Goal: Task Accomplishment & Management: Complete application form

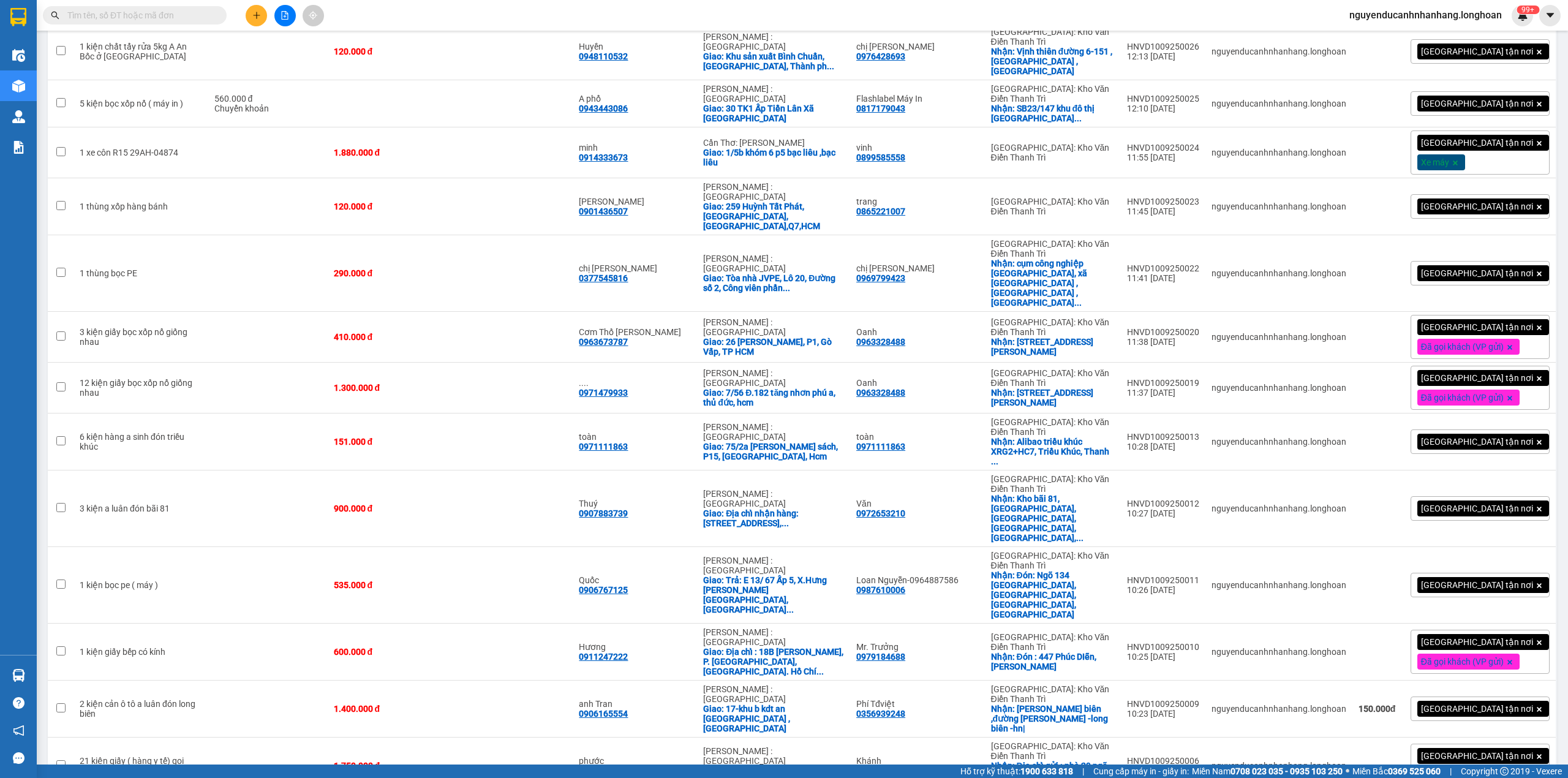
scroll to position [3652, 0]
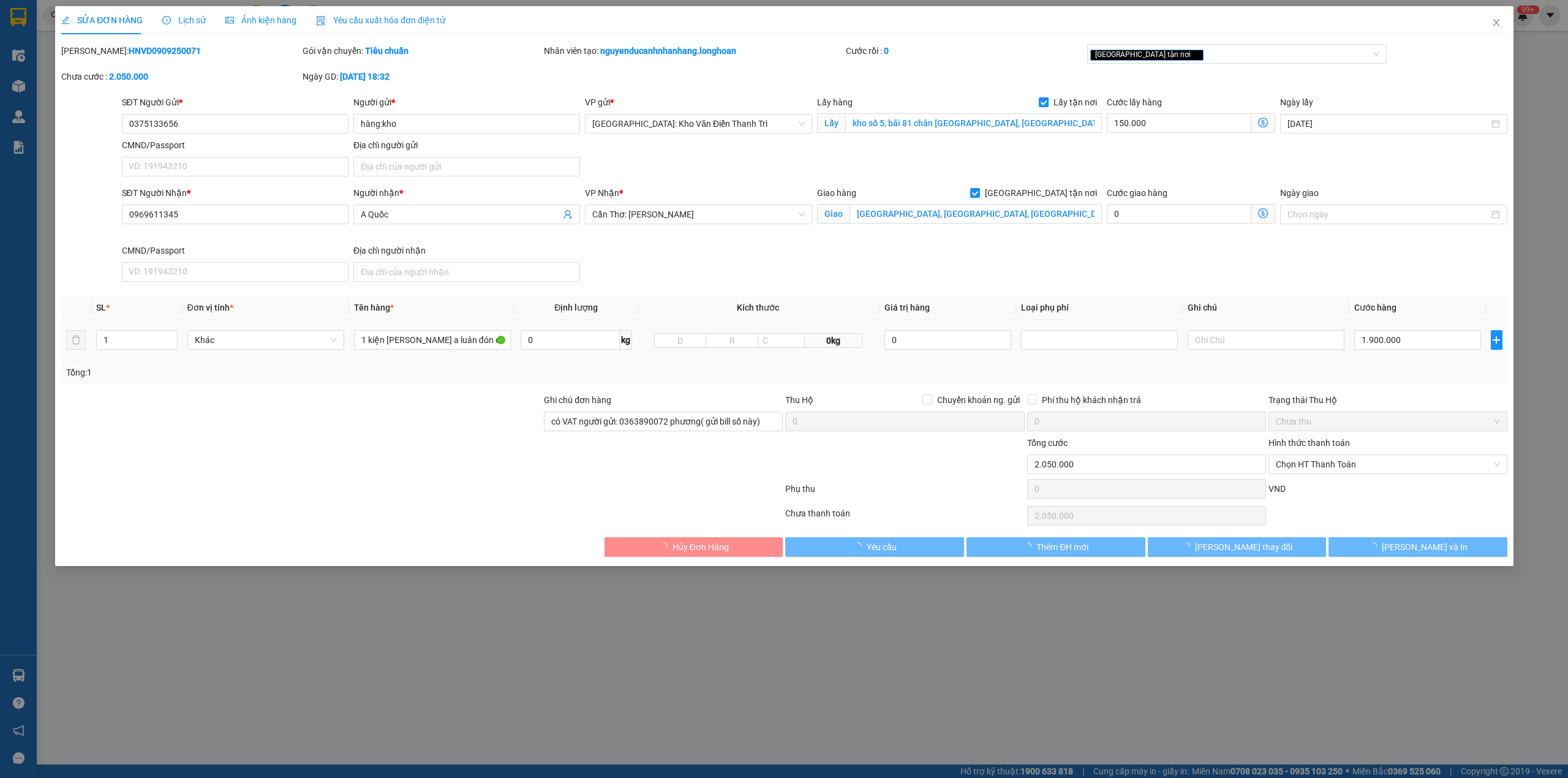
type input "0375133656"
type input "hàng:kho"
checkbox input "true"
type input "kho số 5, bãi 81 chân [GEOGRAPHIC_DATA], [GEOGRAPHIC_DATA], tổ [GEOGRAPHIC_DATA…"
type input "0969611345"
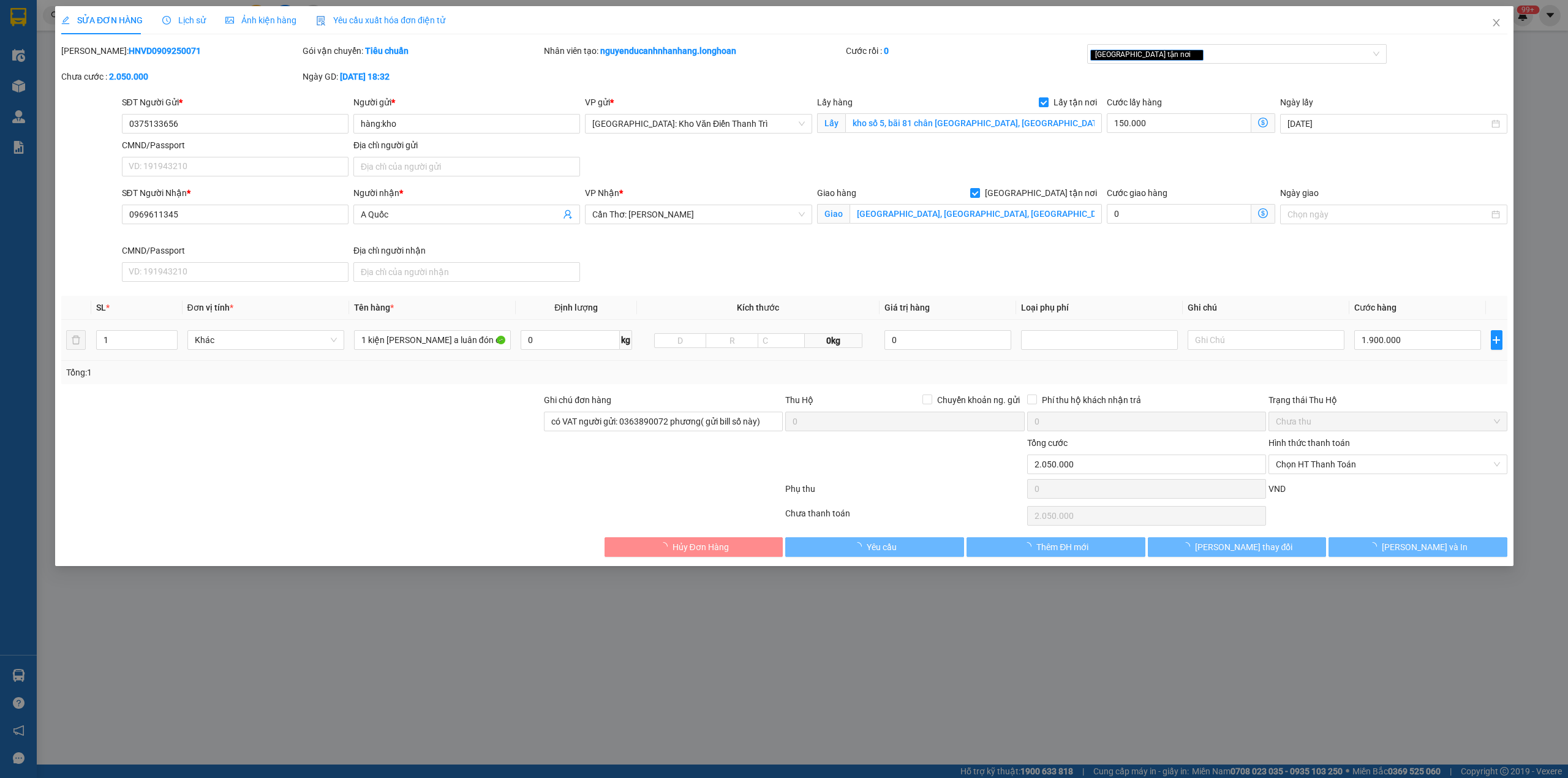
type input "A Quốc"
checkbox input "true"
type input "[GEOGRAPHIC_DATA], [GEOGRAPHIC_DATA], [GEOGRAPHIC_DATA], [GEOGRAPHIC_DATA]"
type input "có VAT người gửi: 0363890072 phương( gửi bill số này)"
type input "2.050.000"
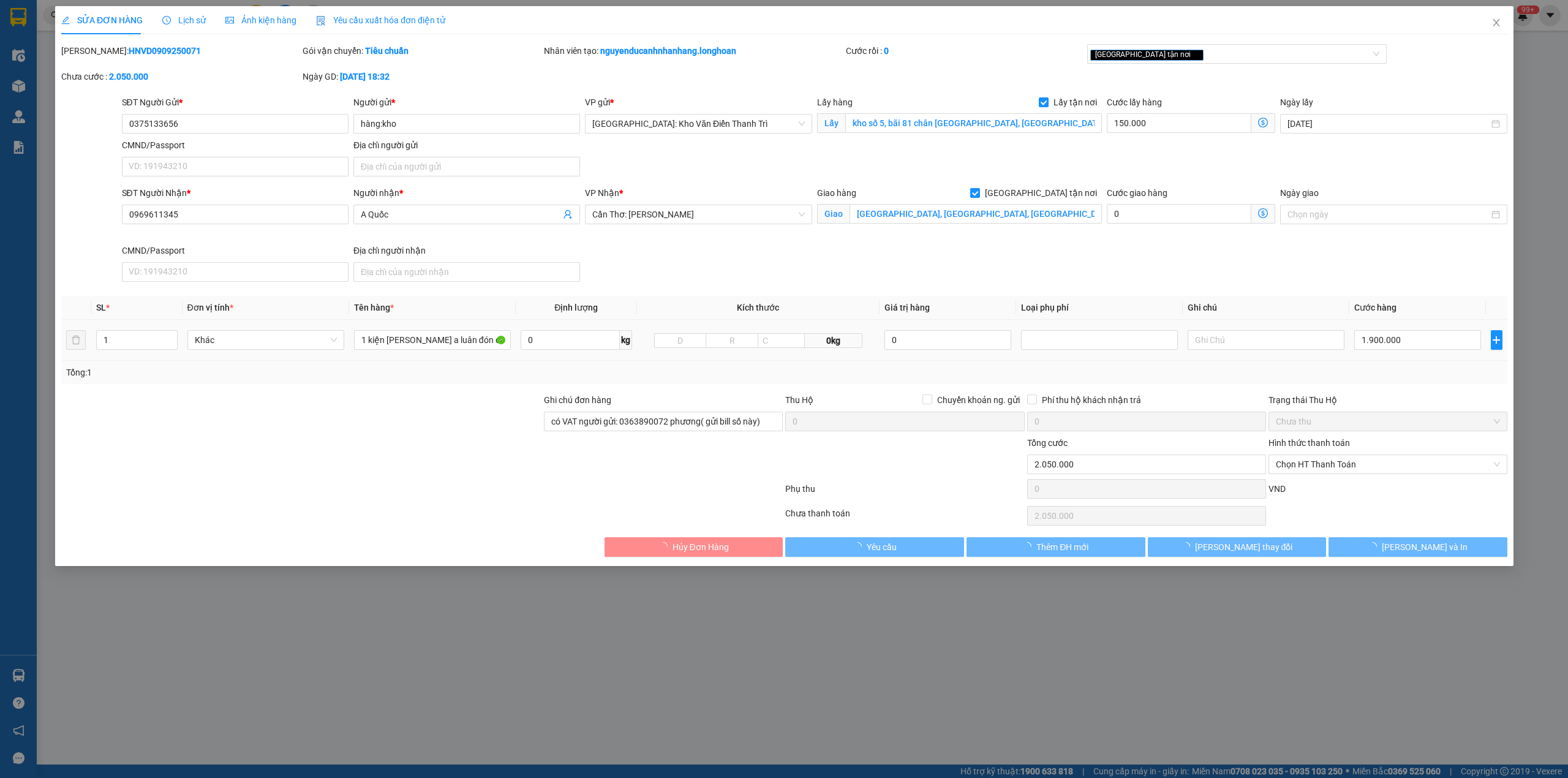
type input "2.050.000"
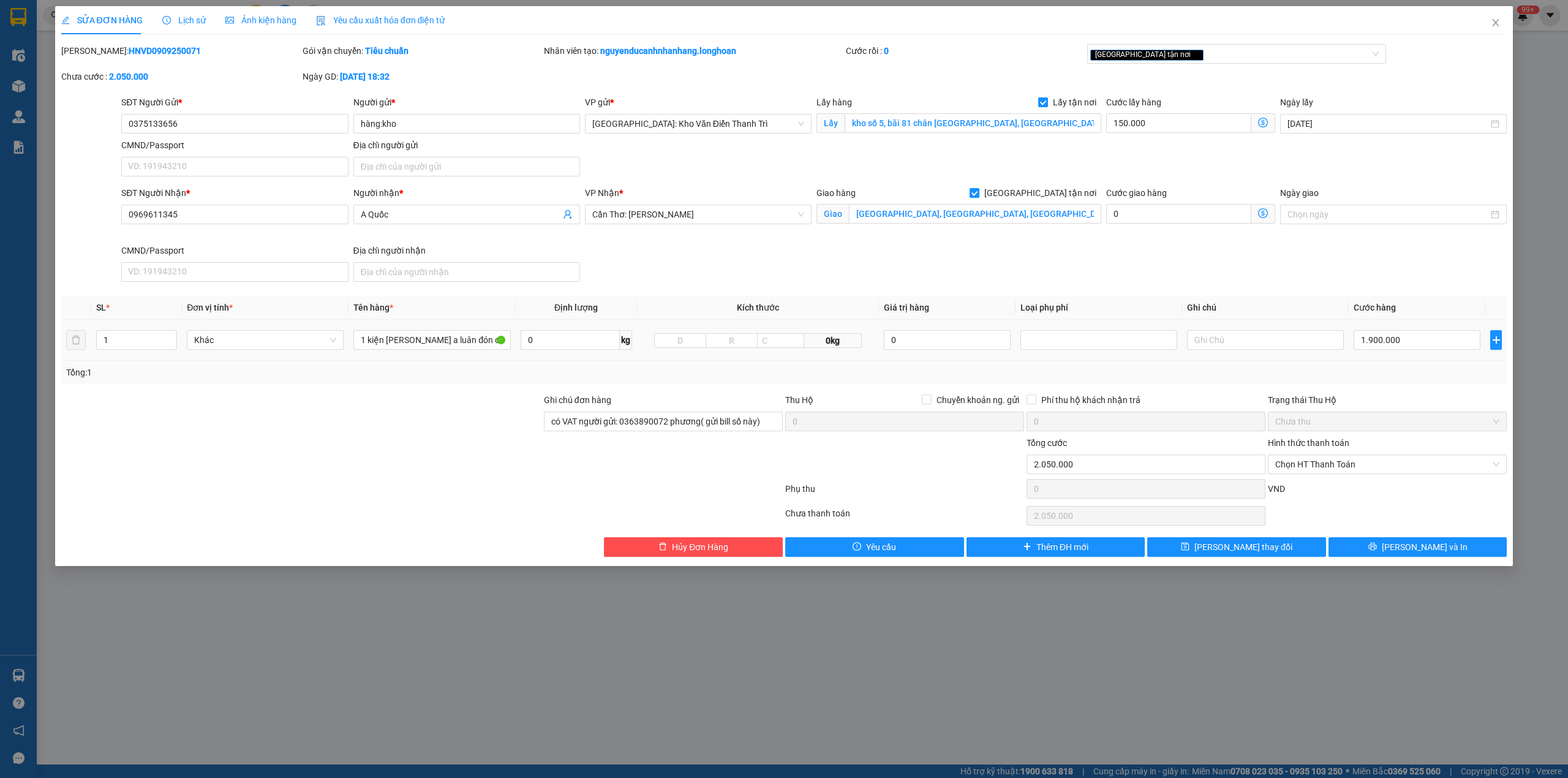
click at [436, 324] on td "1 kiện [PERSON_NAME] a luân đón cầu thanh trì" at bounding box center [431, 340] width 166 height 41
click at [419, 336] on input "1 kiện [PERSON_NAME] a luân đón cầu thanh trì" at bounding box center [431, 340] width 157 height 20
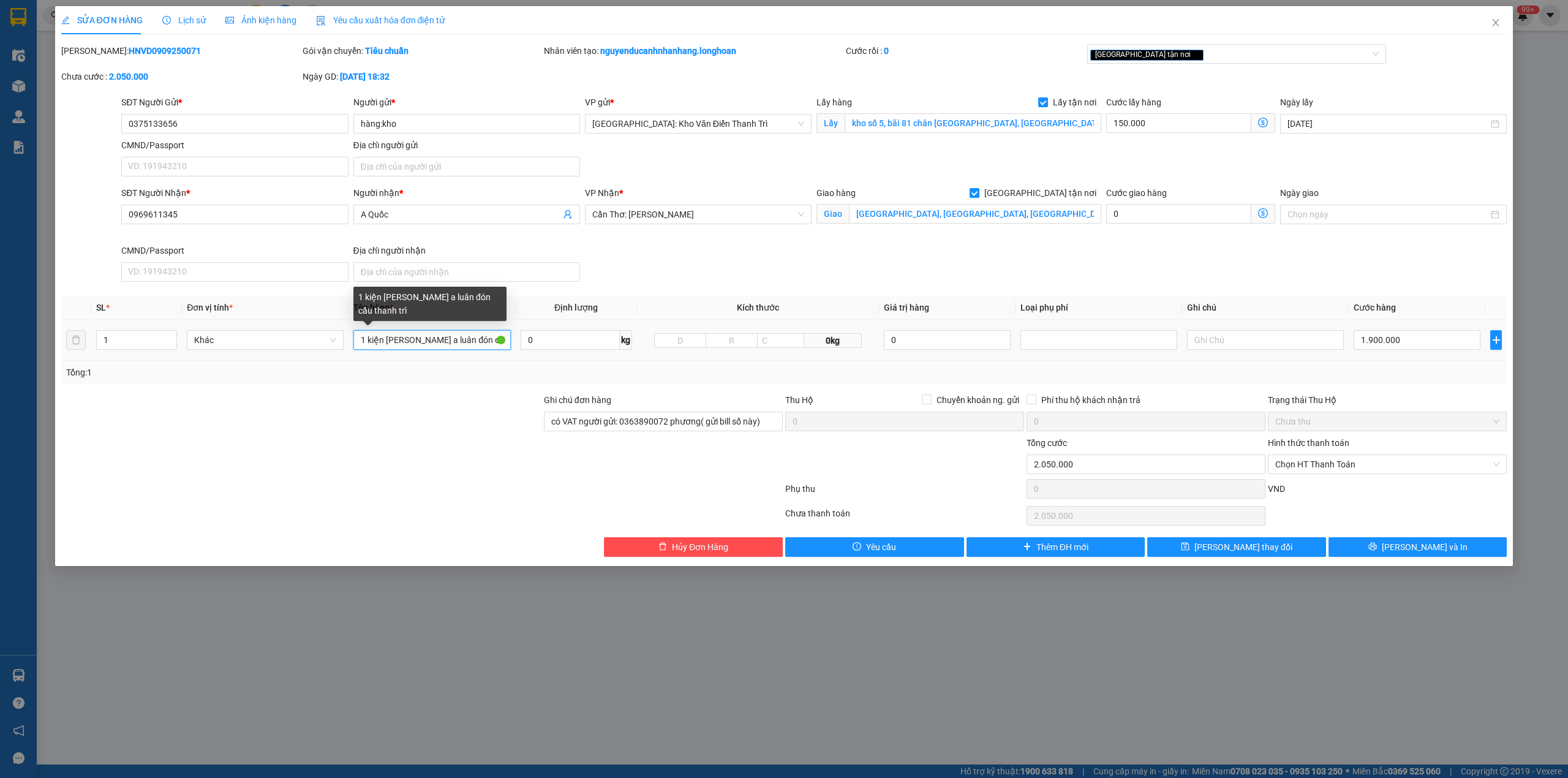
click at [419, 336] on input "1 kiện [PERSON_NAME] a luân đón cầu thanh trì" at bounding box center [431, 340] width 157 height 20
type input "1 kiện palet bọc pe"
click at [109, 342] on input "1" at bounding box center [136, 340] width 80 height 18
drag, startPoint x: 1395, startPoint y: 380, endPoint x: 1336, endPoint y: 218, distance: 172.4
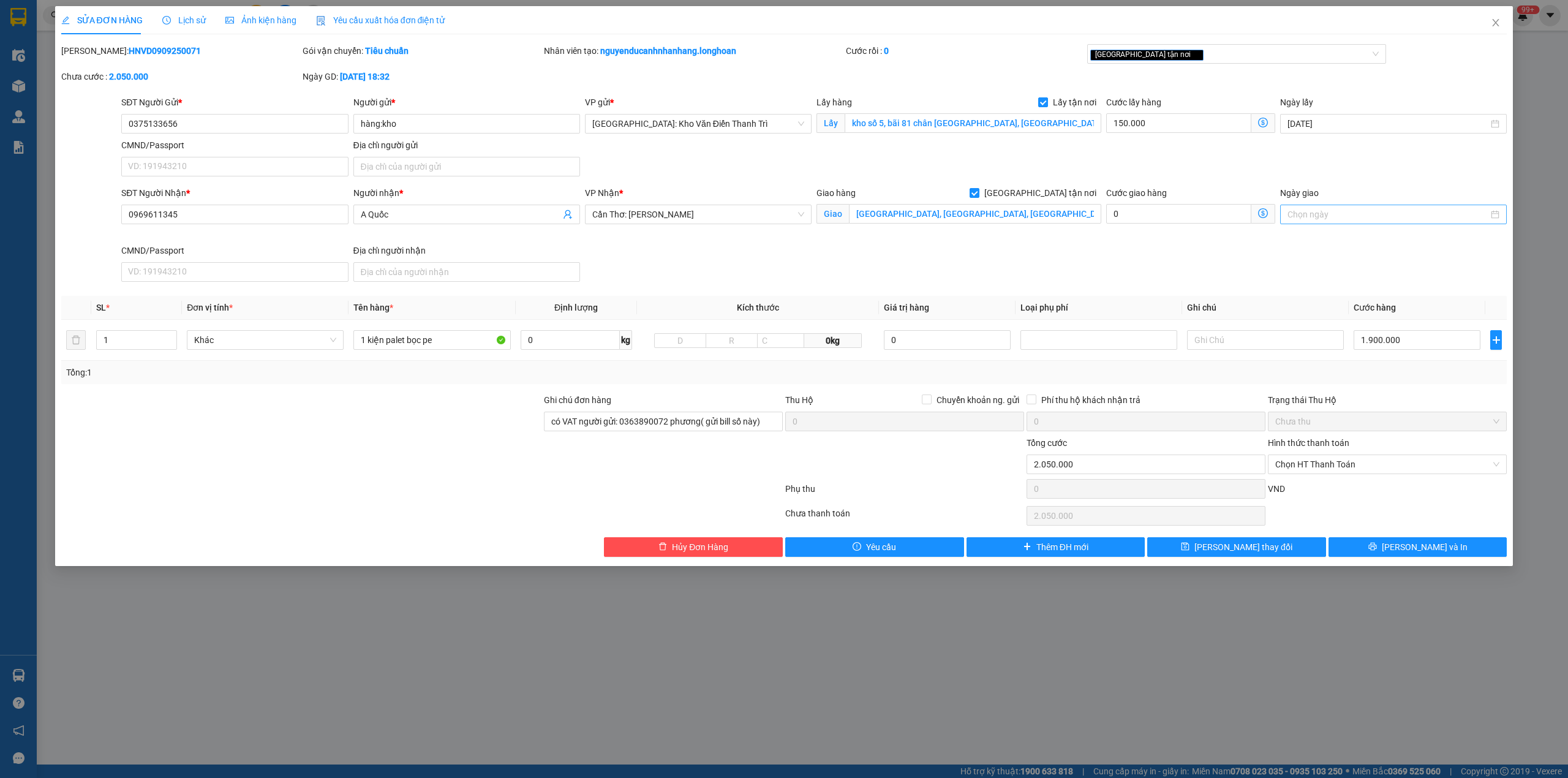
click at [1393, 363] on div "Tổng: 1" at bounding box center [784, 373] width 1446 height 23
click at [1181, 57] on div "[GEOGRAPHIC_DATA] tận nơi" at bounding box center [1231, 54] width 281 height 15
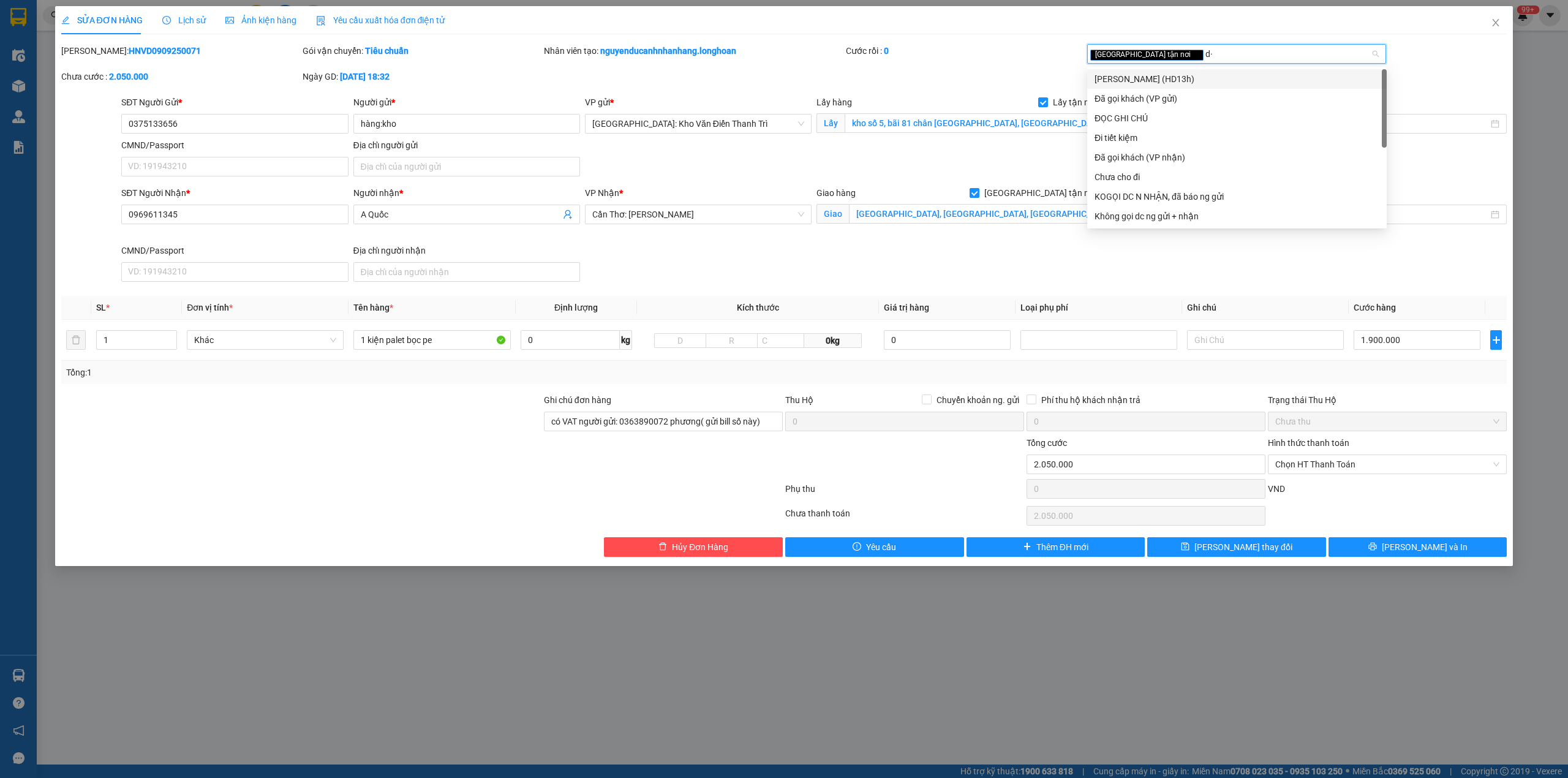
type input "d"
type input "đã"
click at [1184, 78] on div "Đã gọi khách (VP gửi)" at bounding box center [1237, 79] width 285 height 14
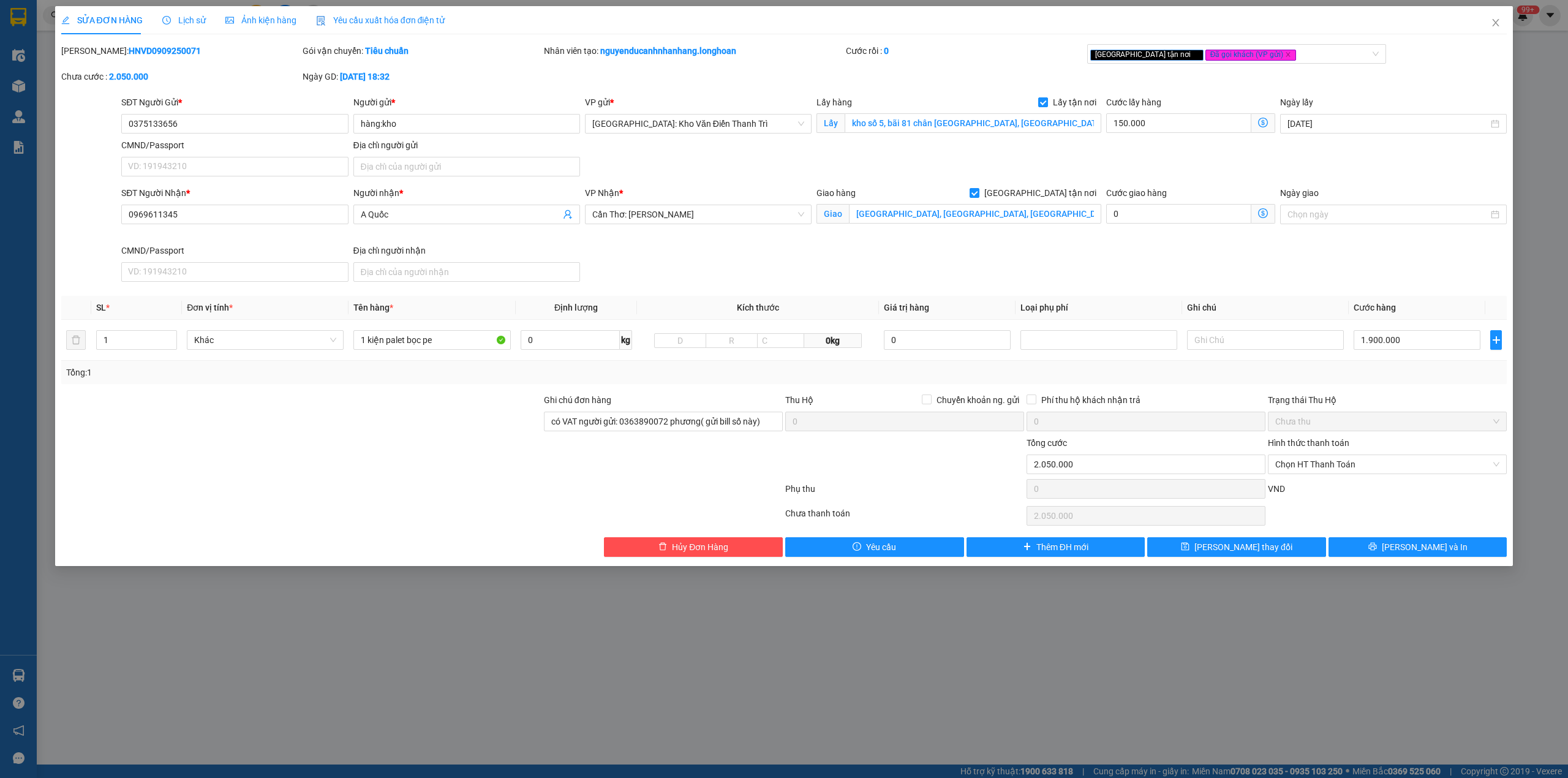
click at [940, 74] on div "[PERSON_NAME]: HNVD0909250071 Gói vận chuyển: Tiêu chuẩn Nhân viên tạo: nguyend…" at bounding box center [784, 70] width 1448 height 51
click at [215, 130] on input "0375133656" at bounding box center [235, 124] width 227 height 20
click at [153, 51] on b "HNVD0909250071" at bounding box center [165, 51] width 72 height 10
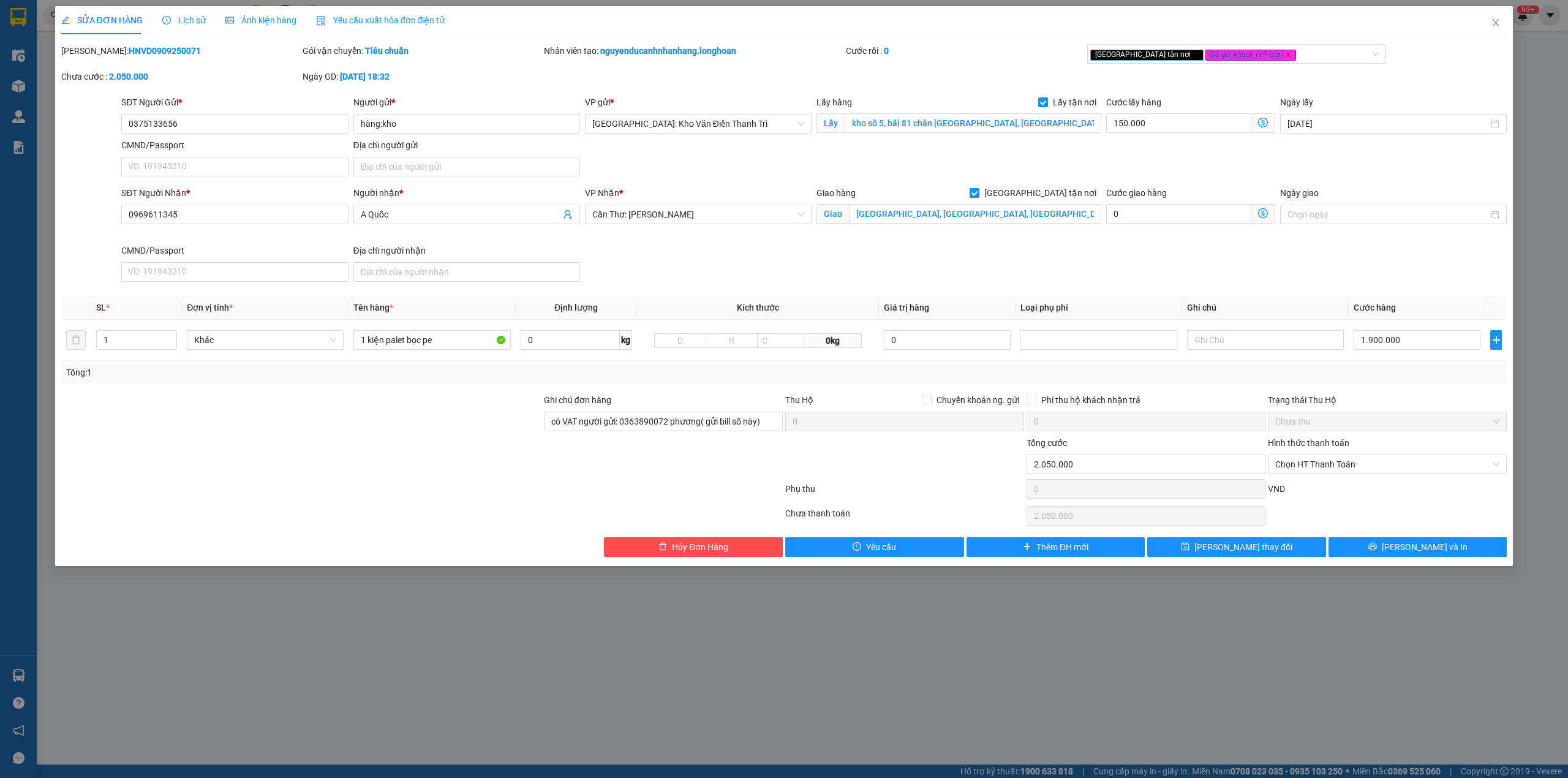
copy b "HNVD0909250071"
click at [618, 427] on input "có VAT người gửi: 0363890072 phương( gửi bill số này)" at bounding box center [664, 422] width 239 height 20
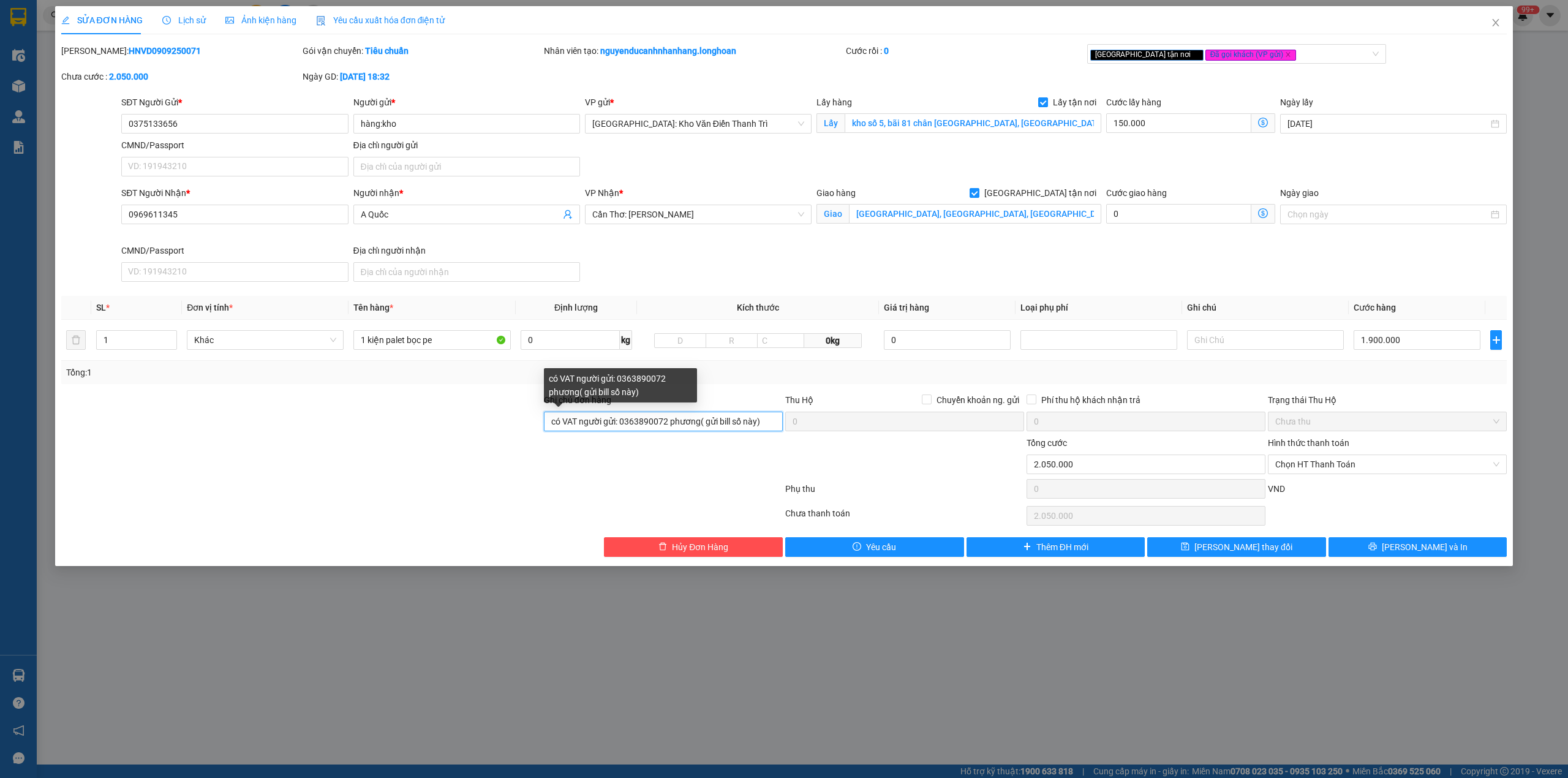
click at [618, 427] on input "có VAT người gửi: 0363890072 phương( gửi bill số này)" at bounding box center [664, 422] width 239 height 20
click at [662, 424] on input "có VAT người gửi: 0363890072 phương( gửi bill số này)" at bounding box center [664, 422] width 239 height 20
click at [650, 426] on input "có VAT người gửi: 0363890072 phương( gửi bill số này)" at bounding box center [664, 422] width 239 height 20
type input "có VAT người gửi: phương( gửi bill số này)"
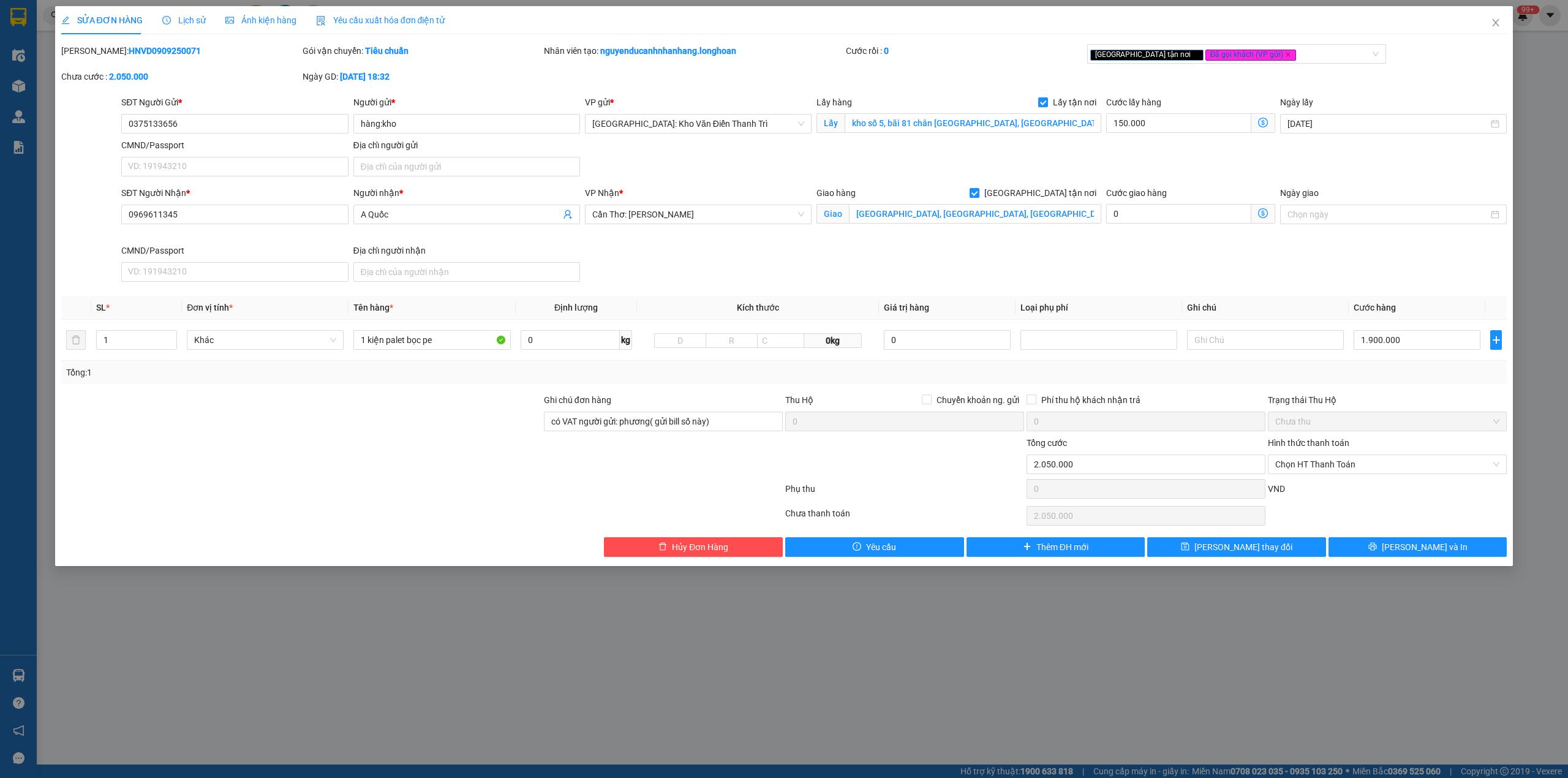
click at [198, 145] on div "CMND/Passport" at bounding box center [235, 146] width 227 height 14
click at [198, 157] on input "CMND/Passport" at bounding box center [235, 167] width 227 height 20
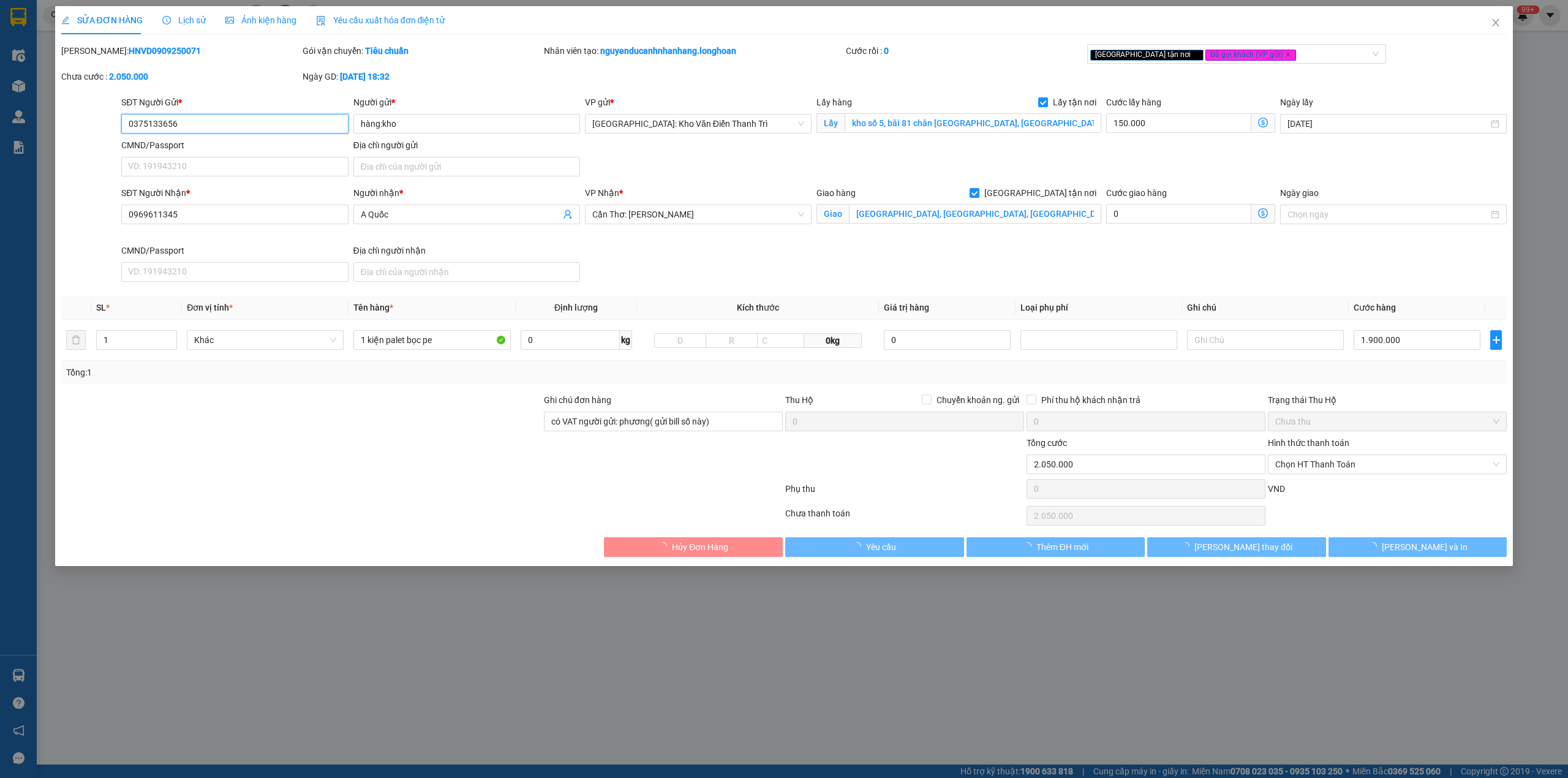
click at [198, 123] on input "0375133656" at bounding box center [235, 124] width 227 height 20
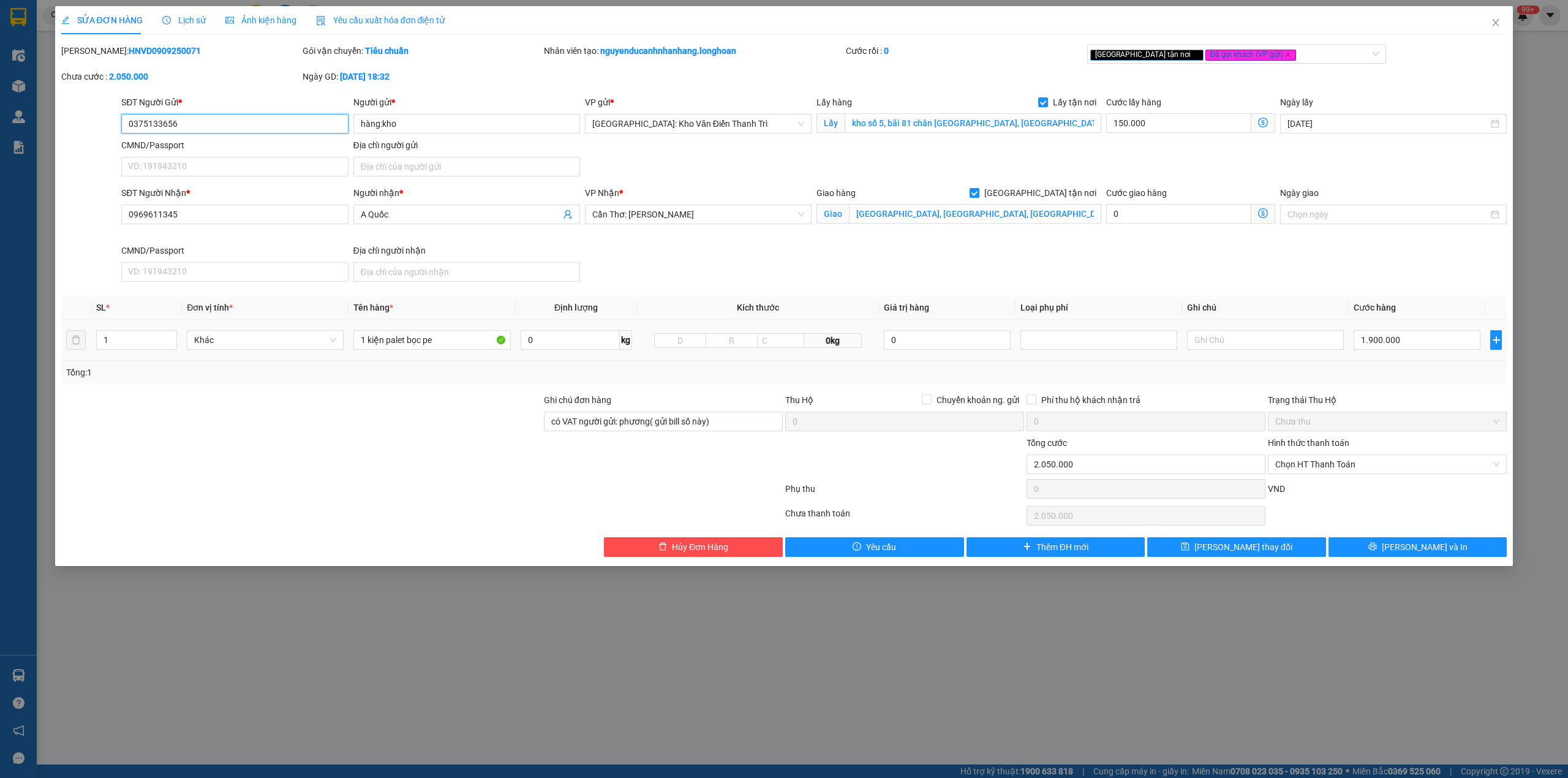
paste input "63890072"
type input "0363890072"
click at [635, 432] on input "có VAT người gửi: phương( gửi bill số này)" at bounding box center [664, 422] width 239 height 20
type input "có VAT người gửi: ( gửi bill số này)"
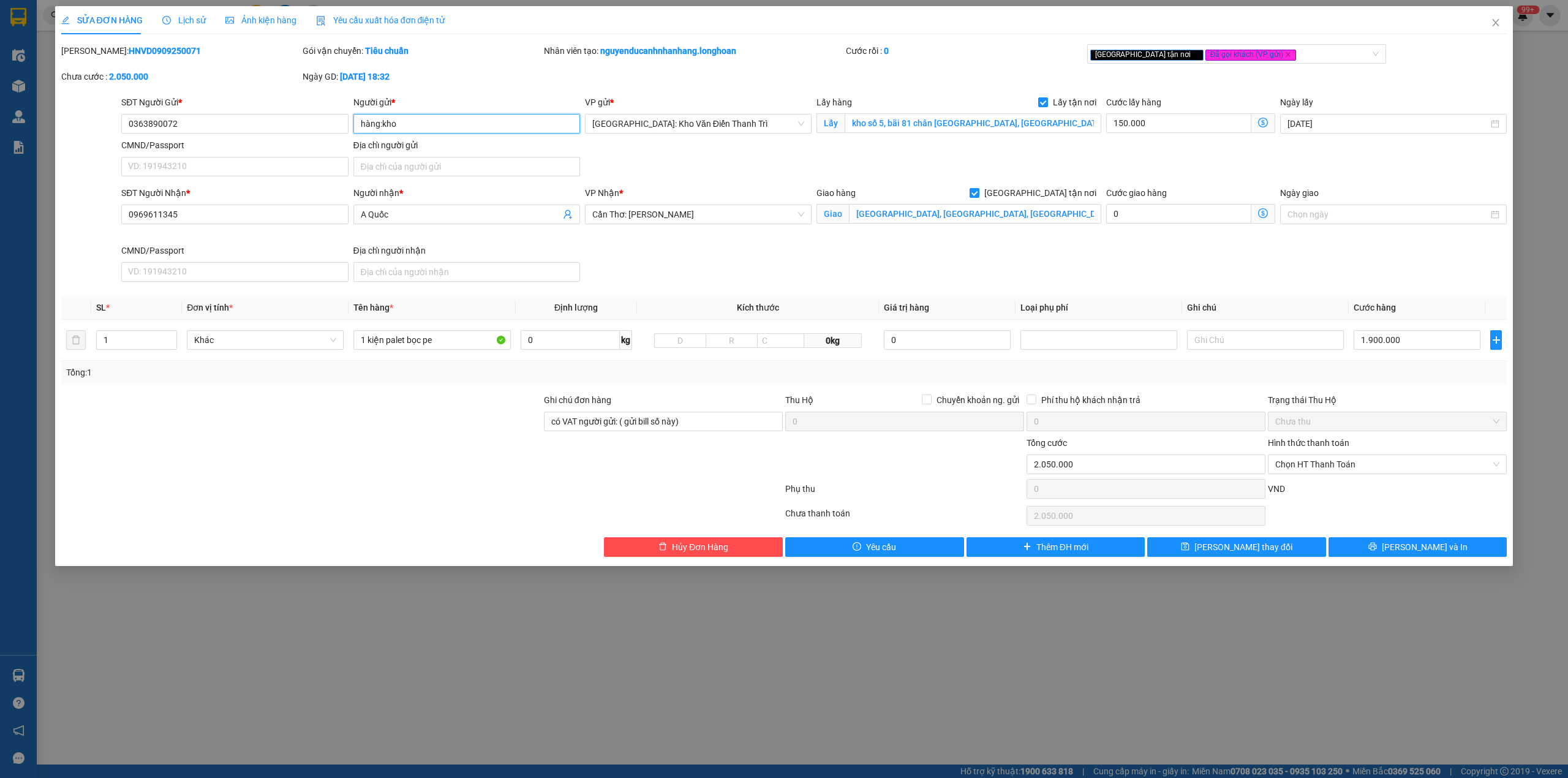
click at [399, 133] on input "hàng:kho" at bounding box center [467, 124] width 227 height 20
paste input "phương"
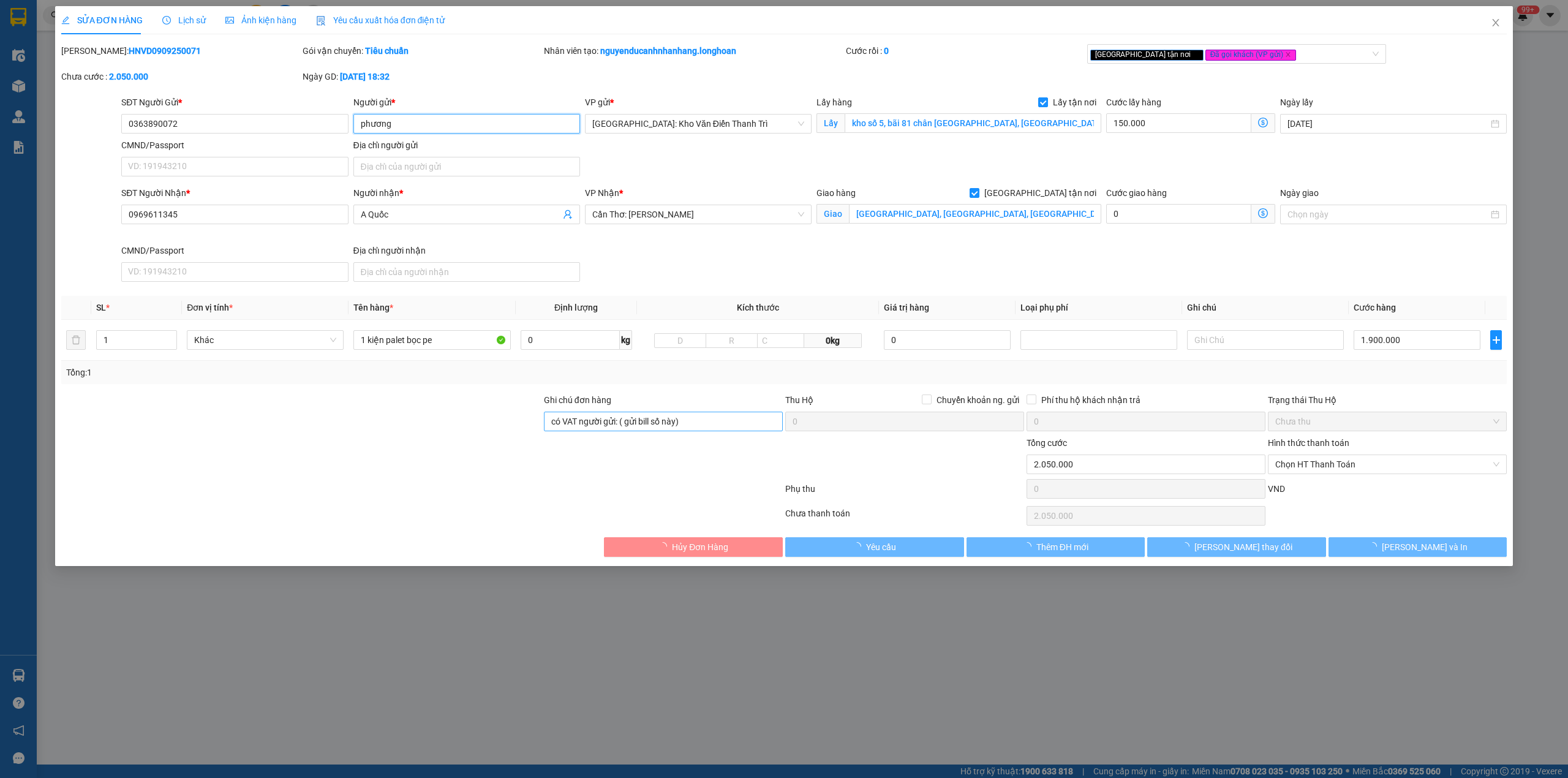
type input "phương"
click at [699, 427] on input "có VAT người gửi: ( gửi bill số này)" at bounding box center [664, 422] width 239 height 20
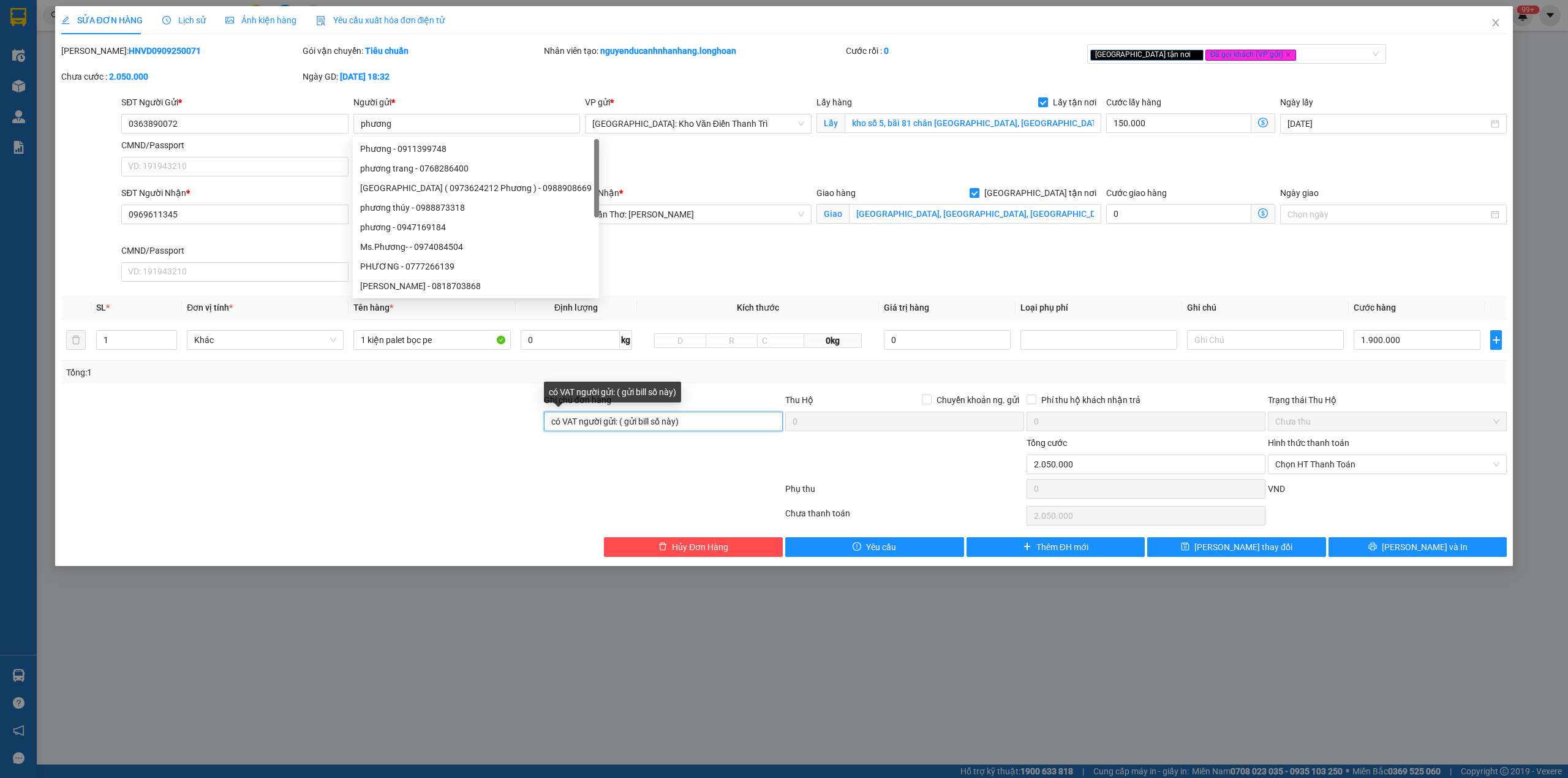
click at [699, 427] on input "có VAT người gửi: ( gửi bill số này)" at bounding box center [664, 422] width 239 height 20
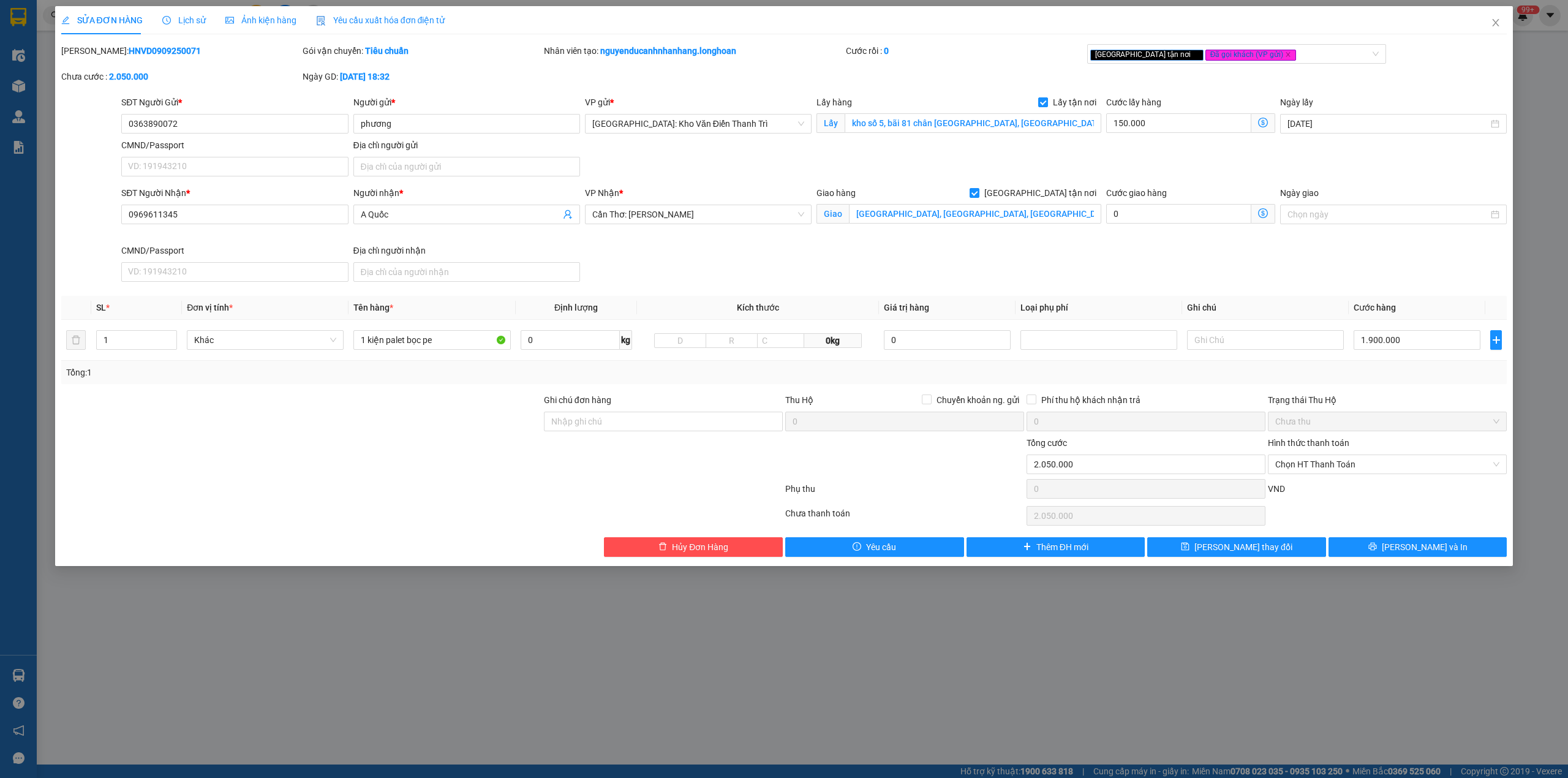
click at [713, 464] on div at bounding box center [663, 458] width 241 height 43
click at [925, 467] on div at bounding box center [904, 458] width 241 height 43
click at [639, 429] on input "Ghi chú đơn hàng" at bounding box center [664, 422] width 239 height 20
type input "nhận nguyên kiện,giao nguyên kiện,bể vỡ khồng đền, XIN NHẸ TAY"
click at [464, 435] on div at bounding box center [301, 415] width 483 height 43
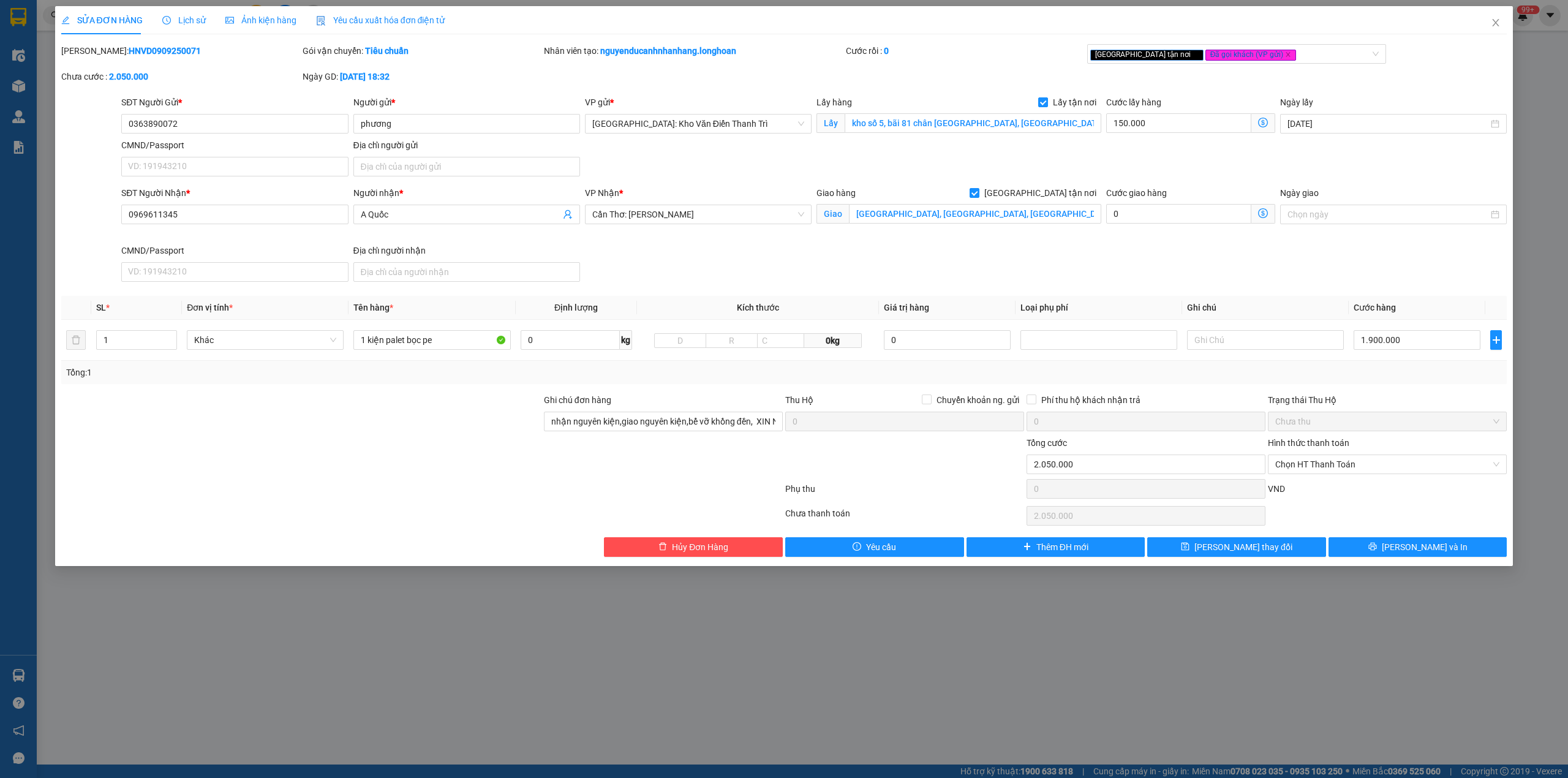
click at [226, 111] on div "SĐT Người Gửi *" at bounding box center [235, 105] width 227 height 18
click at [215, 116] on input "0363890072" at bounding box center [235, 124] width 227 height 20
click at [224, 116] on input "0363890072" at bounding box center [235, 124] width 227 height 20
click at [224, 115] on input "0363890072" at bounding box center [235, 124] width 227 height 20
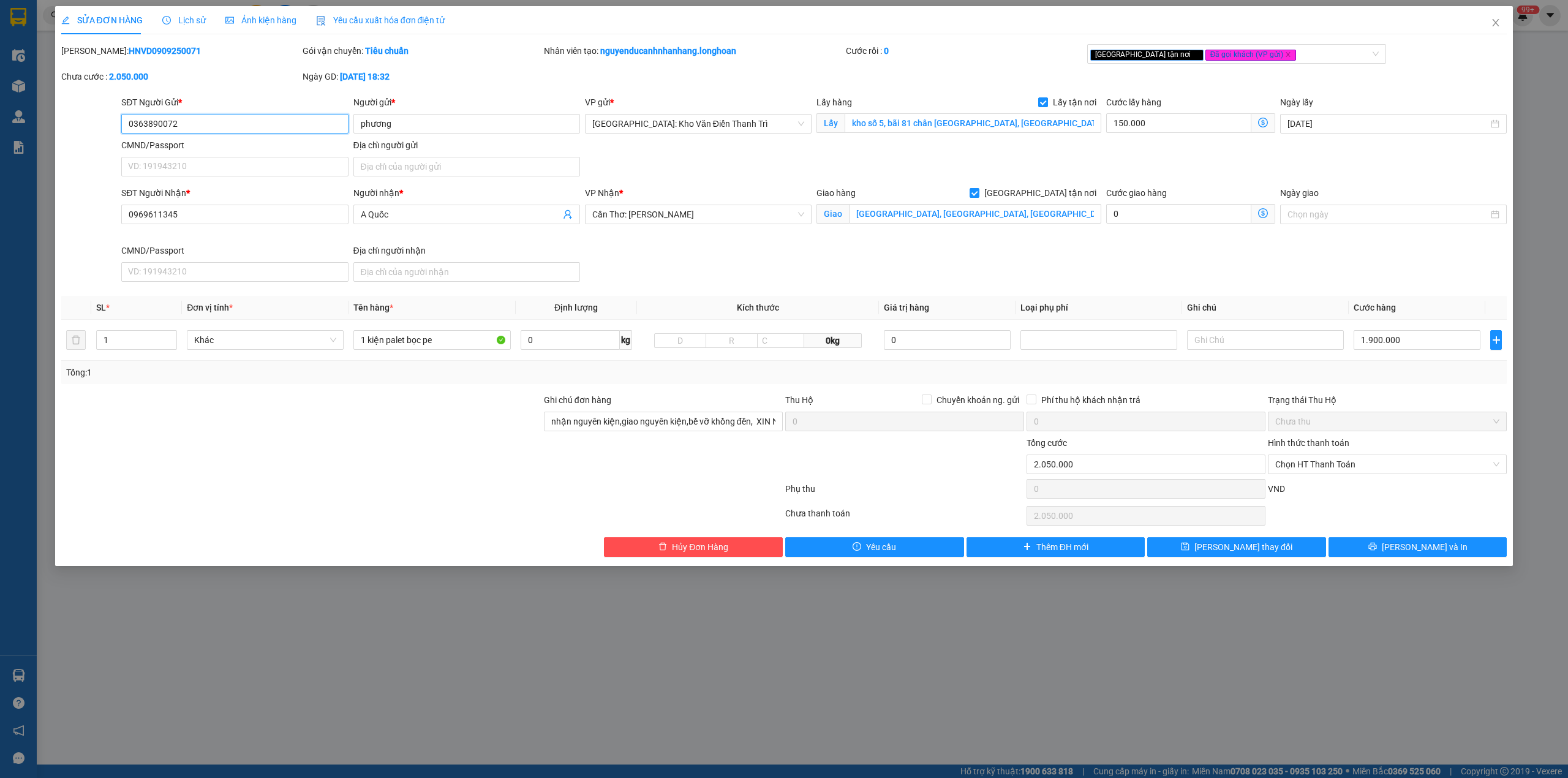
click at [224, 115] on input "0363890072" at bounding box center [235, 124] width 227 height 20
click at [1406, 545] on button "[PERSON_NAME] và In" at bounding box center [1418, 547] width 179 height 20
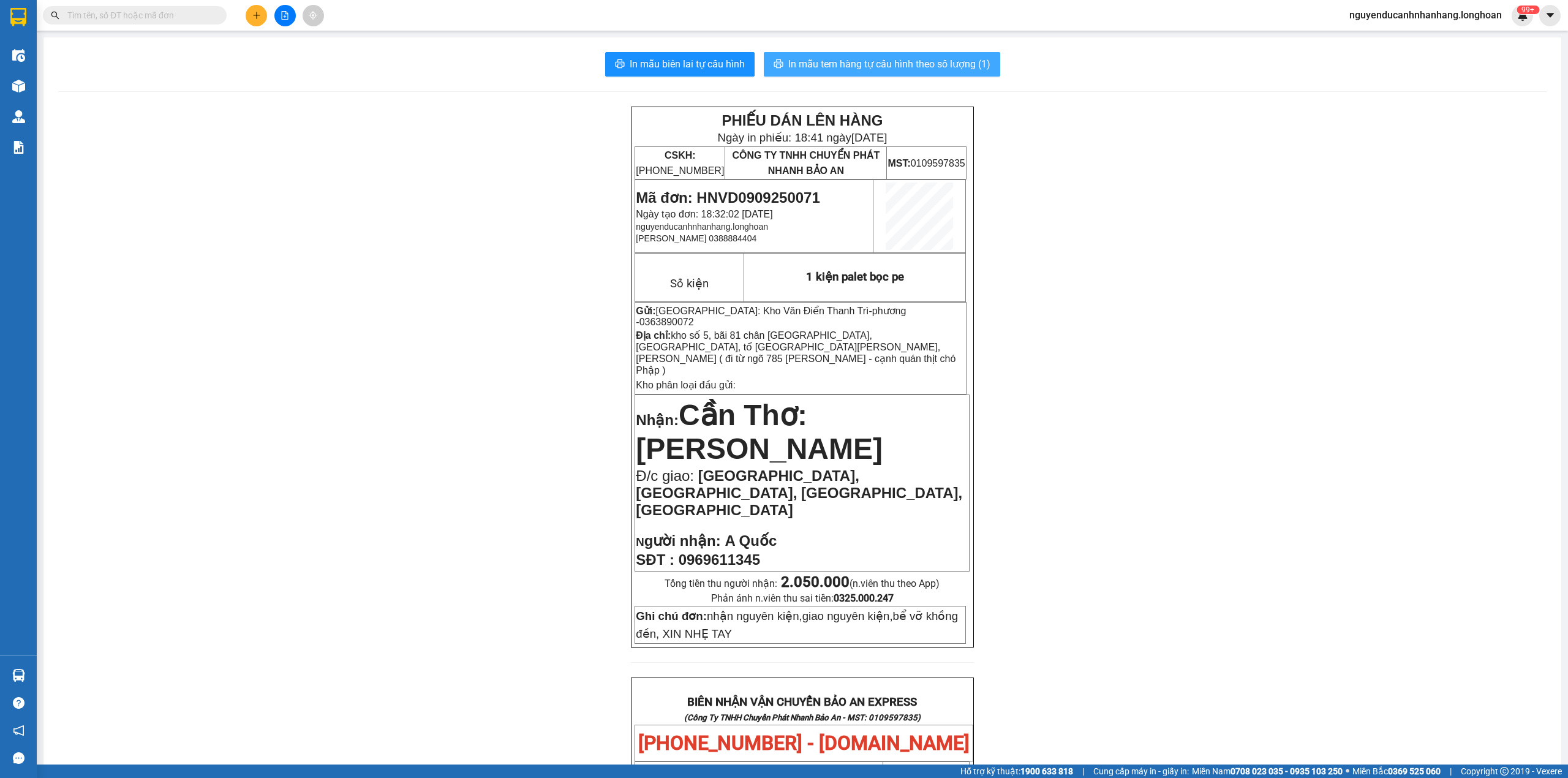
click at [887, 75] on button "In mẫu tem hàng tự cấu hình theo số lượng (1)" at bounding box center [882, 64] width 237 height 25
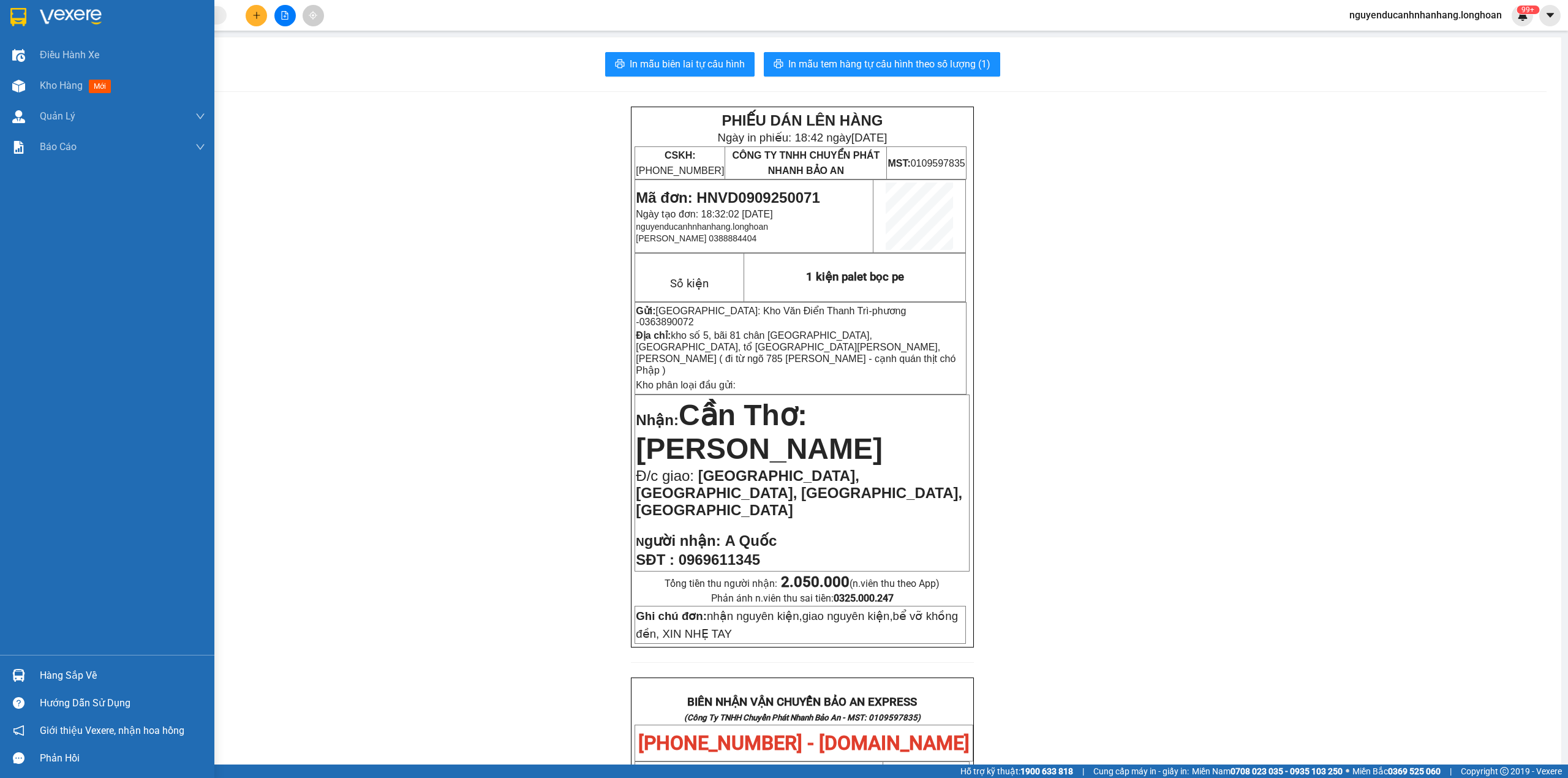
click at [22, 13] on img at bounding box center [18, 17] width 16 height 18
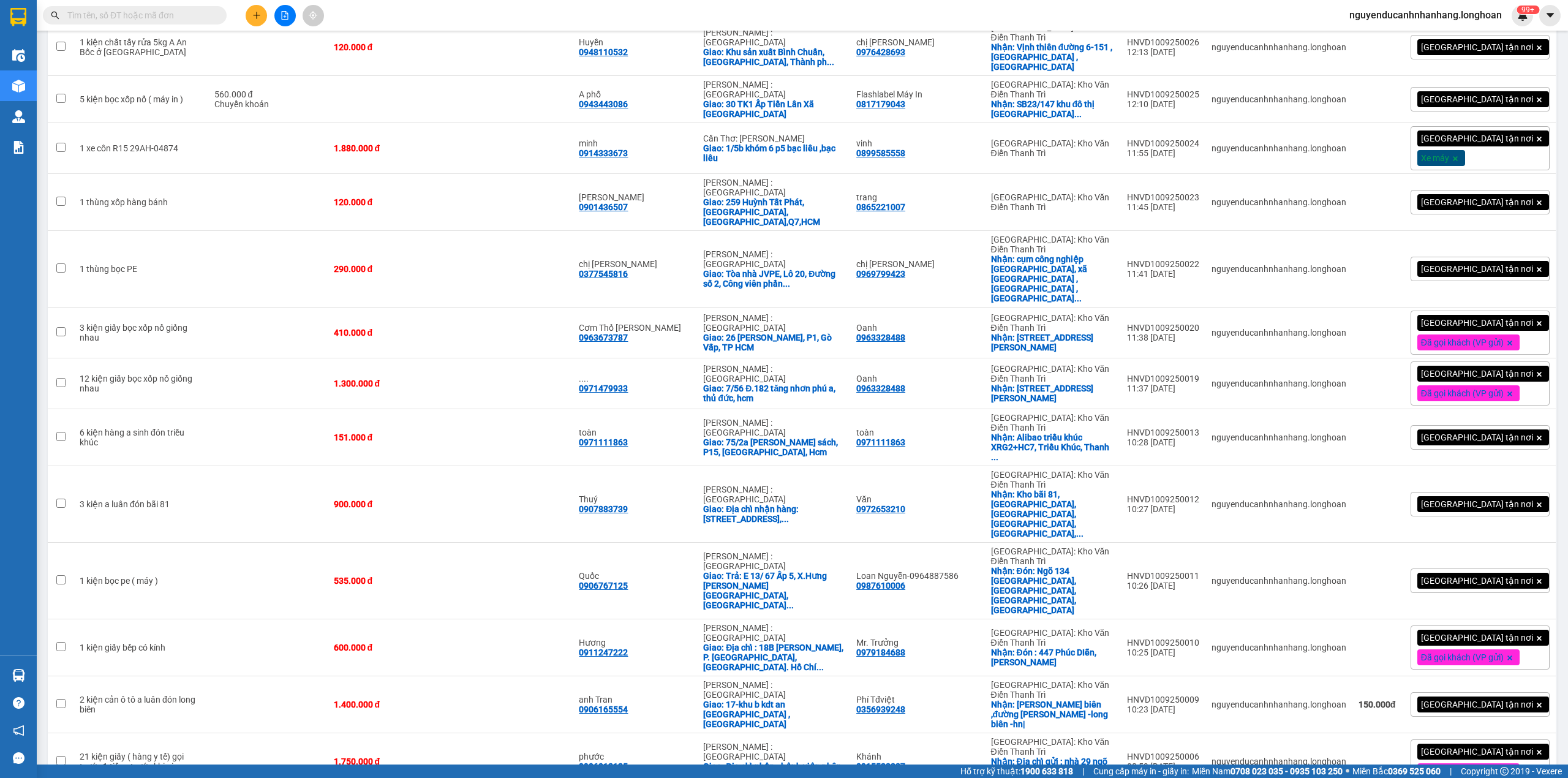
scroll to position [3493, 0]
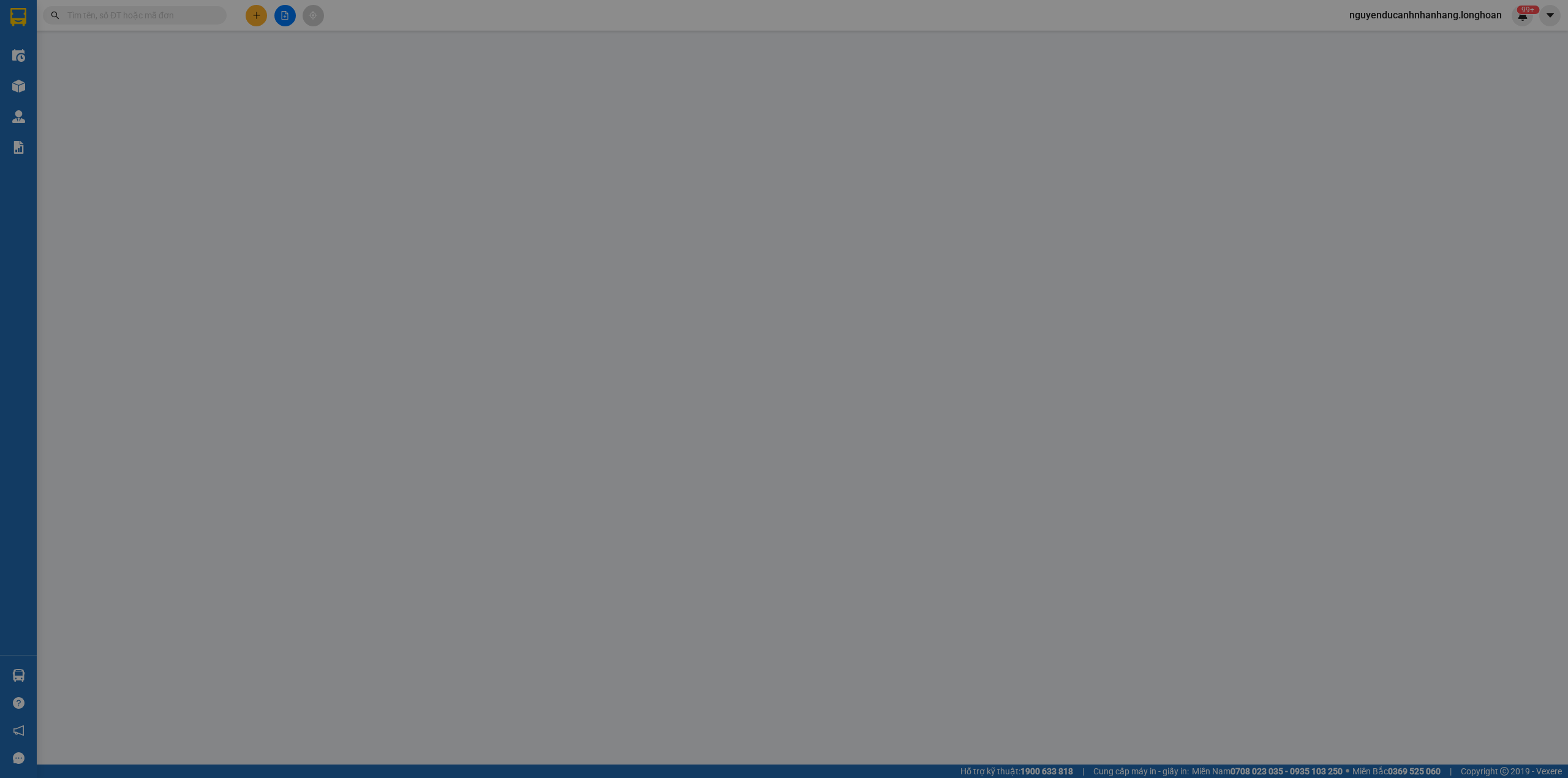
type input "0356939248"
type input "Phí Tđviệt"
checkbox input "true"
type input "[PERSON_NAME] biên ,đường [PERSON_NAME] -long biên -hn|"
type input "0906165554"
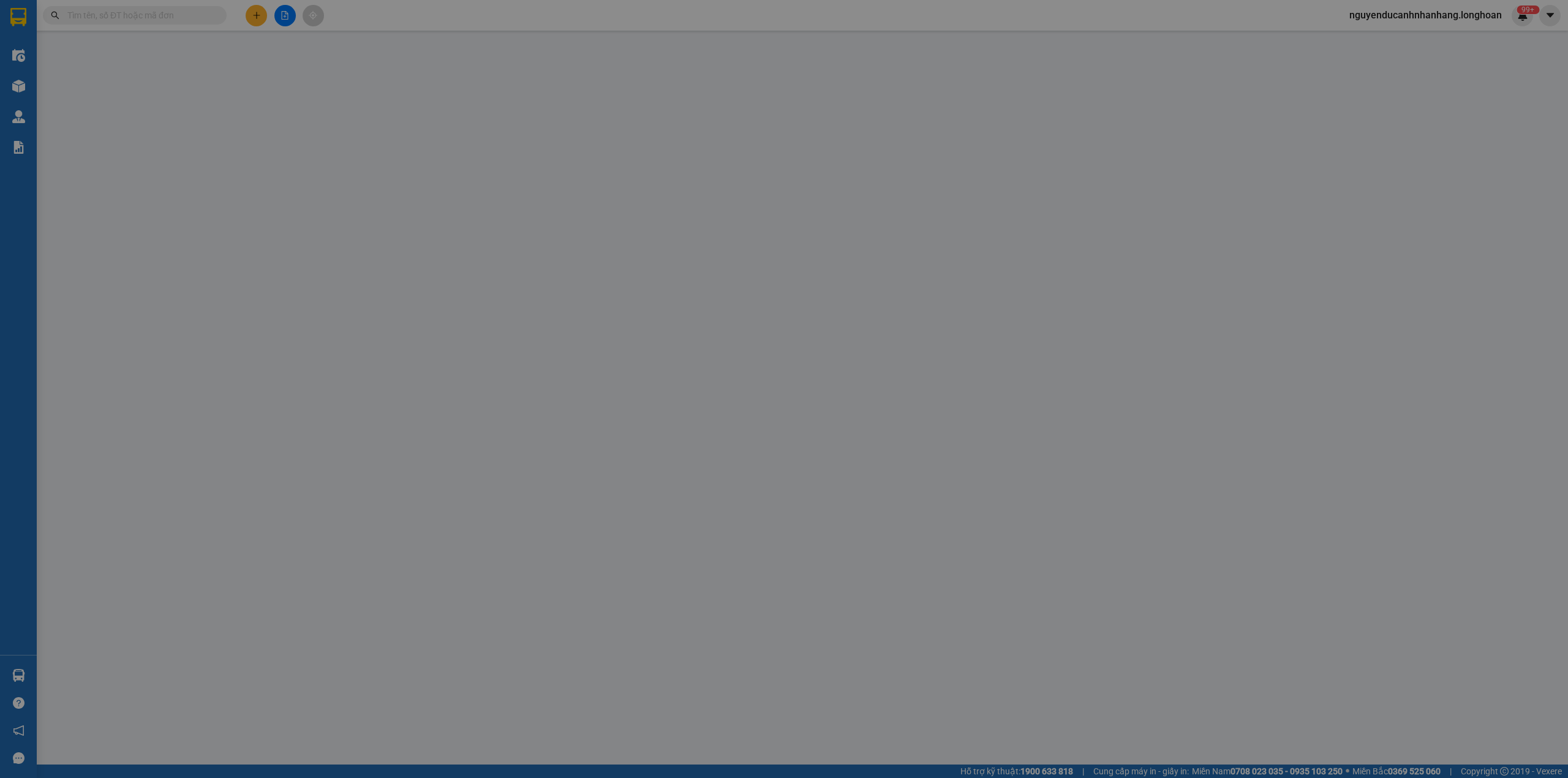
type input "anh Tran"
checkbox input "true"
type input "17-khu b kdt an [GEOGRAPHIC_DATA] , [GEOGRAPHIC_DATA]"
type input "1.400.000"
type input "150.000"
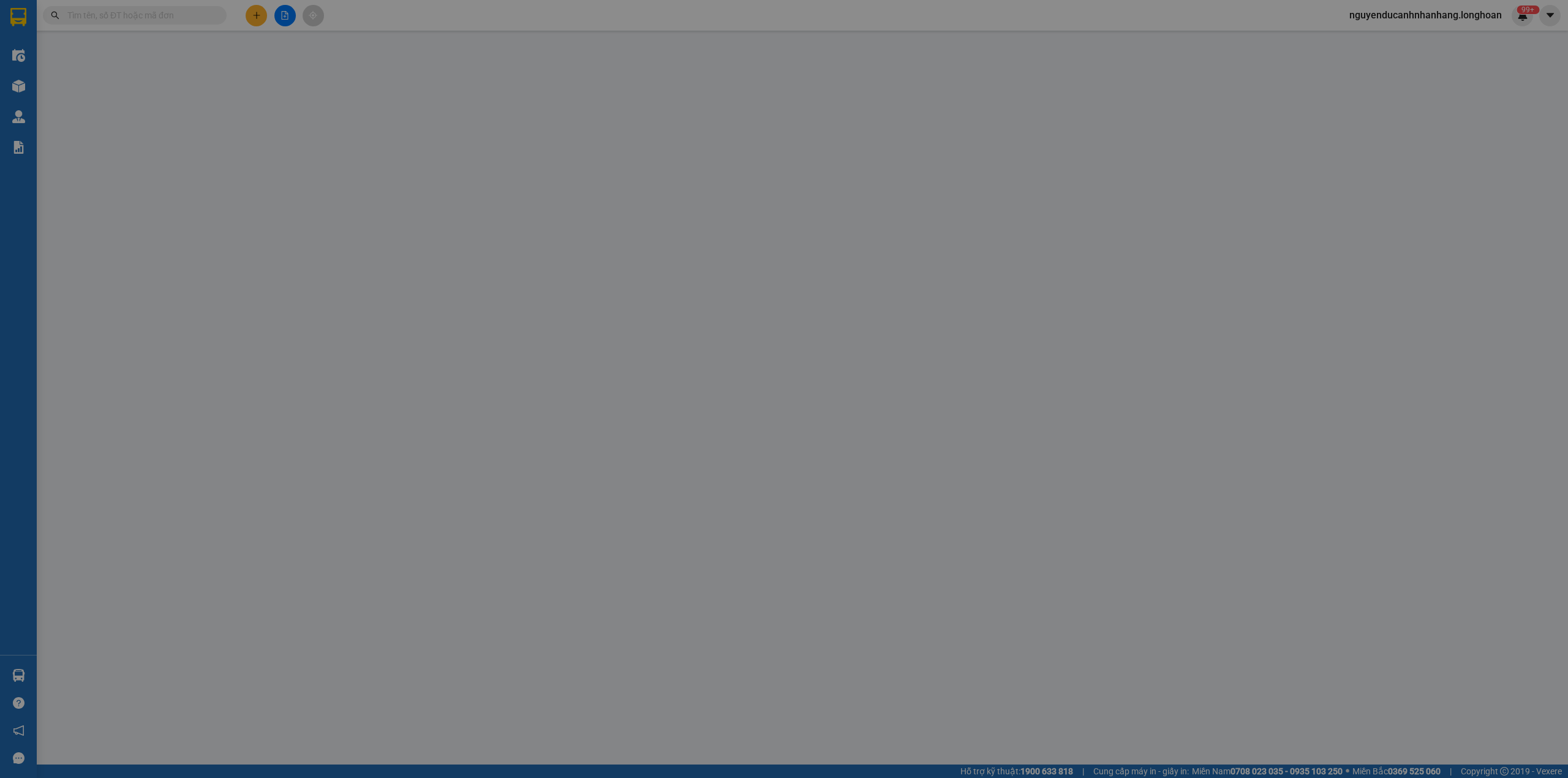
type input "1.400.000"
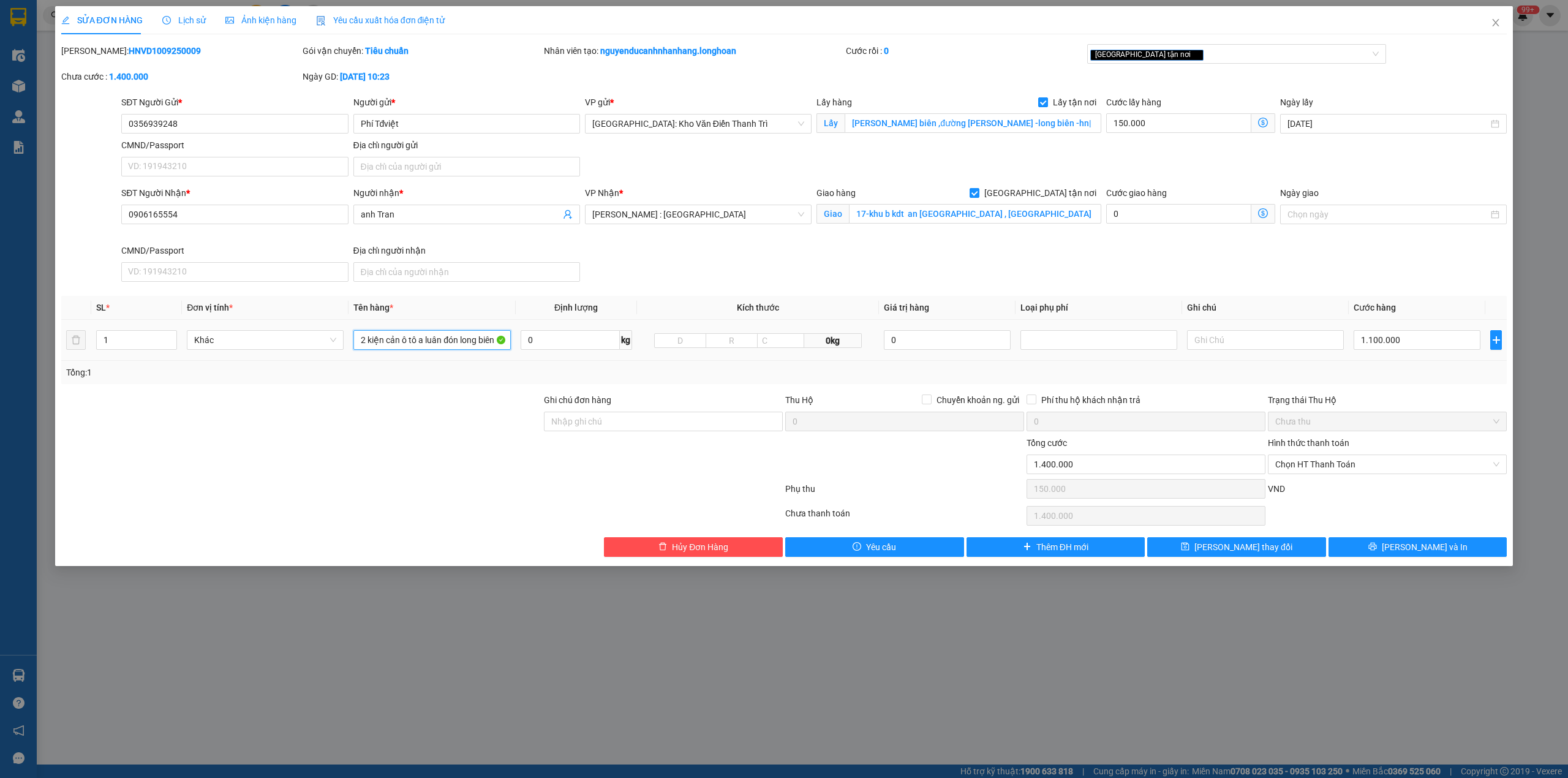
click at [398, 346] on input "2 kiện cản ô tô a luân đón long biên" at bounding box center [431, 340] width 157 height 20
click at [231, 131] on input "0356939248" at bounding box center [235, 124] width 227 height 20
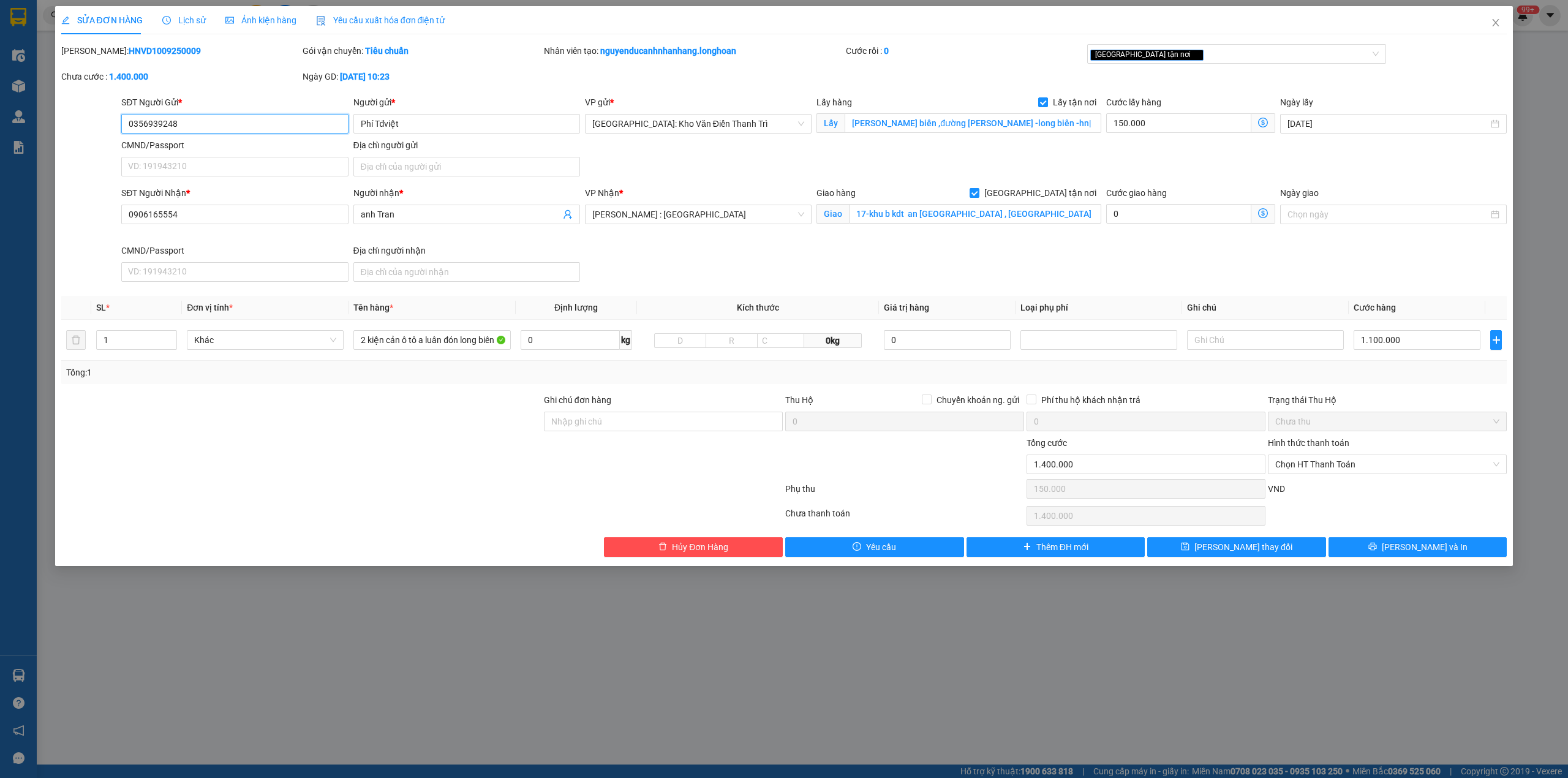
click at [231, 131] on input "0356939248" at bounding box center [235, 124] width 227 height 20
click at [425, 338] on input "2 kiện cản ô tô a luân đón long biên" at bounding box center [431, 340] width 157 height 20
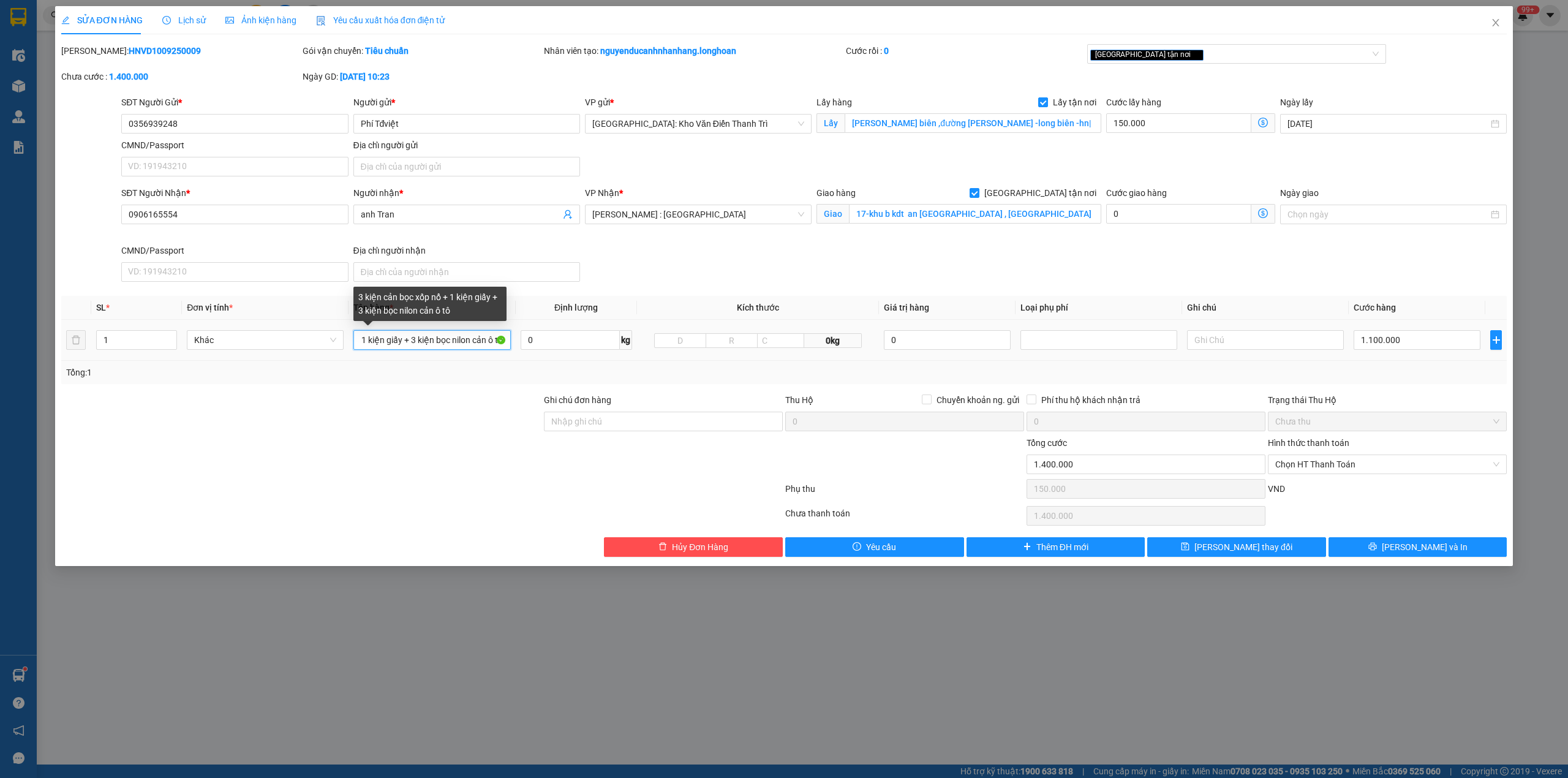
scroll to position [0, 99]
click at [453, 341] on input "3 kiện cản bọc xốp nổ + 1 kiện giấy + 3 kiện bọc nilon cản ô tô" at bounding box center [431, 340] width 157 height 20
click at [483, 346] on input "3 kiện cản bọc xốp nổ + 1 kiện giấy + 3 kiện bọc nilon cản ô tô" at bounding box center [431, 340] width 157 height 20
click at [369, 348] on input "3 kiện cản bọc xốp nổ + 1 kiện giấy + 3 kiện bọc nilon cản ô tô" at bounding box center [431, 340] width 157 height 20
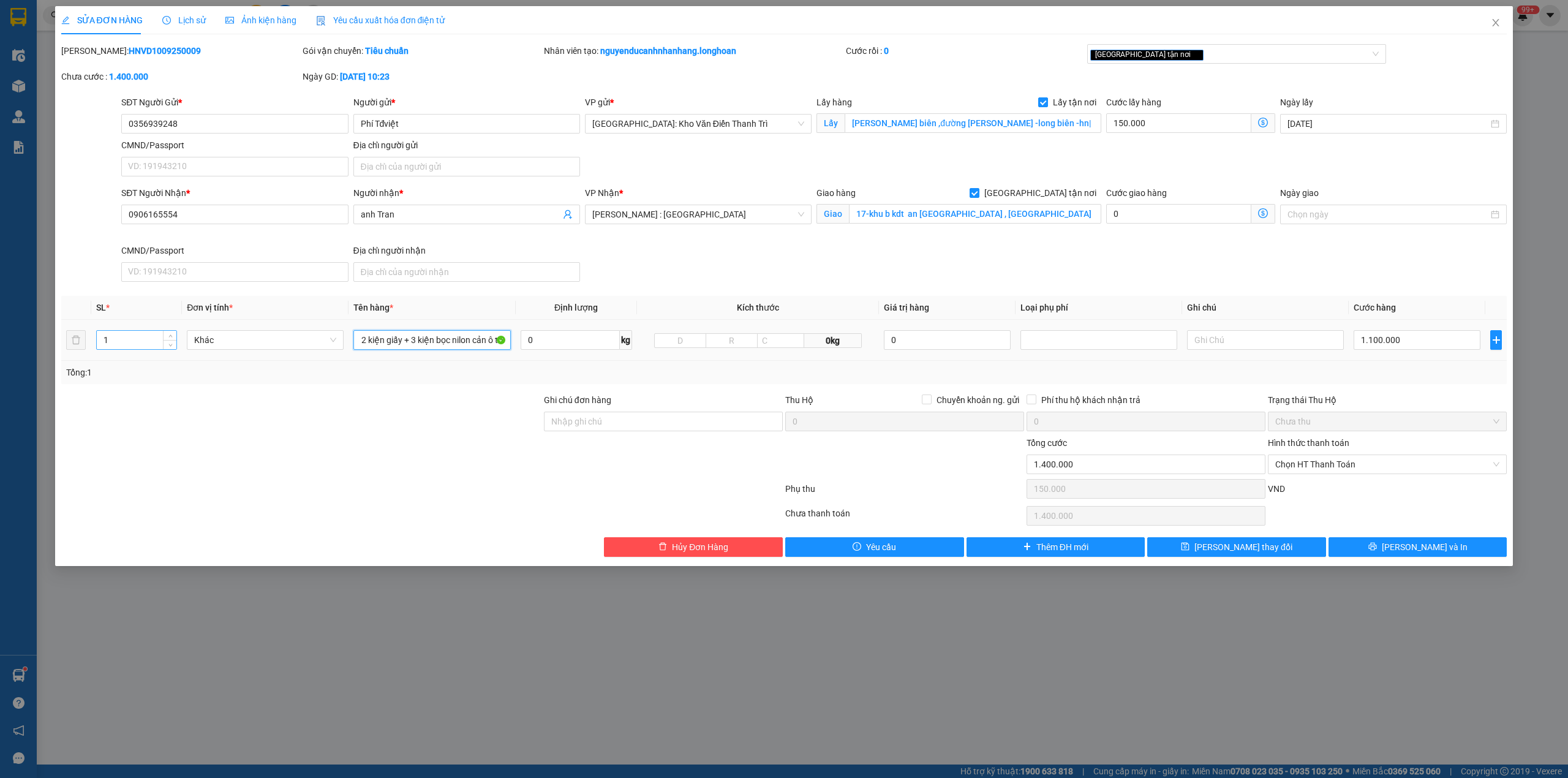
type input "3 kiện cản bọc xốp nổ + 2 kiện giấy + 3 kiện bọc nilon cản ô tô"
click at [140, 350] on input "1" at bounding box center [136, 340] width 80 height 18
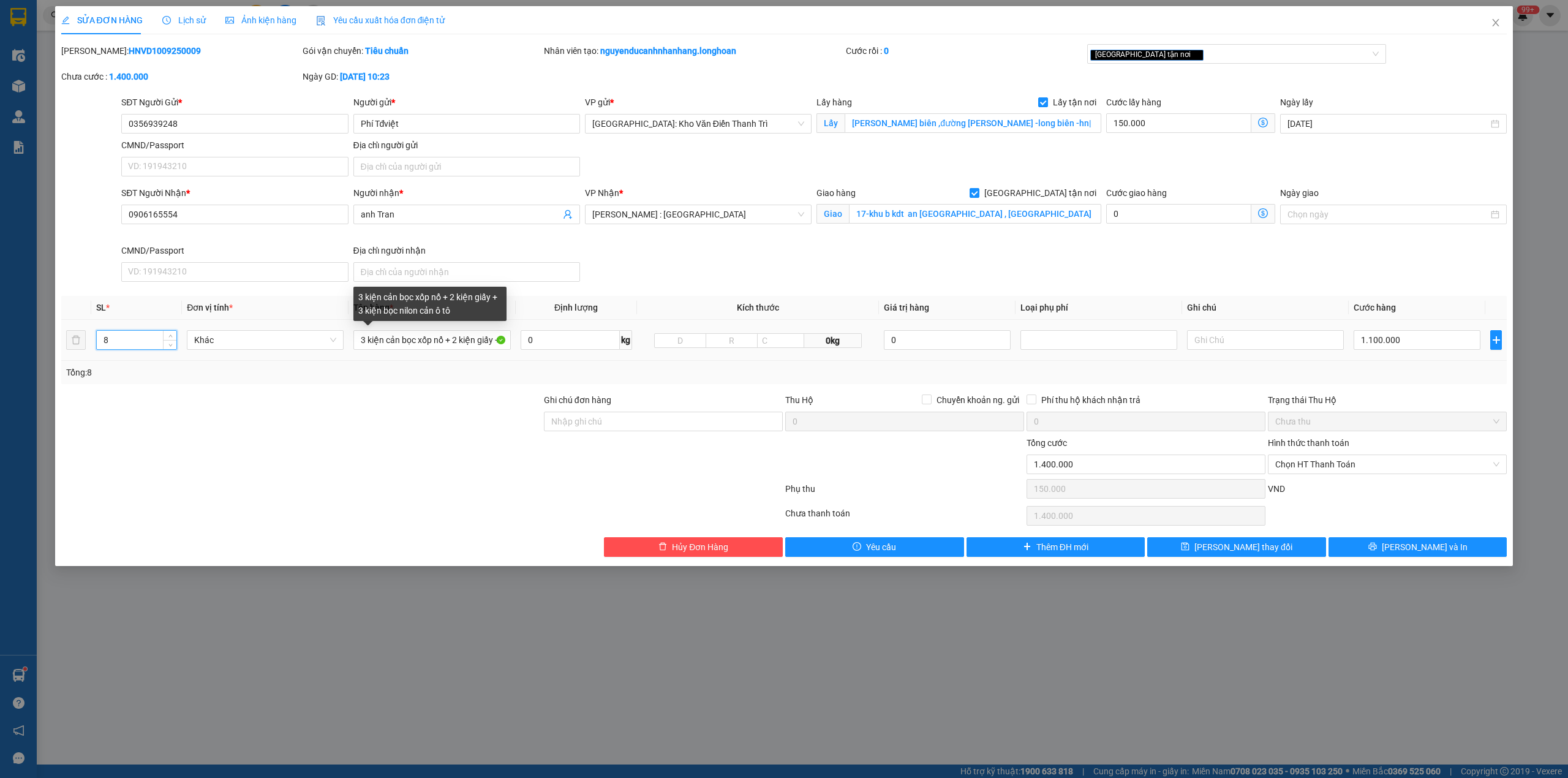
type input "8"
click at [490, 419] on div at bounding box center [301, 415] width 483 height 43
click at [615, 413] on input "Ghi chú đơn hàng" at bounding box center [664, 422] width 239 height 20
type input "nhận nguyên kiện,giao nguyên kiện,bể vỡ khồng đền, XIN NHẸ TAY"
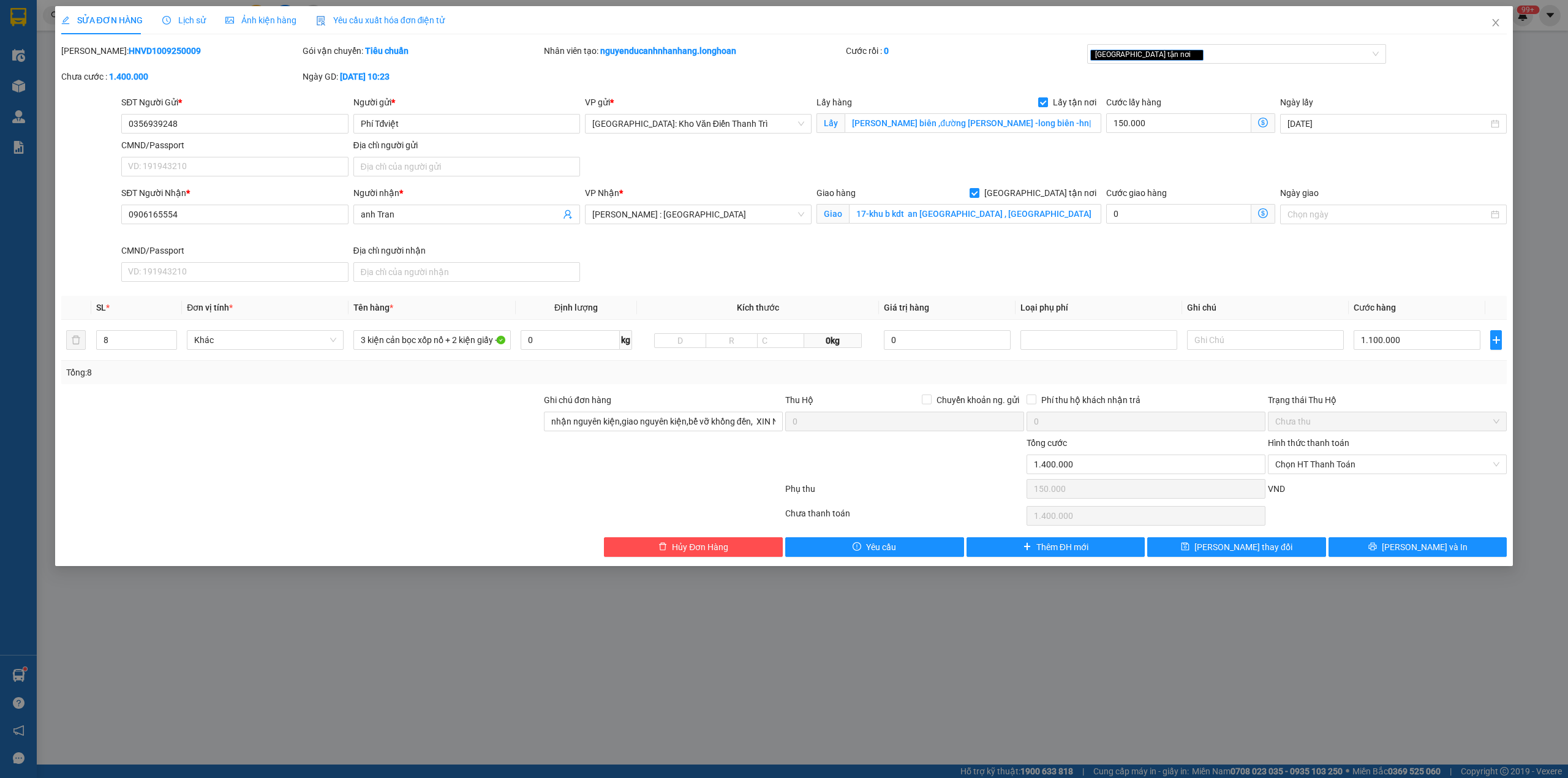
click at [1361, 389] on div "Total Paid Fee 0 Total UnPaid Fee 1.400.000 Cash Collection Total Fee Mã ĐH: HN…" at bounding box center [784, 300] width 1446 height 513
click at [1398, 338] on input "1.100.000" at bounding box center [1416, 340] width 126 height 20
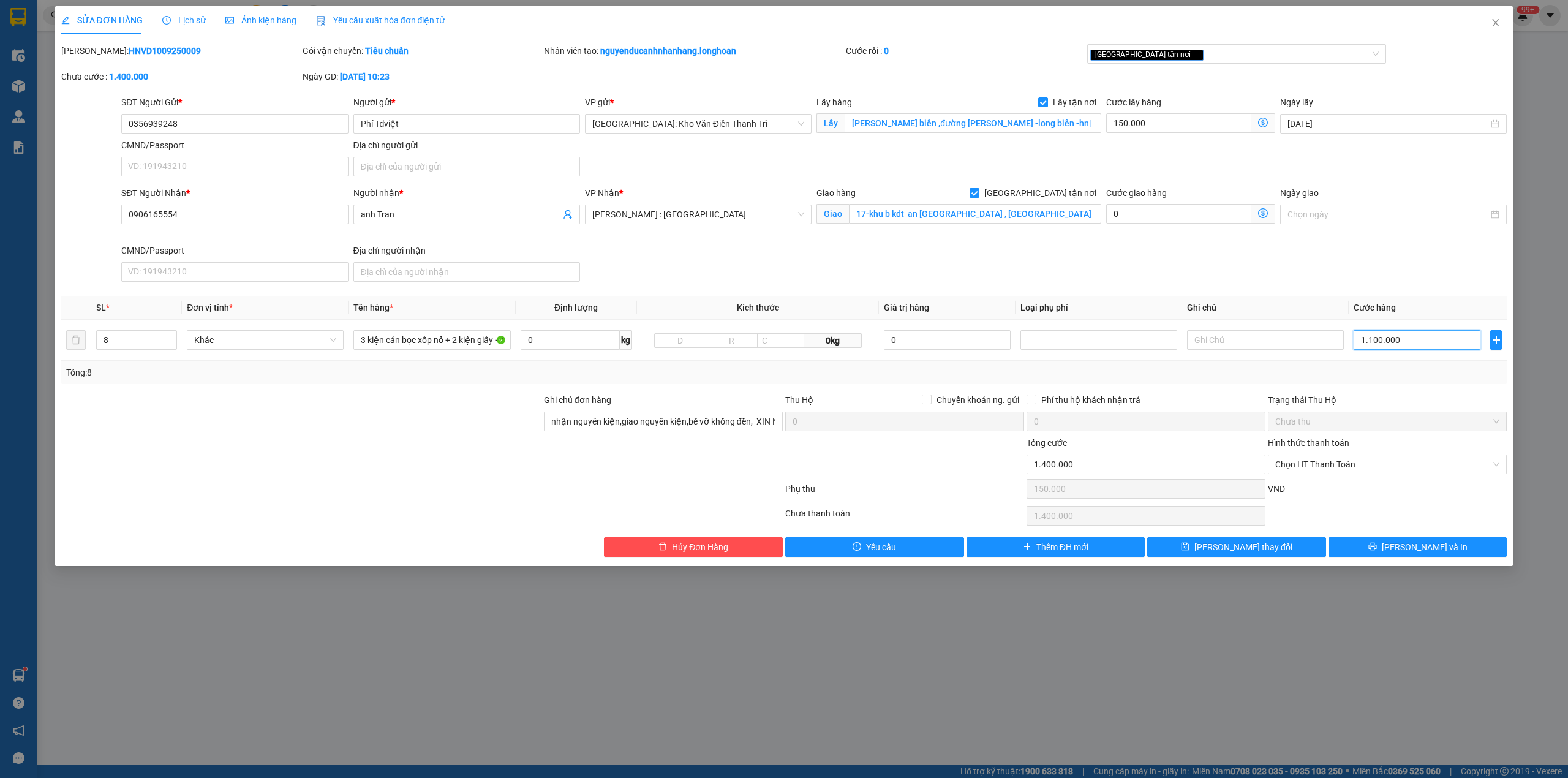
type input "300.008"
type input "8"
type input "300.085"
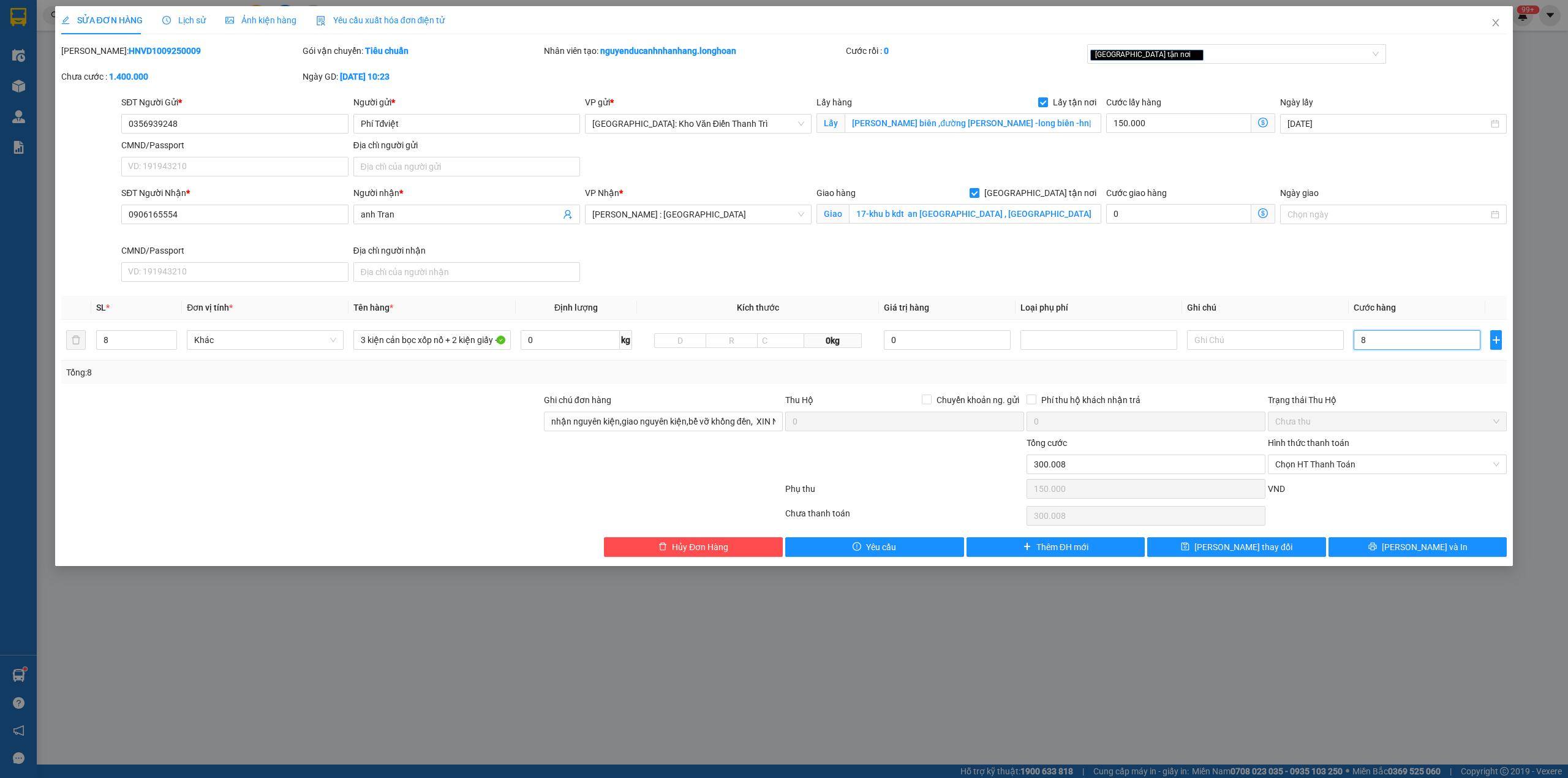
type input "85"
type input "300.850"
type input "850"
type input "1.150.000"
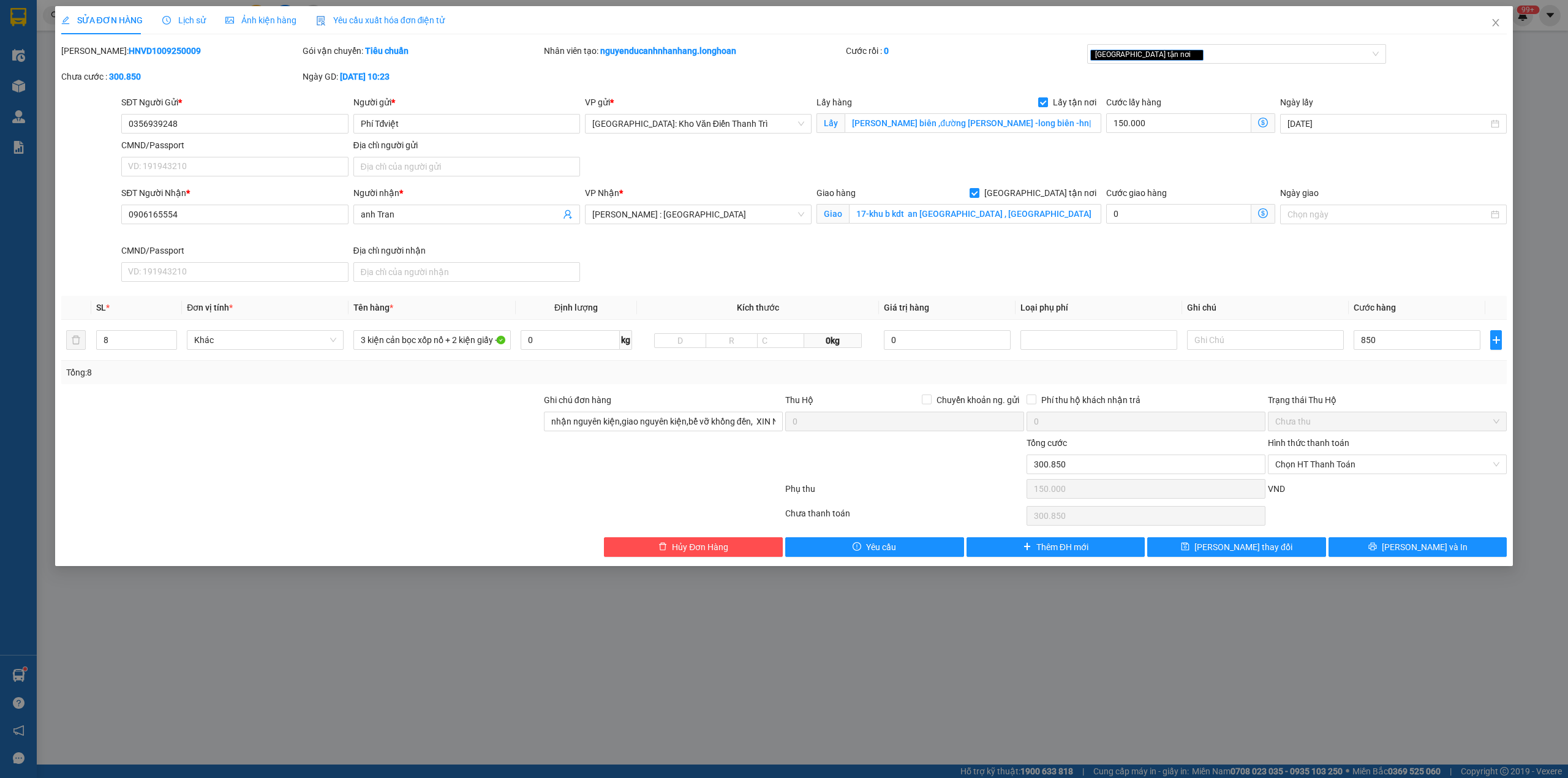
type input "1.150.000"
type input "850.000"
click at [1373, 373] on div "Tổng: 8" at bounding box center [784, 373] width 1436 height 14
click at [261, 123] on input "0356939248" at bounding box center [235, 124] width 227 height 20
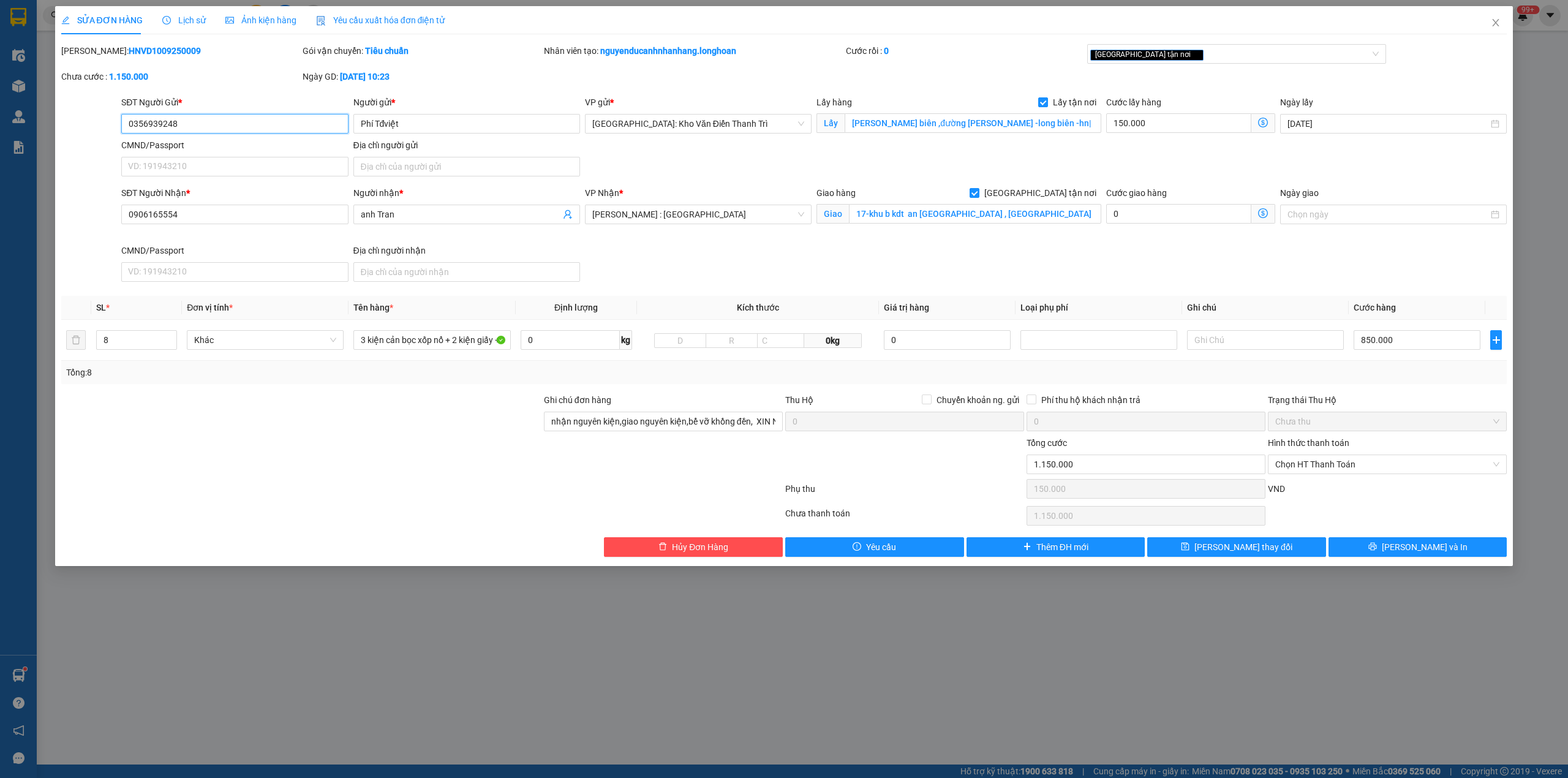
click at [261, 123] on input "0356939248" at bounding box center [235, 124] width 227 height 20
click at [464, 346] on input "3 kiện cản bọc xốp nổ + 2 kiện giấy + 3 kiện bọc nilon cản ô tô" at bounding box center [431, 340] width 157 height 20
click at [1073, 554] on span "Thêm ĐH mới" at bounding box center [1062, 547] width 52 height 14
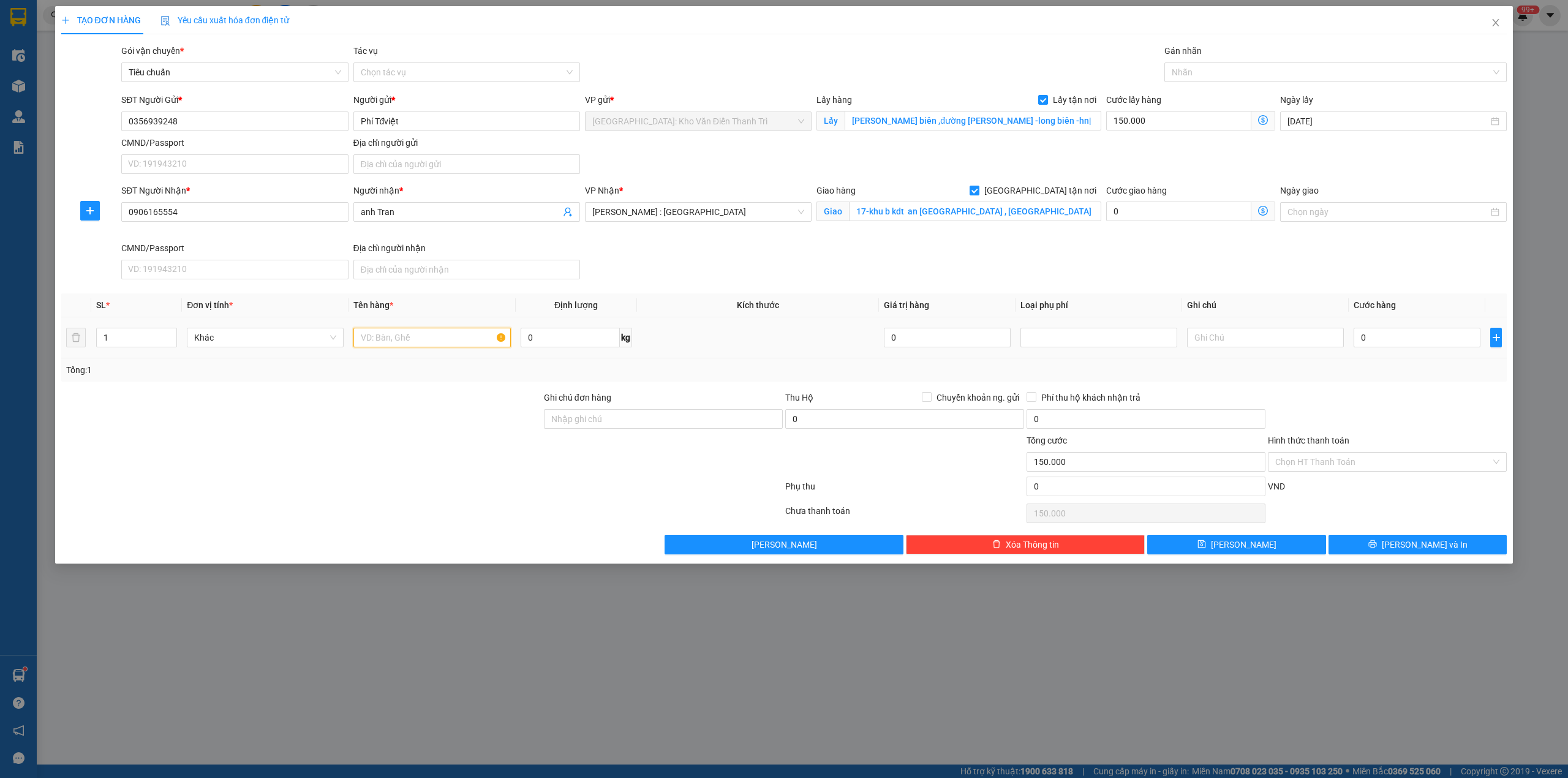
click at [425, 341] on input "text" at bounding box center [431, 338] width 157 height 20
paste input "3 kiện cản bọc xốp nổ + 2 kiện giấy + 3 kiện bọc nilon cản ô tô"
type input "3 kiện cản bọc xốp nổ + 2 kiện giấy + 3 kiện bọc nilon cản ô tô"
click at [822, 447] on div at bounding box center [904, 455] width 241 height 43
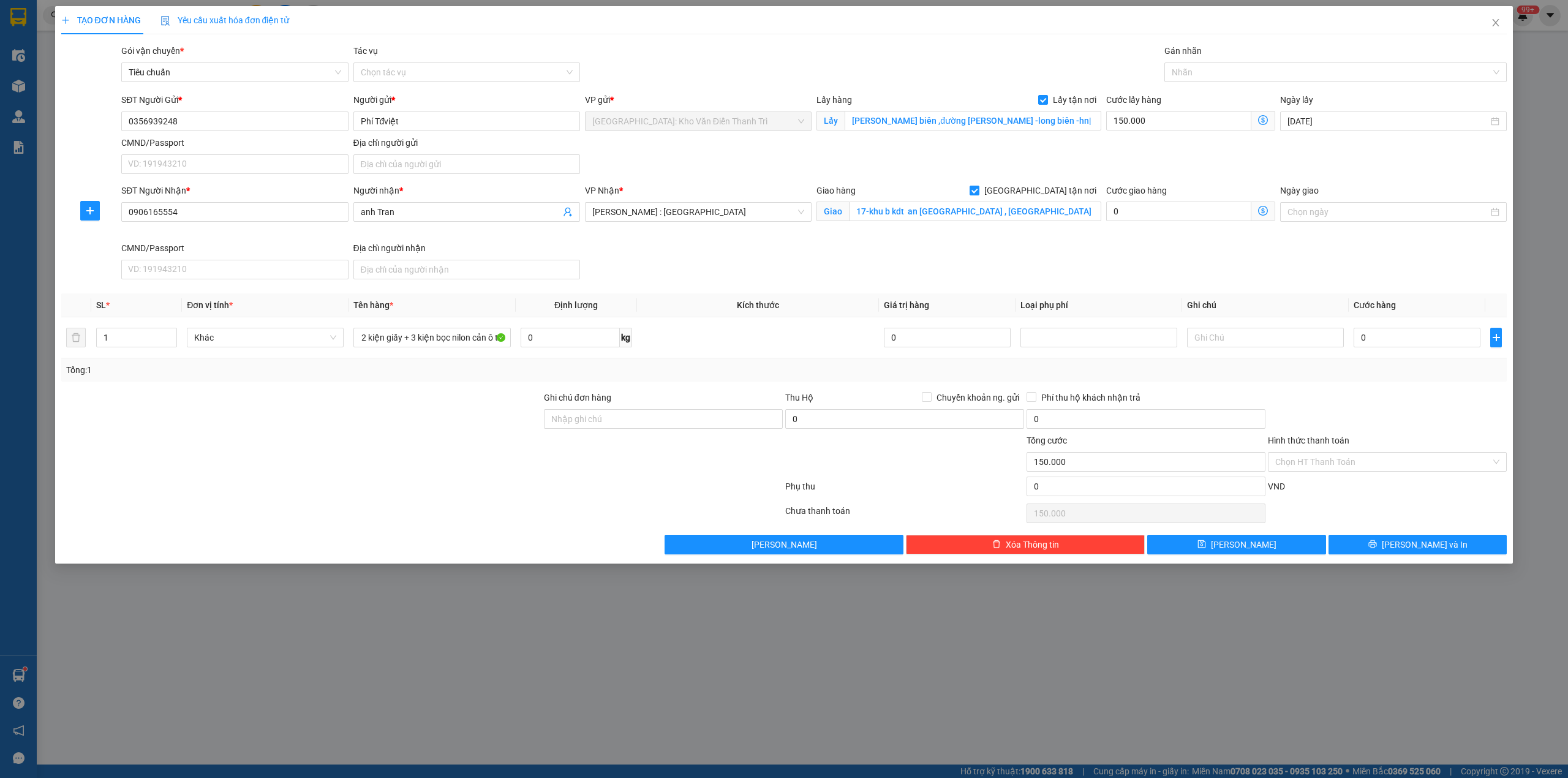
scroll to position [0, 0]
click at [1385, 337] on input "0" at bounding box center [1416, 338] width 126 height 20
type input "9"
type input "150.009"
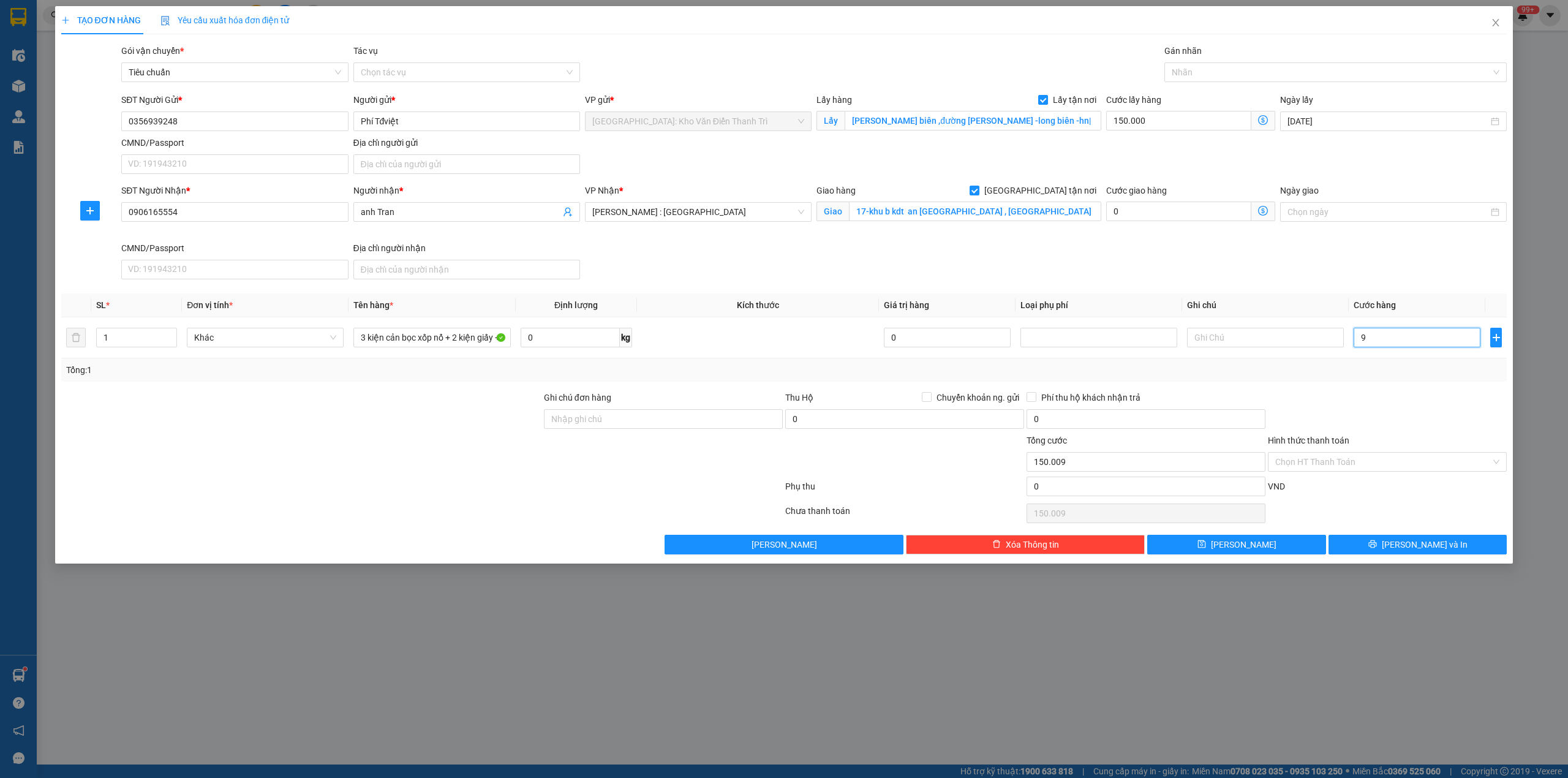
type input "95"
type input "150.095"
type input "950"
type input "150.950"
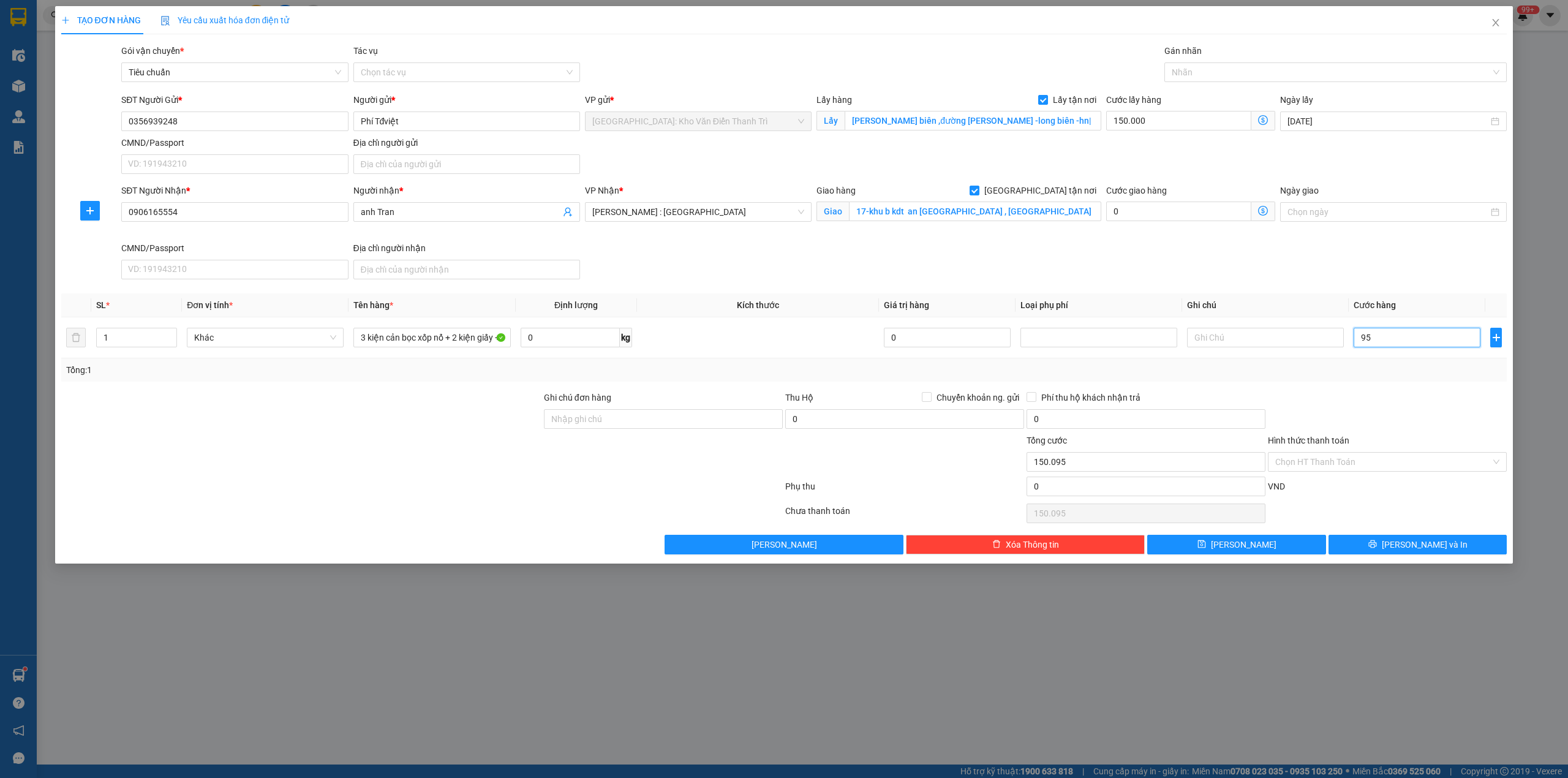
type input "150.950"
type input "950.000"
type input "1.100.000"
click at [1347, 389] on div "Transit Pickup Surcharge Ids Transit Deliver Surcharge Ids Transit Deliver Surc…" at bounding box center [784, 300] width 1446 height 510
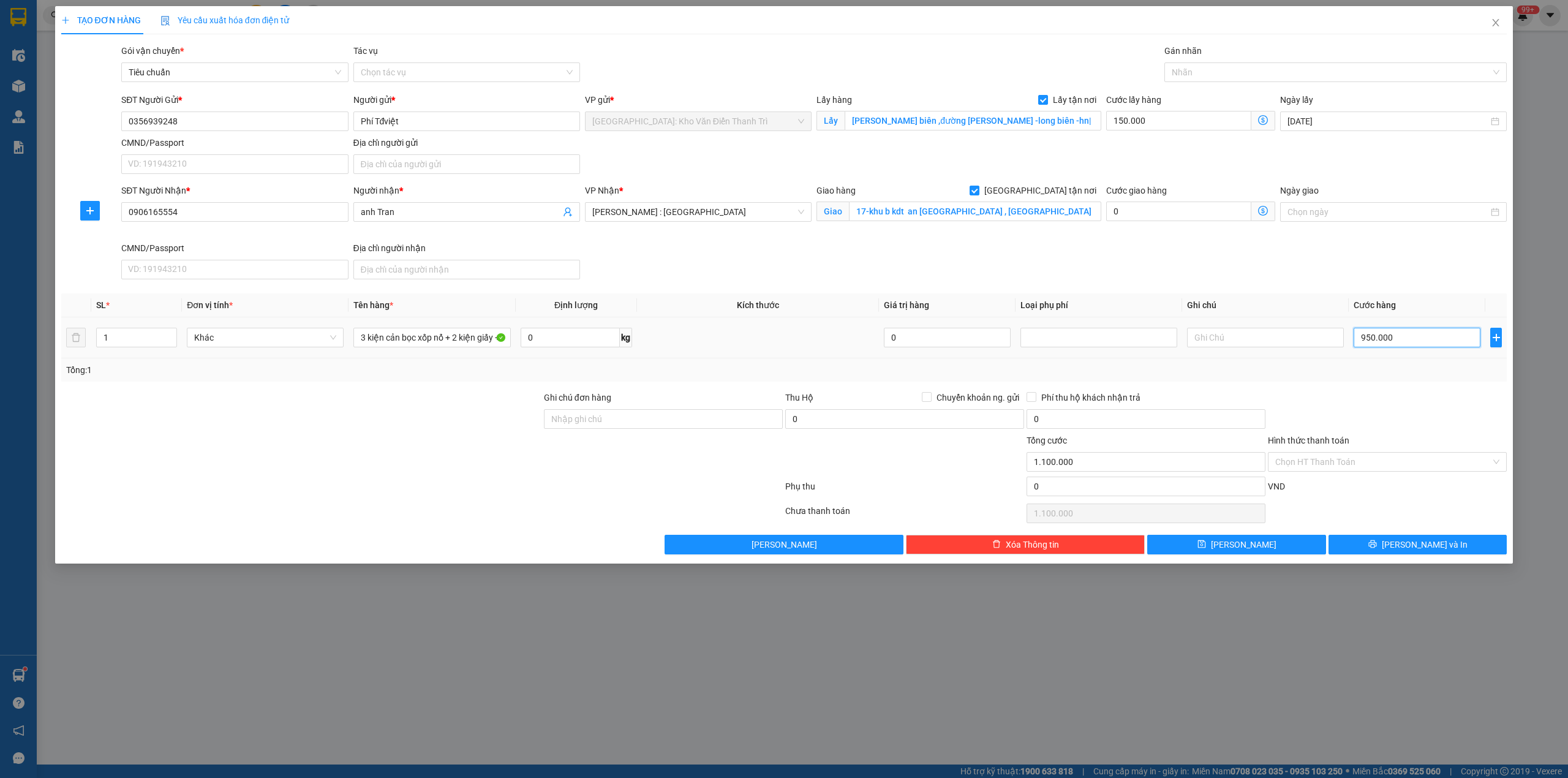
click at [1419, 346] on input "950.000" at bounding box center [1416, 338] width 126 height 20
type input "9"
type input "150.009"
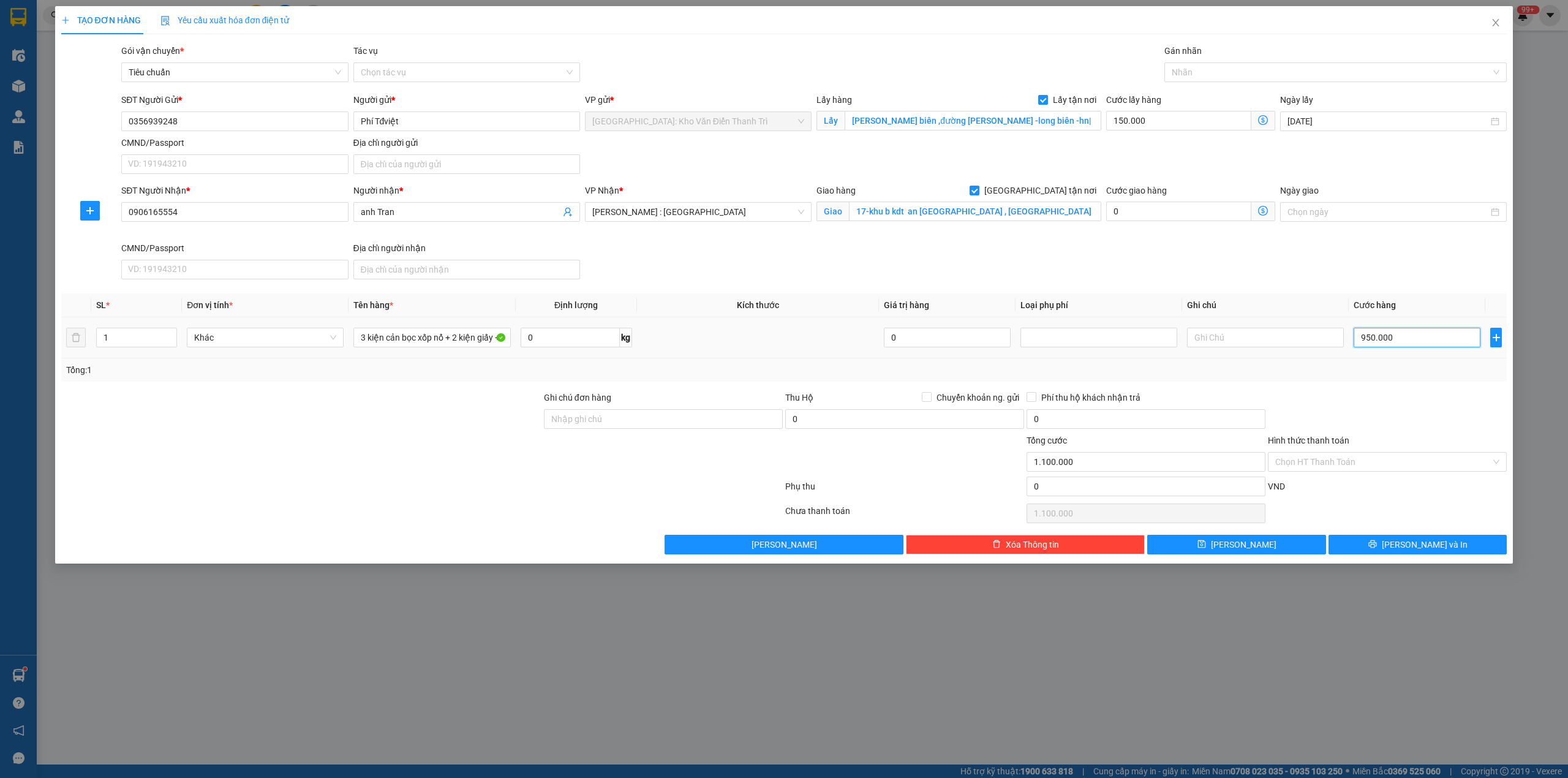
type input "150.009"
type input "90"
type input "150.090"
type input "900"
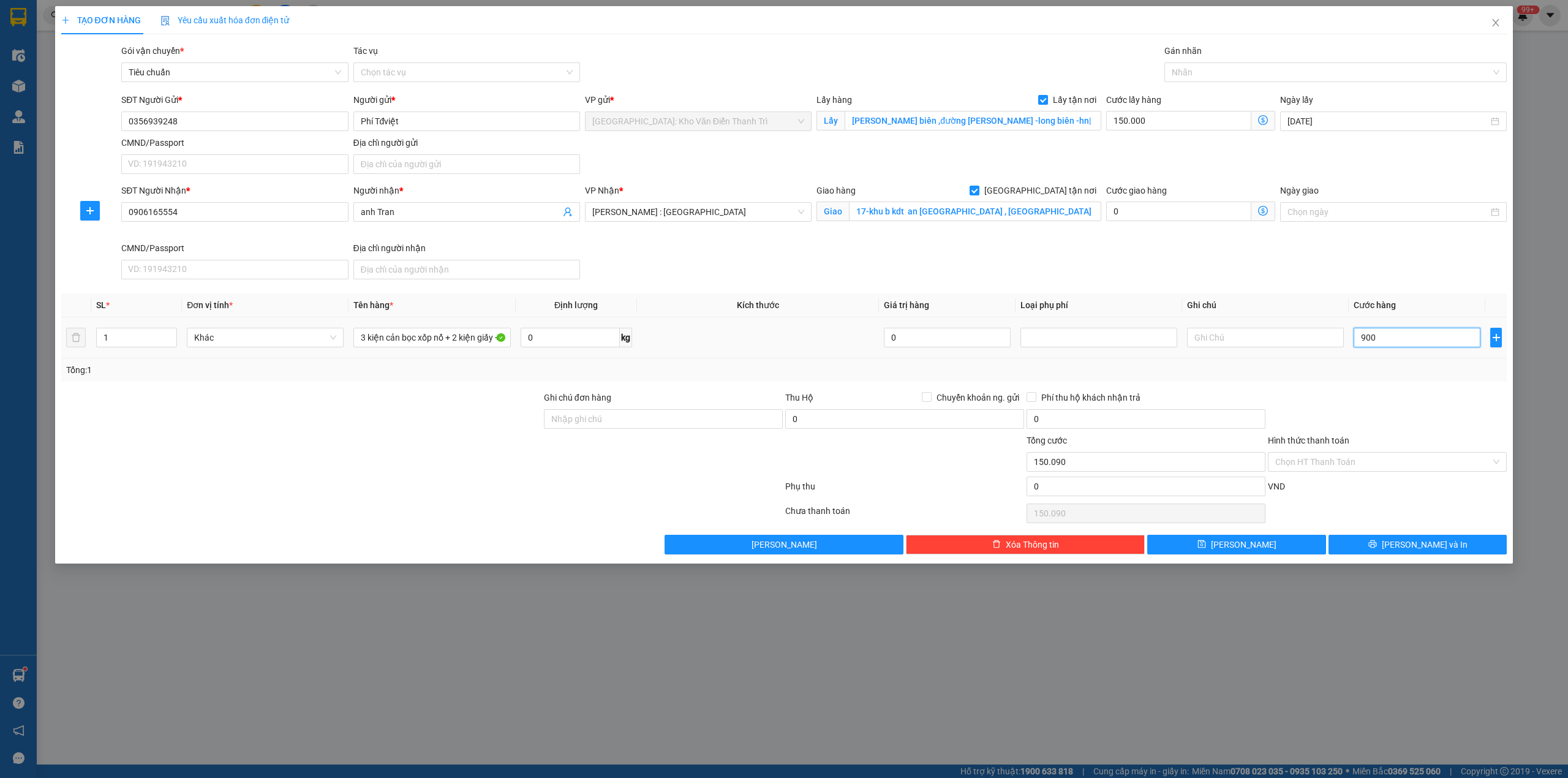
type input "150.900"
type input "90"
type input "150.090"
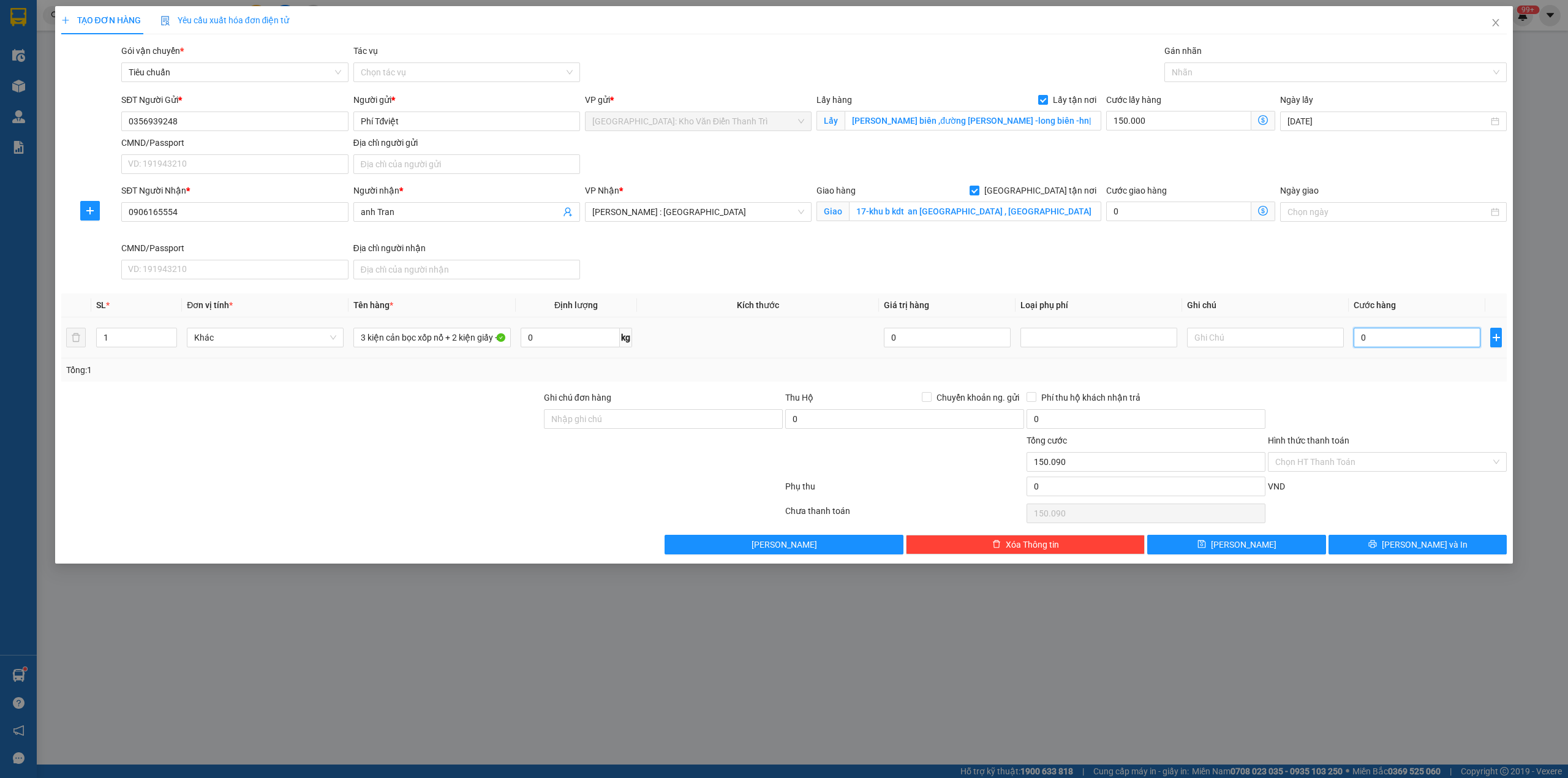
type input "0"
type input "150.000"
type input "01"
type input "150.001"
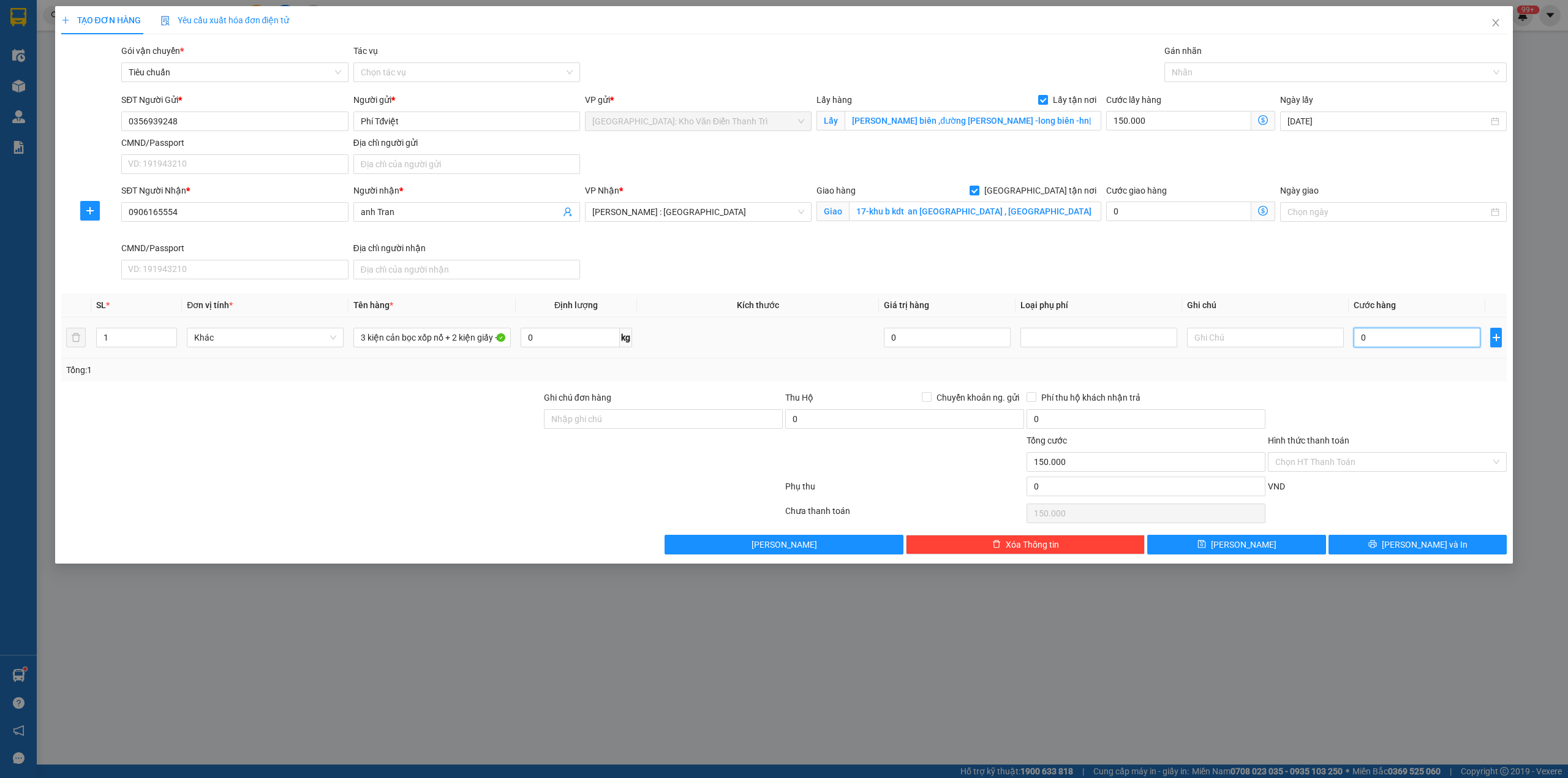
type input "150.001"
type input "010"
type input "150.010"
type input "0.100"
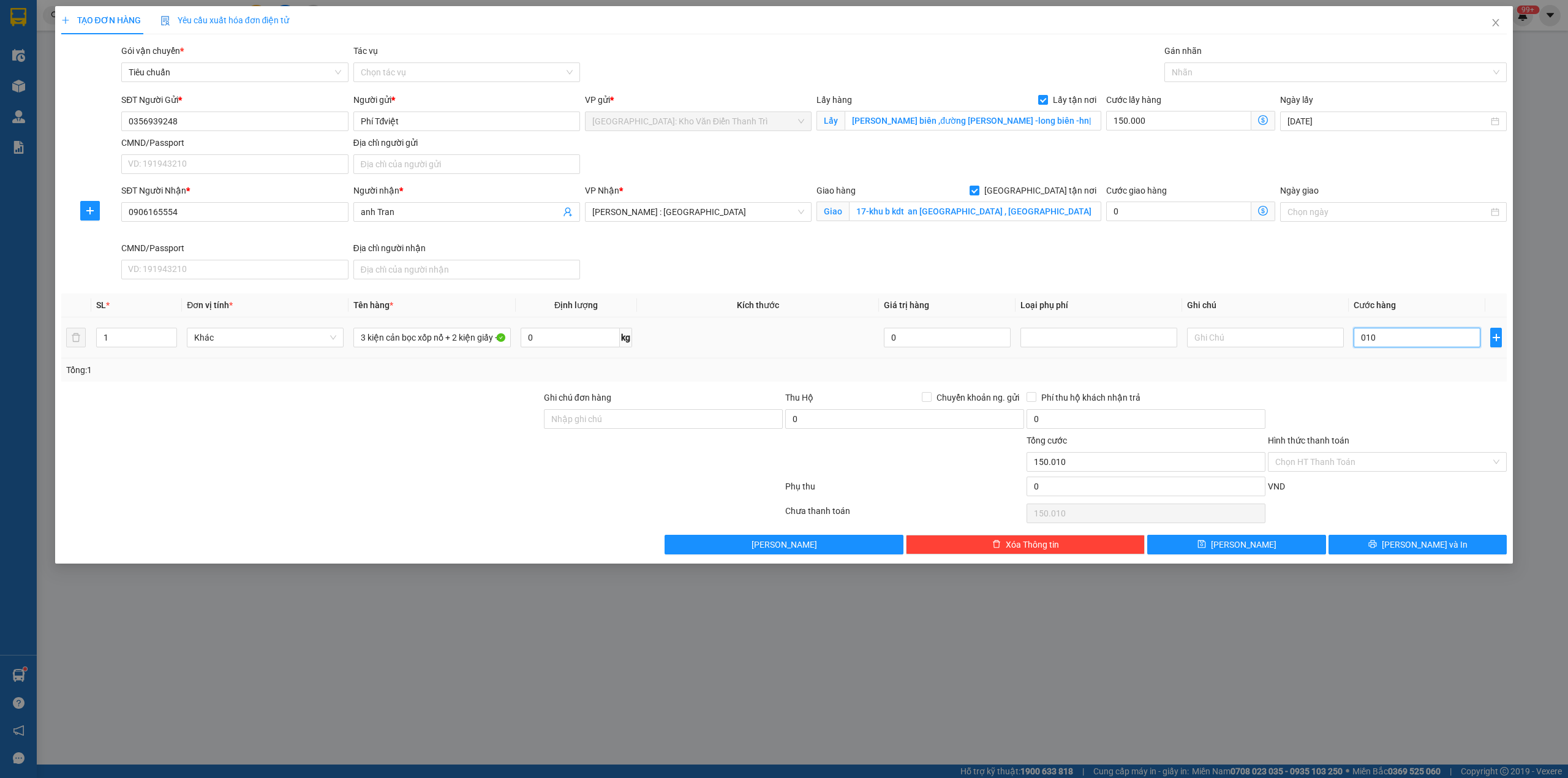
type input "150.100"
type input "01.000"
type input "151.000"
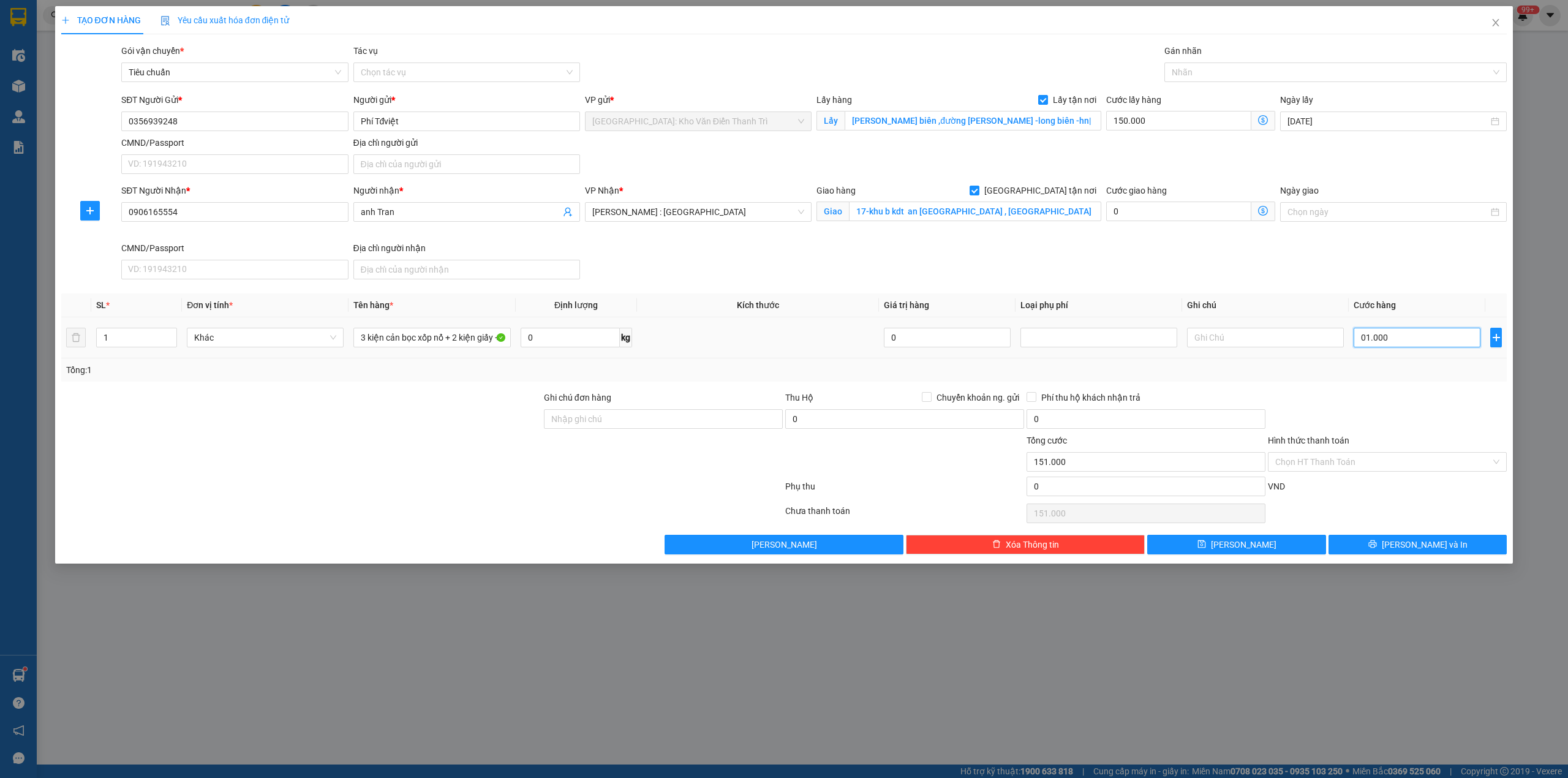
type input "010.000"
type input "160.000"
type input "0.100.000"
type input "250.000"
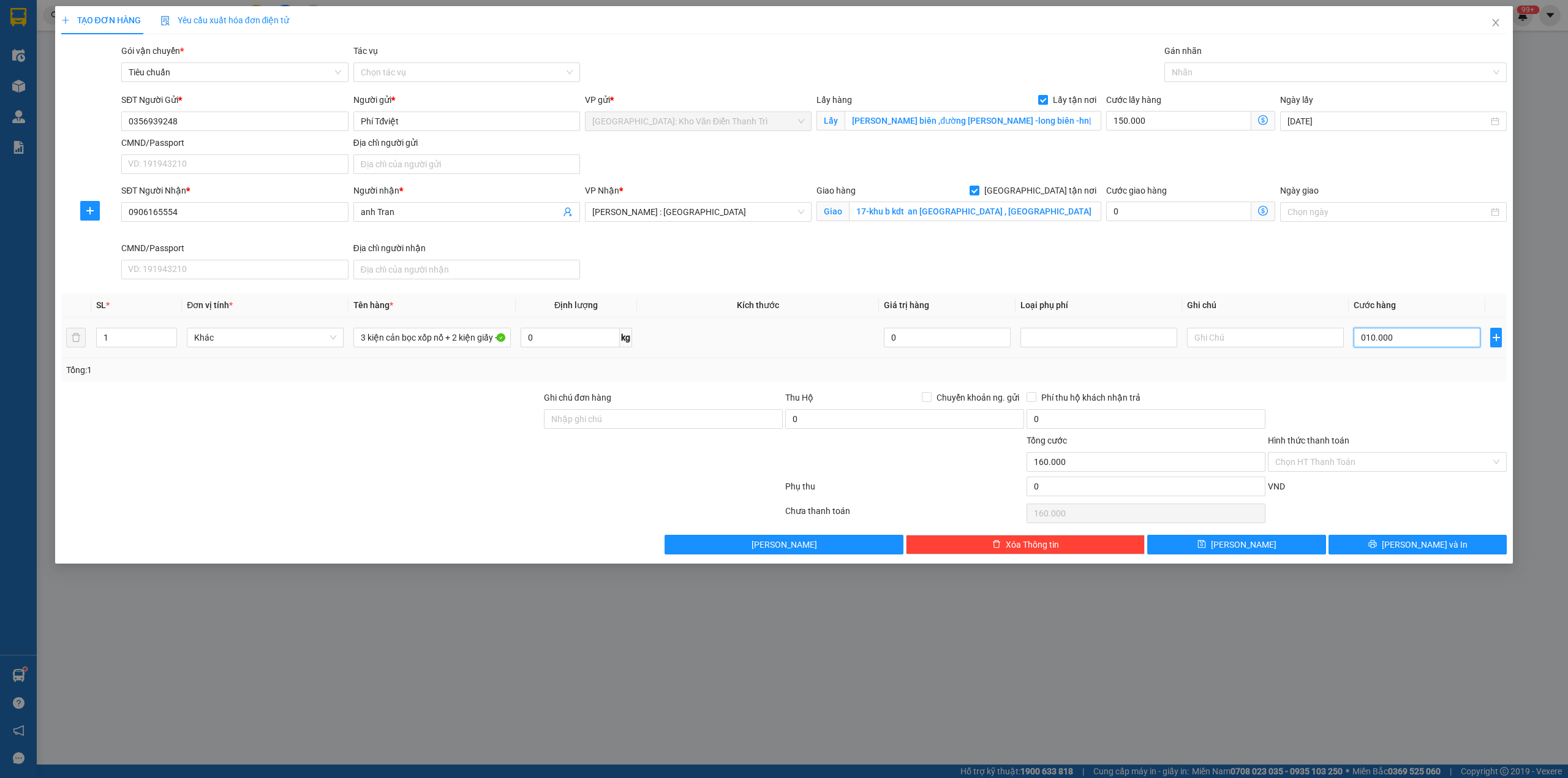
type input "250.000"
type input "01.000.000"
type input "1.150.000"
type input "1.000.000"
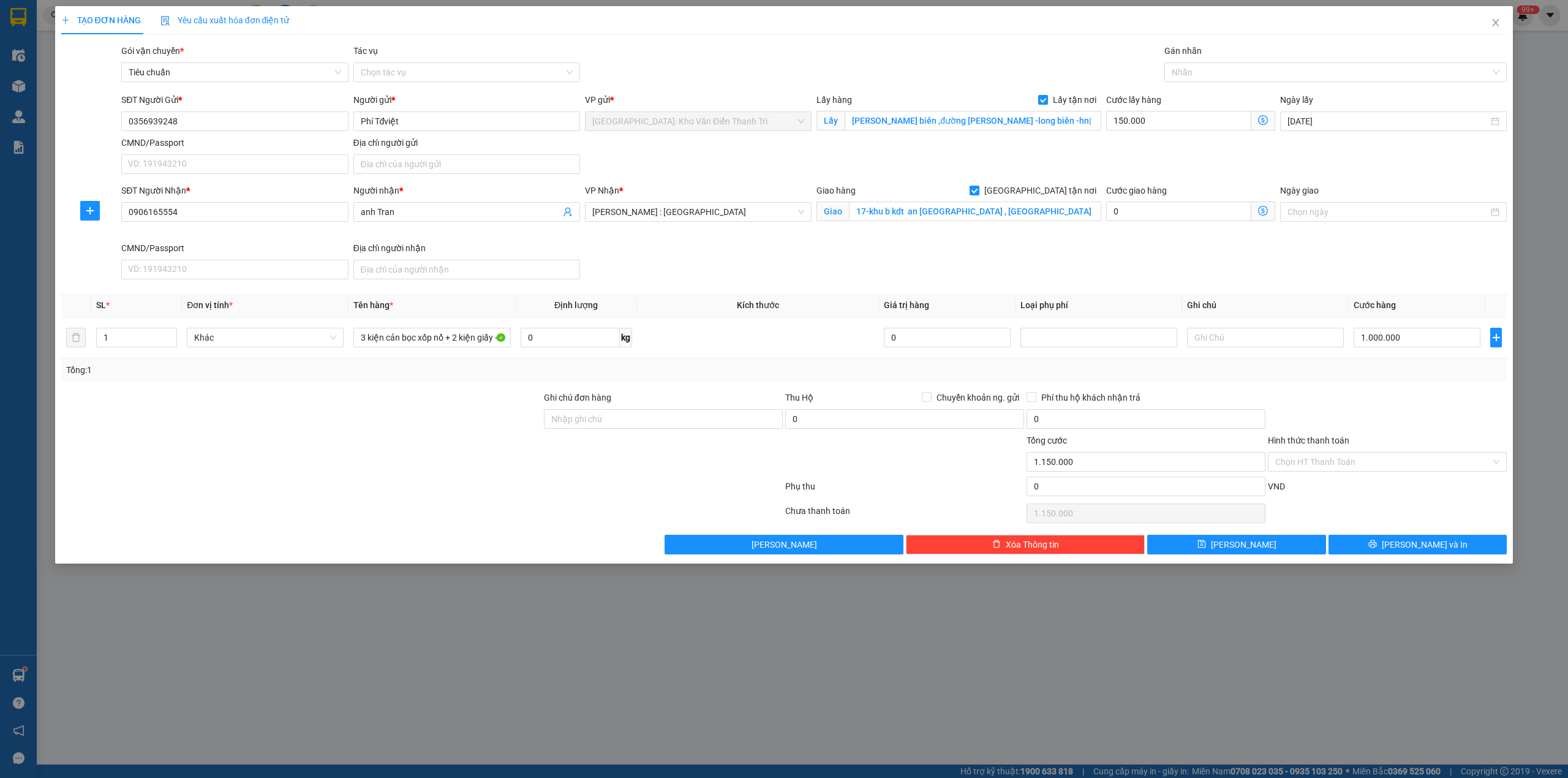
click at [1402, 408] on div at bounding box center [1387, 412] width 241 height 43
click at [633, 428] on input "Ghi chú đơn hàng" at bounding box center [664, 419] width 239 height 20
type input "nhận nguyên kiện,giao nguyên kiện,bể vỡ khồng đền, XIN NHẸ TAY"
click at [959, 403] on span "Chuyển khoản ng. gửi" at bounding box center [978, 398] width 93 height 14
click at [930, 401] on input "Chuyển khoản ng. gửi" at bounding box center [926, 396] width 8 height 8
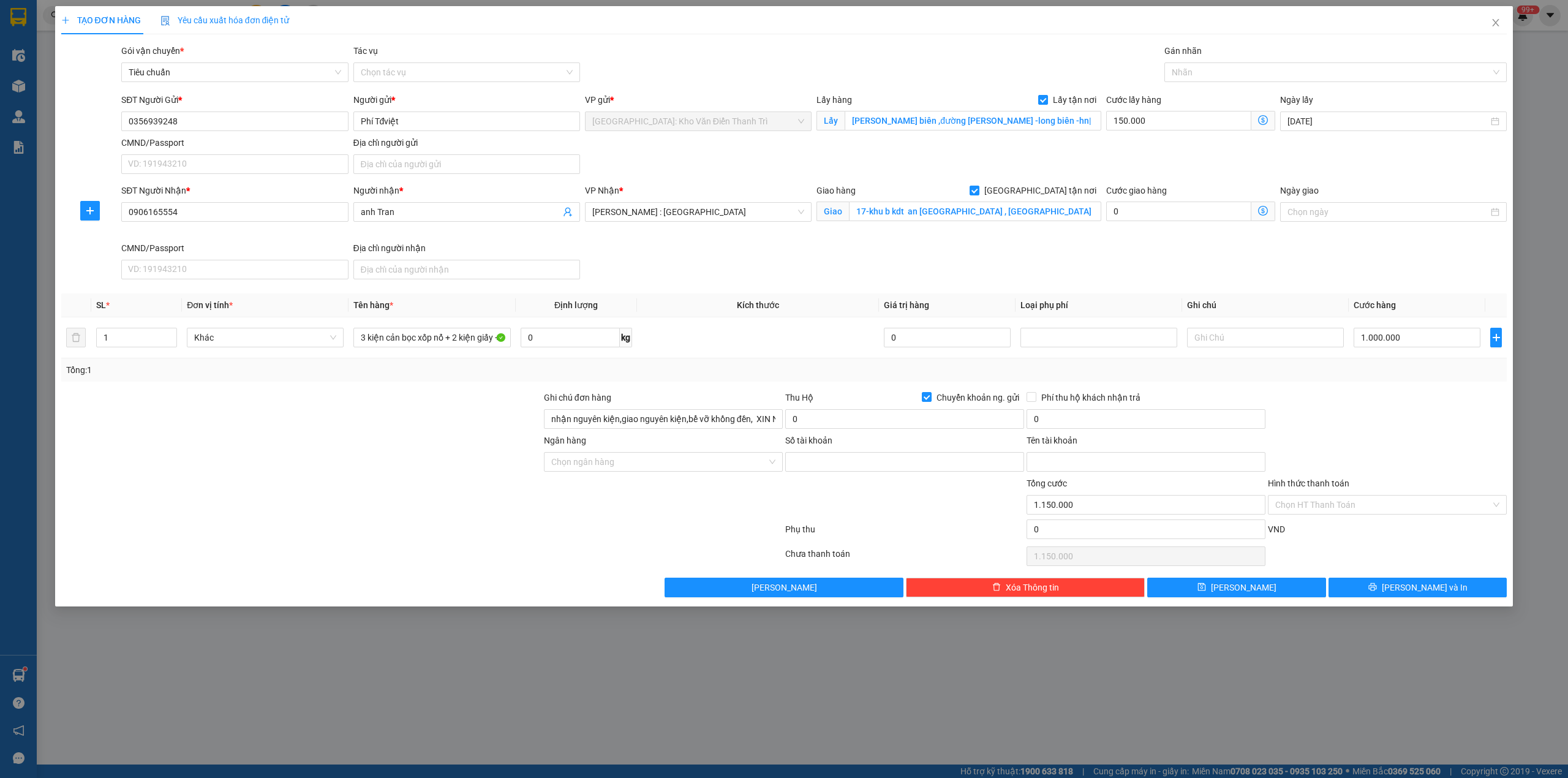
click at [815, 383] on div "Transit Pickup Surcharge Ids Transit Deliver Surcharge Ids Transit Deliver Surc…" at bounding box center [784, 321] width 1446 height 553
click at [935, 401] on span "Chuyển khoản ng. gửi" at bounding box center [978, 398] width 93 height 14
click at [930, 401] on input "Chuyển khoản ng. gửi" at bounding box center [926, 396] width 8 height 8
checkbox input "false"
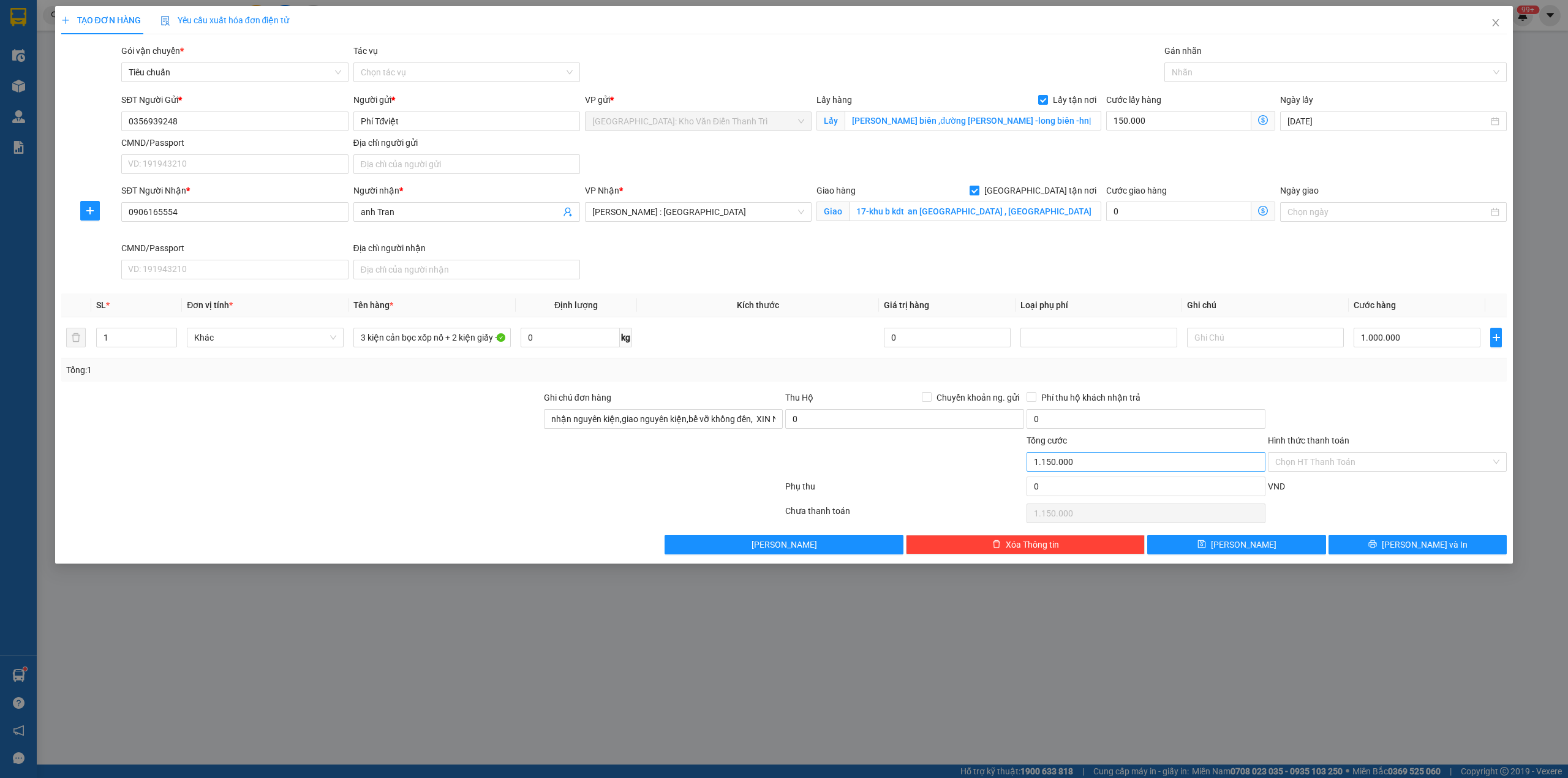
drag, startPoint x: 1384, startPoint y: 403, endPoint x: 1066, endPoint y: 465, distance: 324.0
click at [1387, 402] on div at bounding box center [1387, 412] width 241 height 43
click at [1392, 434] on div at bounding box center [1387, 412] width 241 height 43
click at [214, 126] on input "0356939248" at bounding box center [235, 121] width 227 height 20
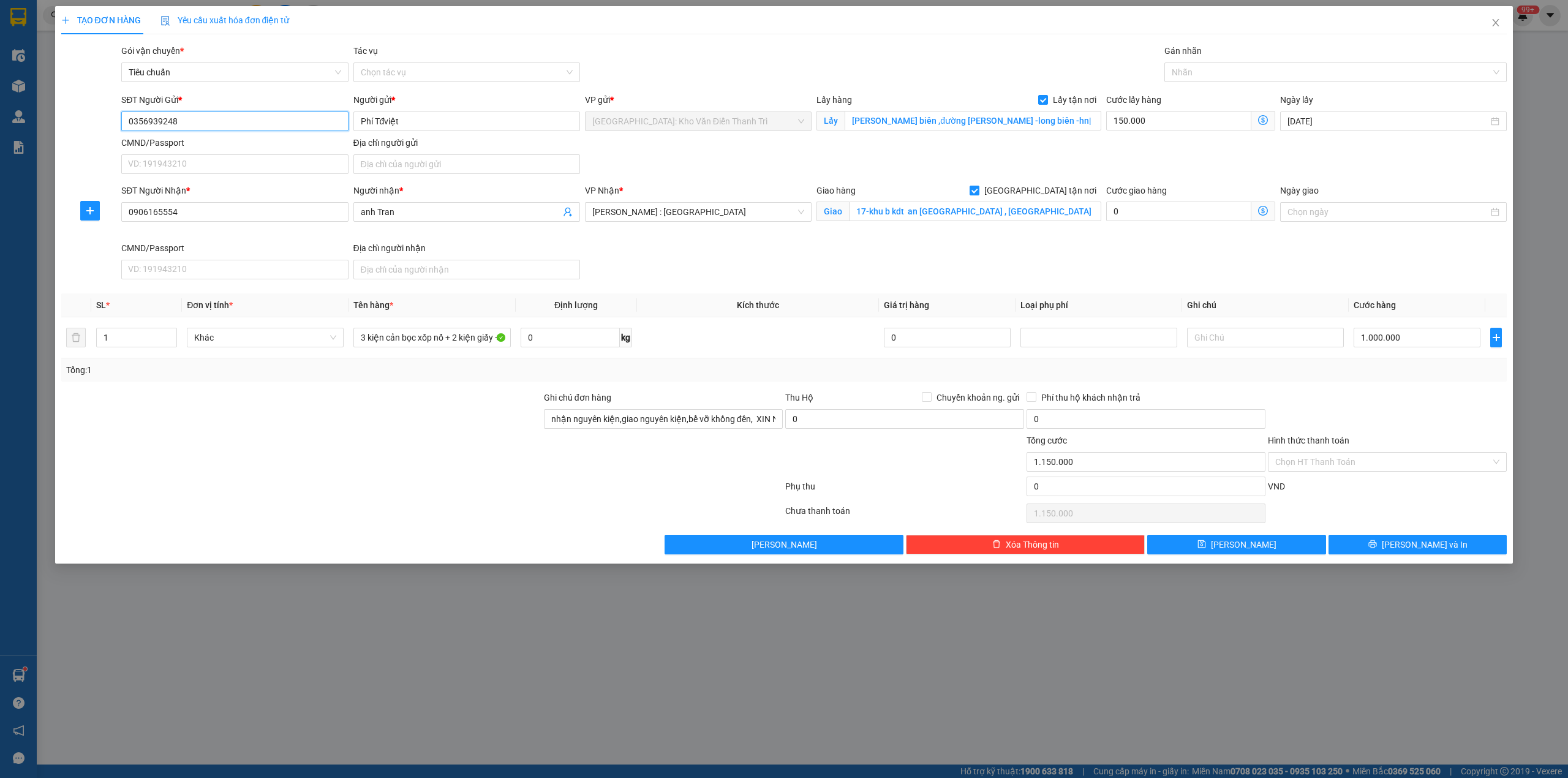
click at [214, 126] on input "0356939248" at bounding box center [235, 121] width 227 height 20
click at [1220, 67] on div at bounding box center [1330, 72] width 325 height 15
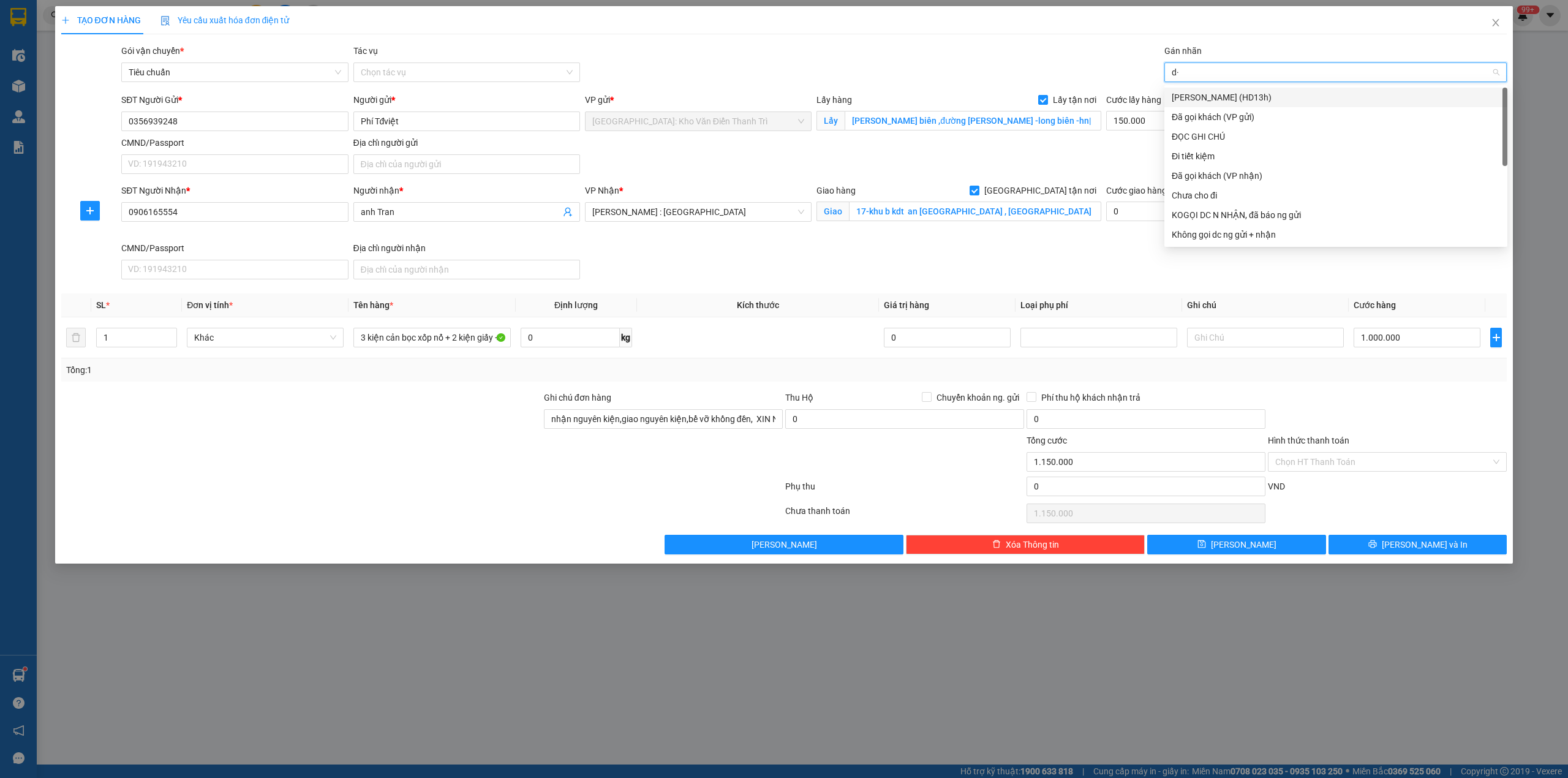
type input "d"
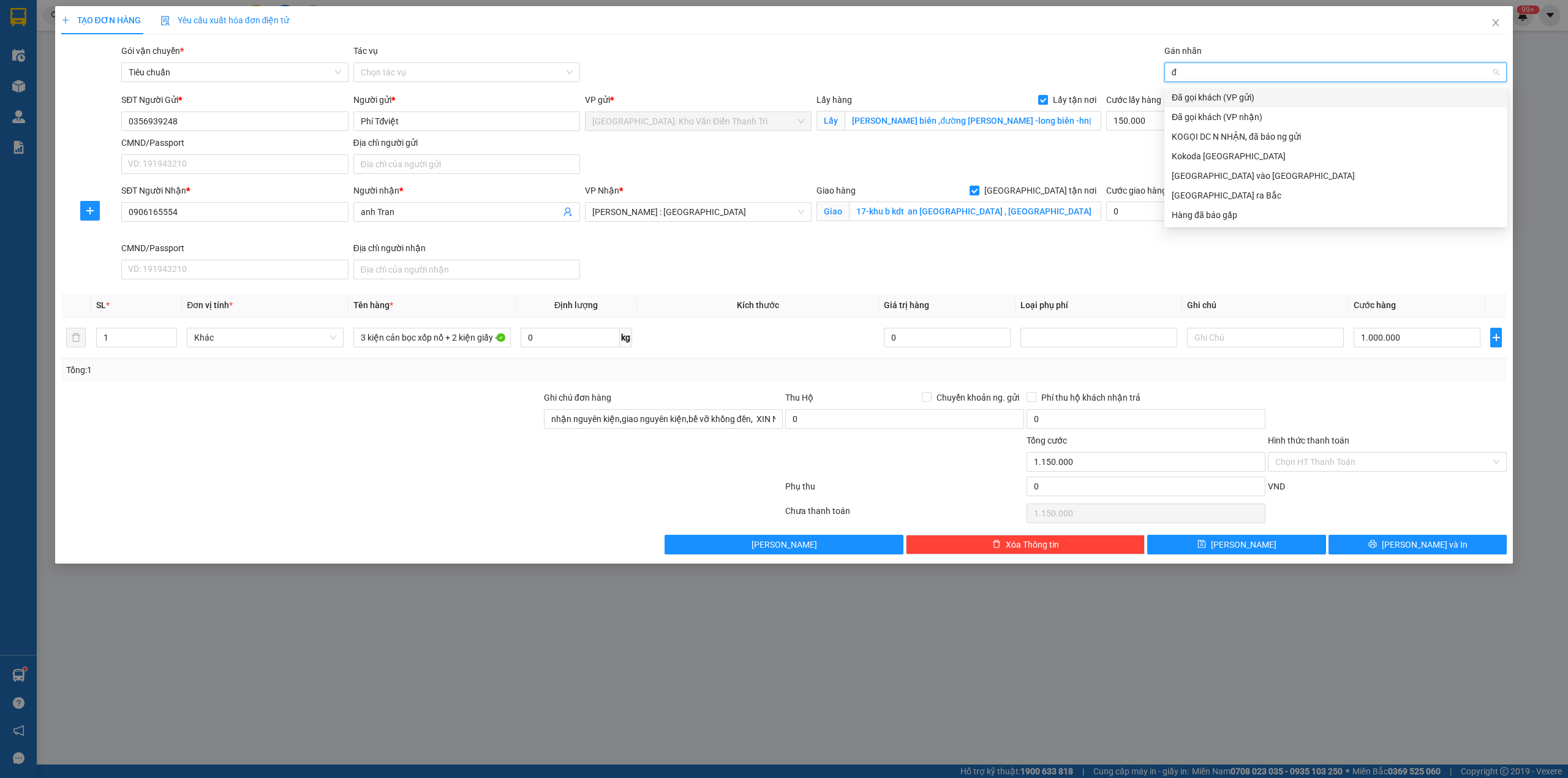
type input "đã"
drag, startPoint x: 1219, startPoint y: 87, endPoint x: 1211, endPoint y: 96, distance: 12.0
click at [1211, 96] on div "Đã gọi khách (VP gửi)" at bounding box center [1336, 97] width 328 height 14
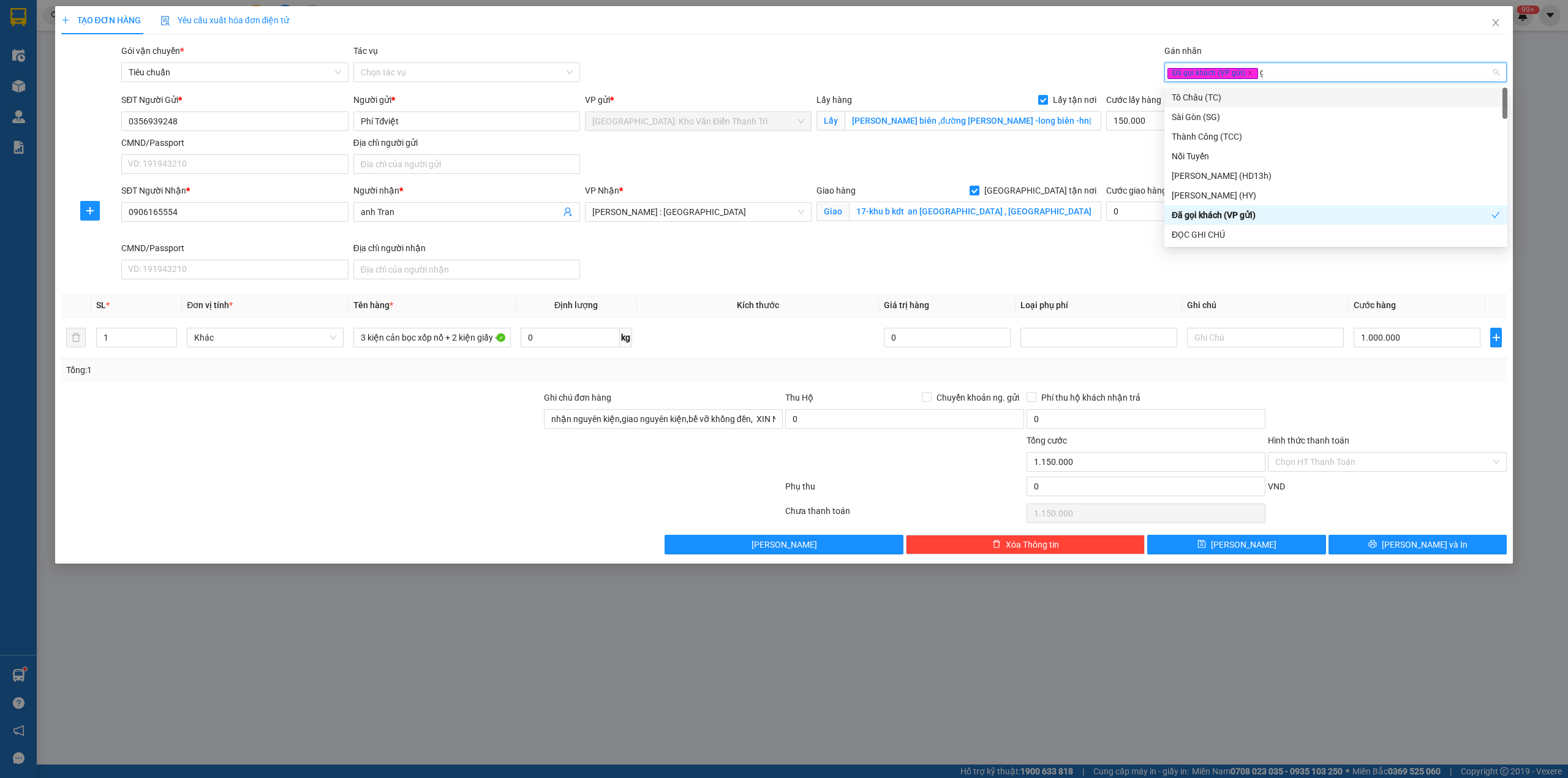
type input "gt"
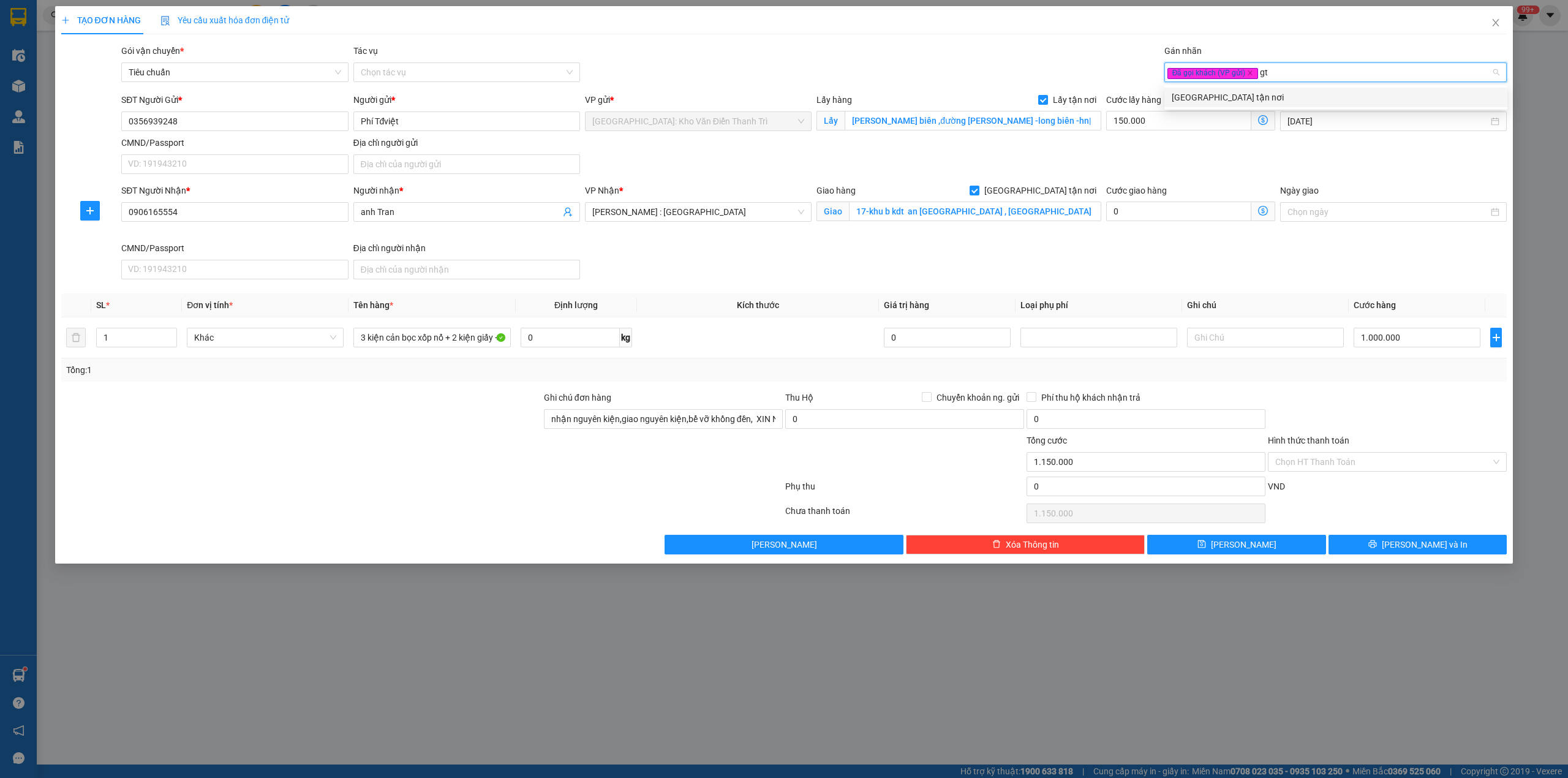
click at [1257, 96] on div "[GEOGRAPHIC_DATA] tận nơi" at bounding box center [1336, 97] width 328 height 14
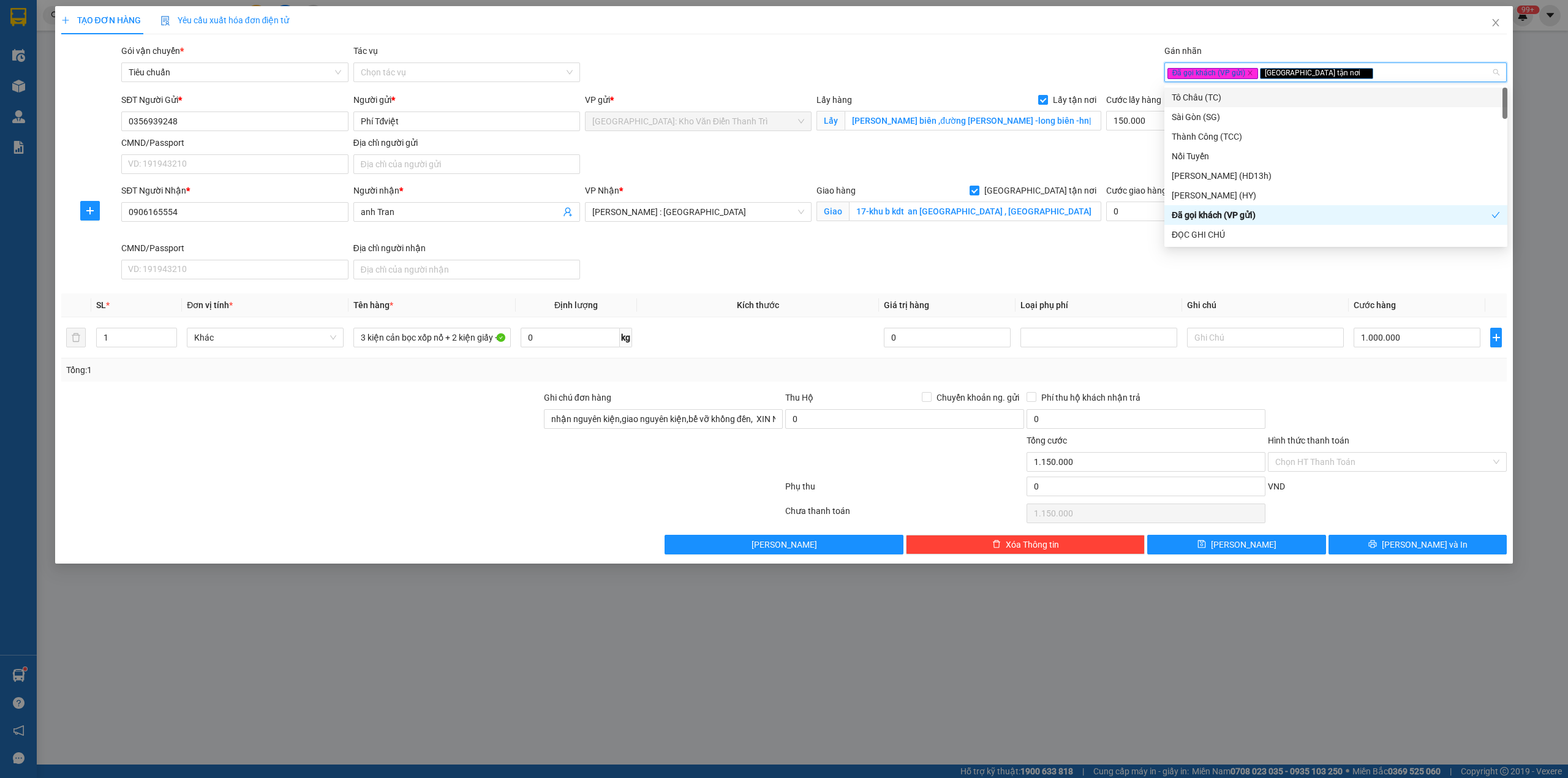
click at [1047, 61] on div "Gói vận chuyển * Tiêu chuẩn Tác vụ Chọn tác vụ Gán nhãn Đã gọi khách (VP gửi)…" at bounding box center [814, 66] width 1390 height 43
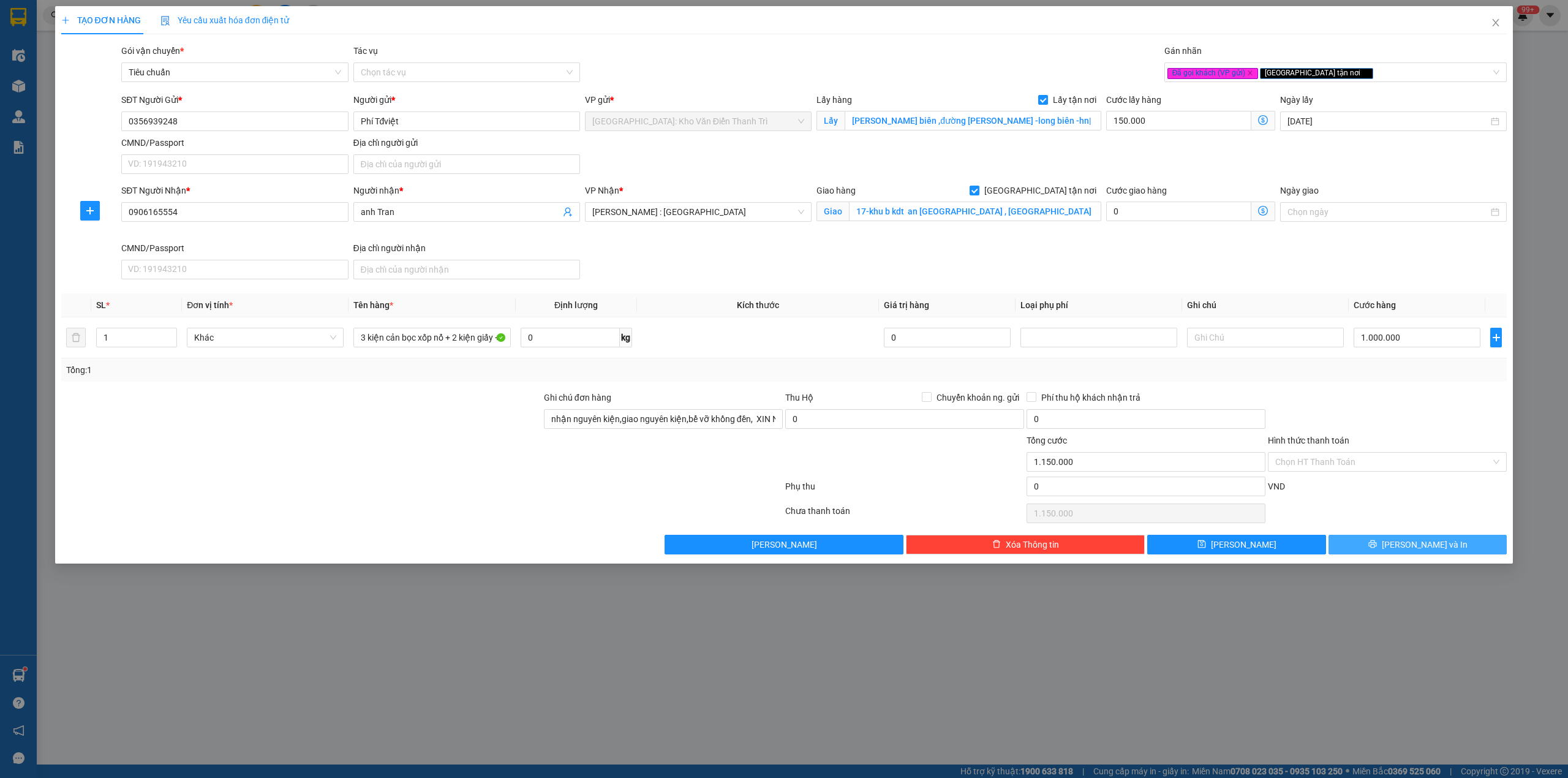
click at [1402, 542] on button "[PERSON_NAME] và In" at bounding box center [1418, 545] width 179 height 20
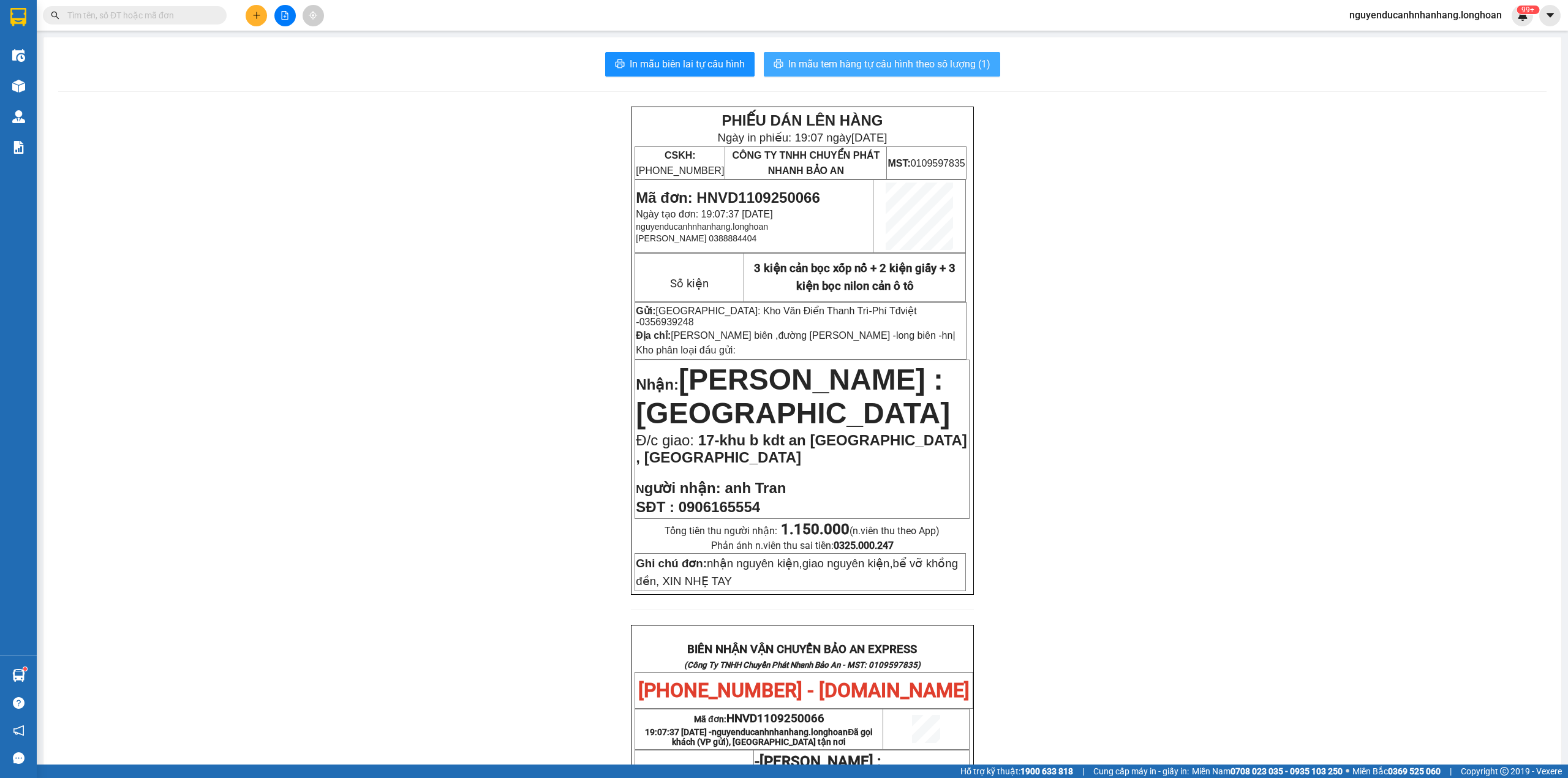
click at [853, 65] on span "In mẫu tem hàng tự cấu hình theo số lượng (1)" at bounding box center [890, 64] width 202 height 15
click at [753, 204] on span "Mã đơn: HNVD1109250066" at bounding box center [728, 198] width 184 height 17
copy span "HNVD1109250066"
click at [172, 18] on input "text" at bounding box center [139, 15] width 145 height 14
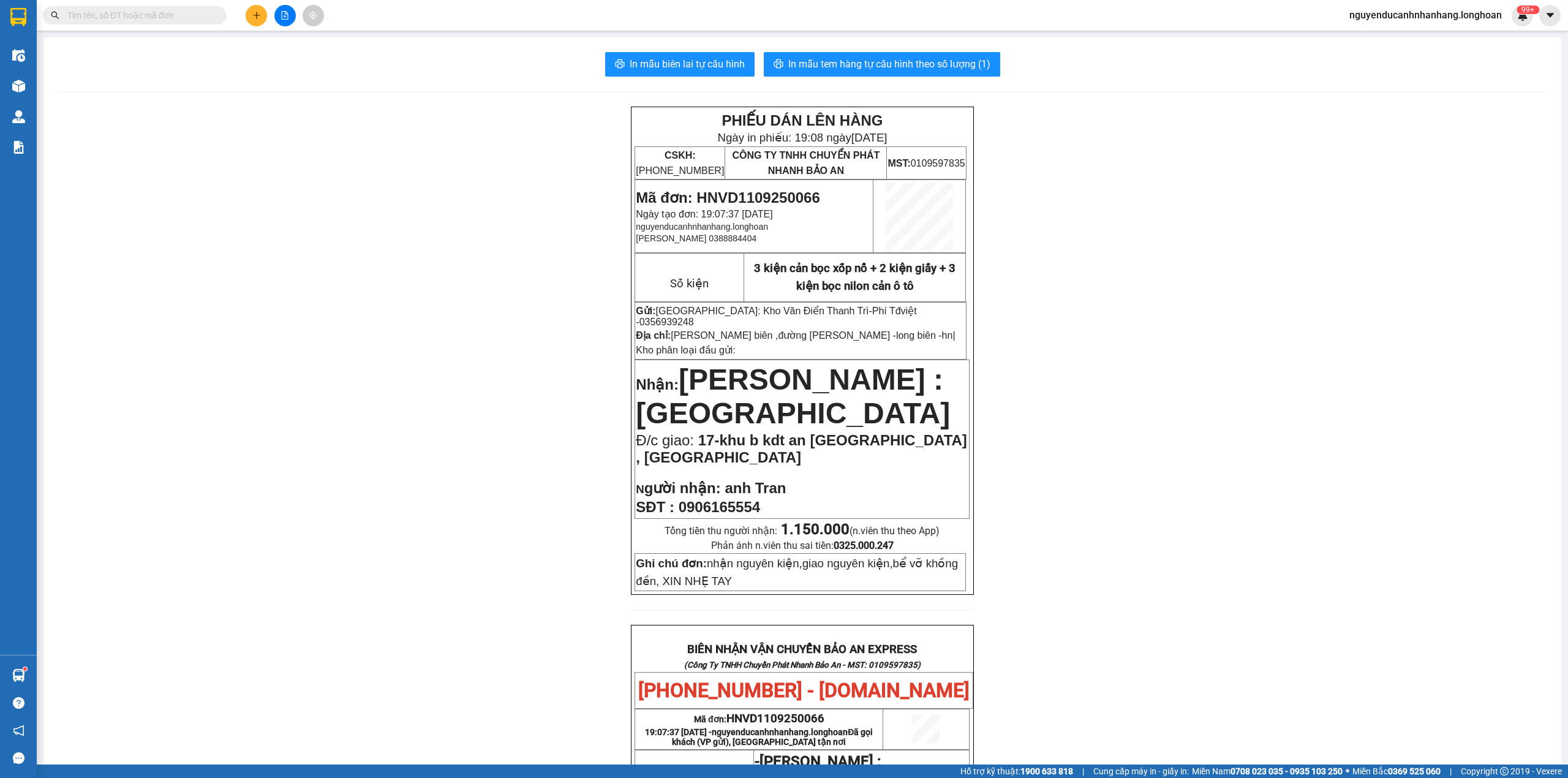
paste input "HNVD1109250066"
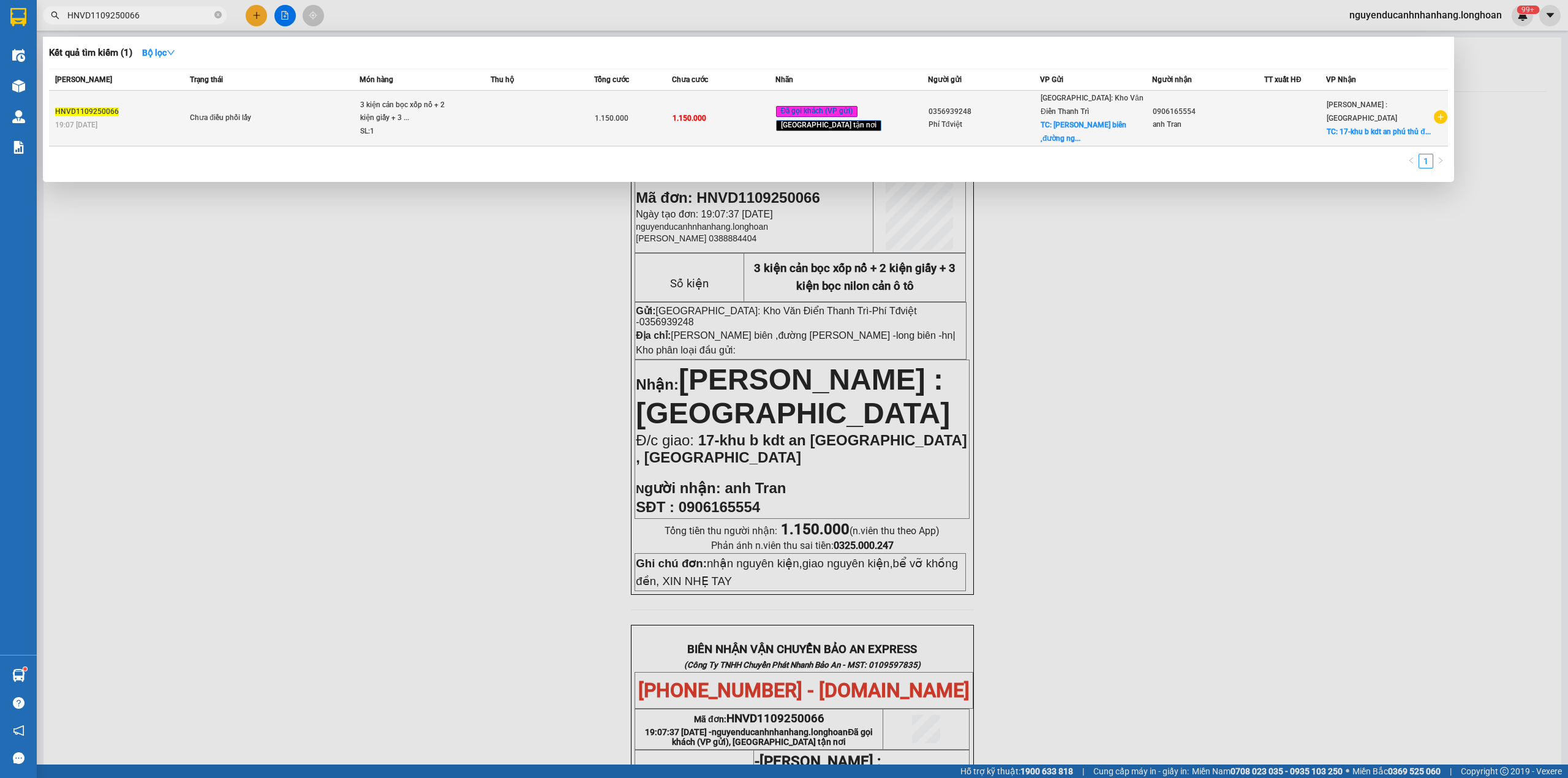
type input "HNVD1109250066"
click at [349, 115] on span "Chưa điều phối lấy" at bounding box center [274, 118] width 169 height 14
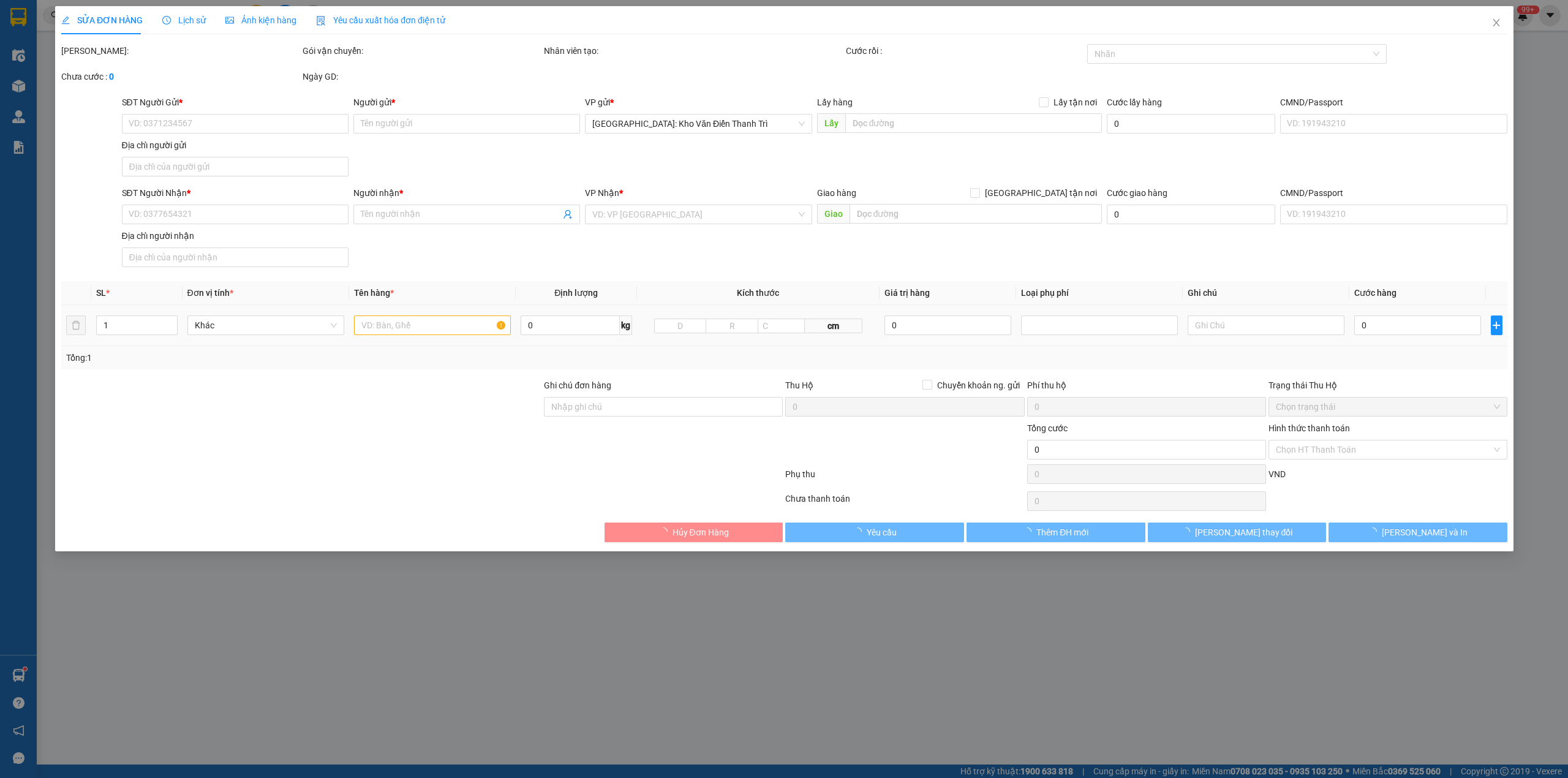
type input "0356939248"
type input "Phí Tđviệt"
checkbox input "true"
type input "[PERSON_NAME] biên ,đường [PERSON_NAME] -long biên -hn|"
type input "0906165554"
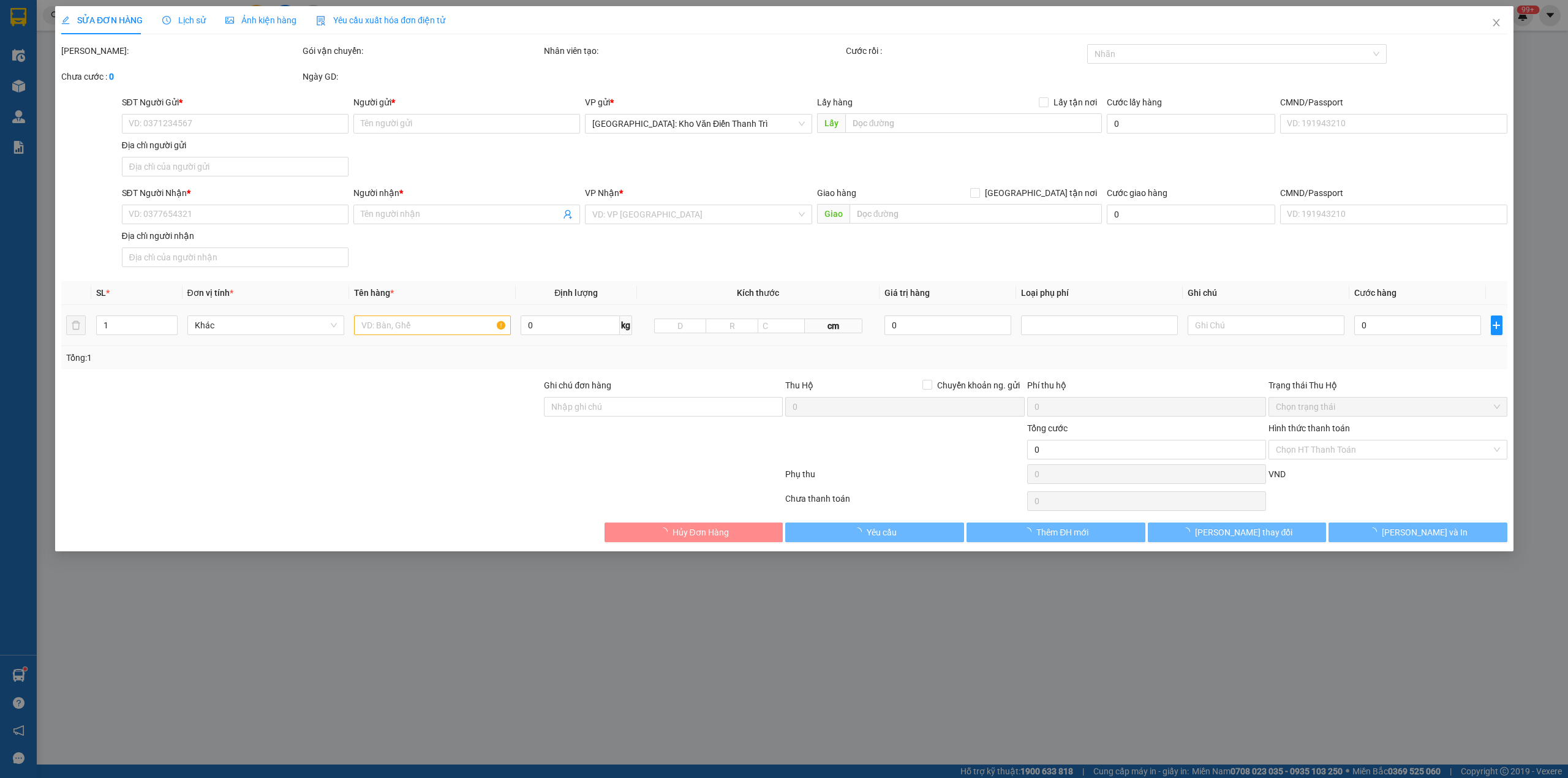
type input "anh Tran"
checkbox input "true"
type input "17-khu b kdt an [GEOGRAPHIC_DATA] , [GEOGRAPHIC_DATA]"
type input "nhận nguyên kiện,giao nguyên kiện,bể vỡ khồng đền, XIN NHẸ TAY"
type input "1.150.000"
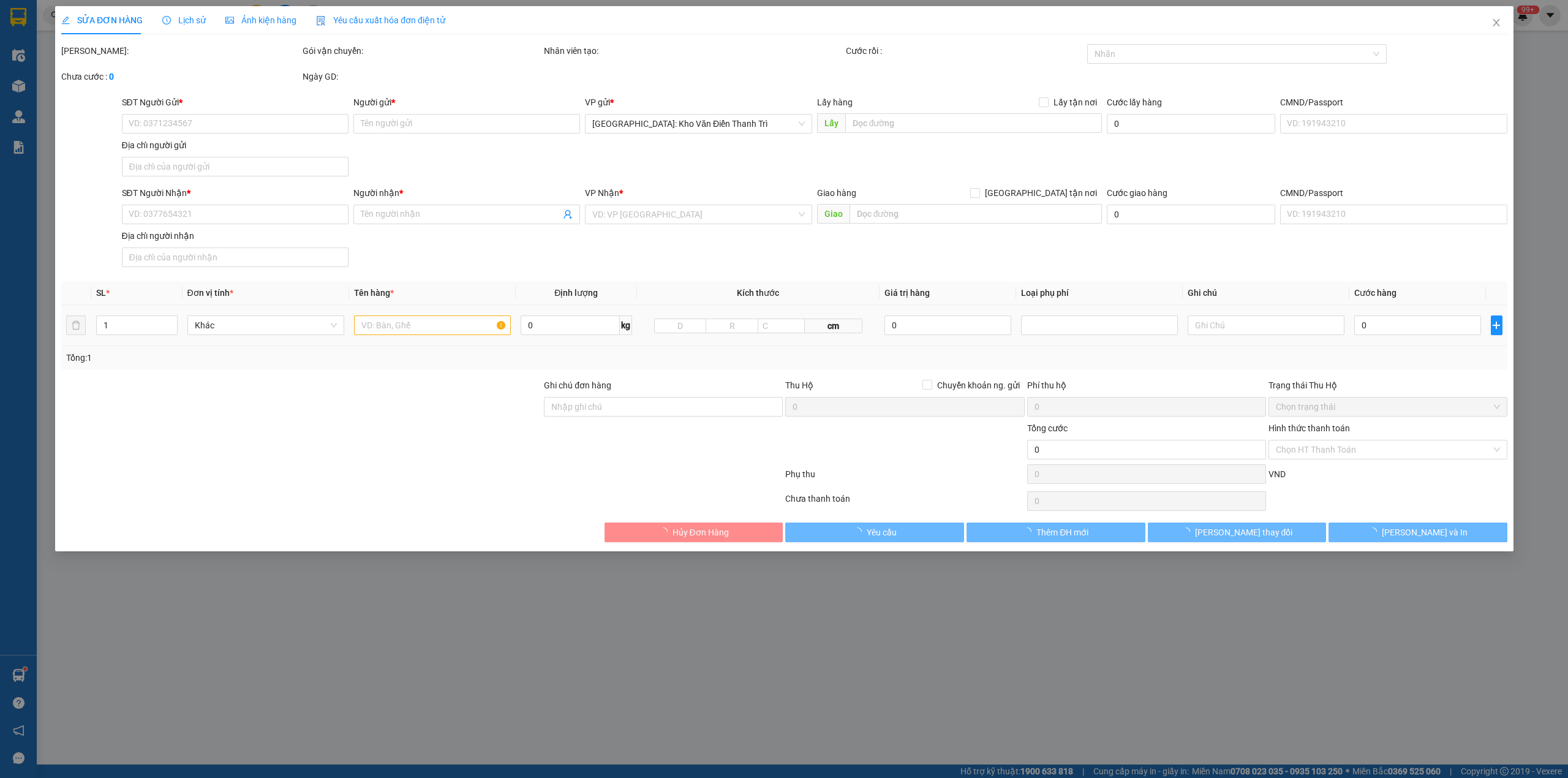
type input "1.150.000"
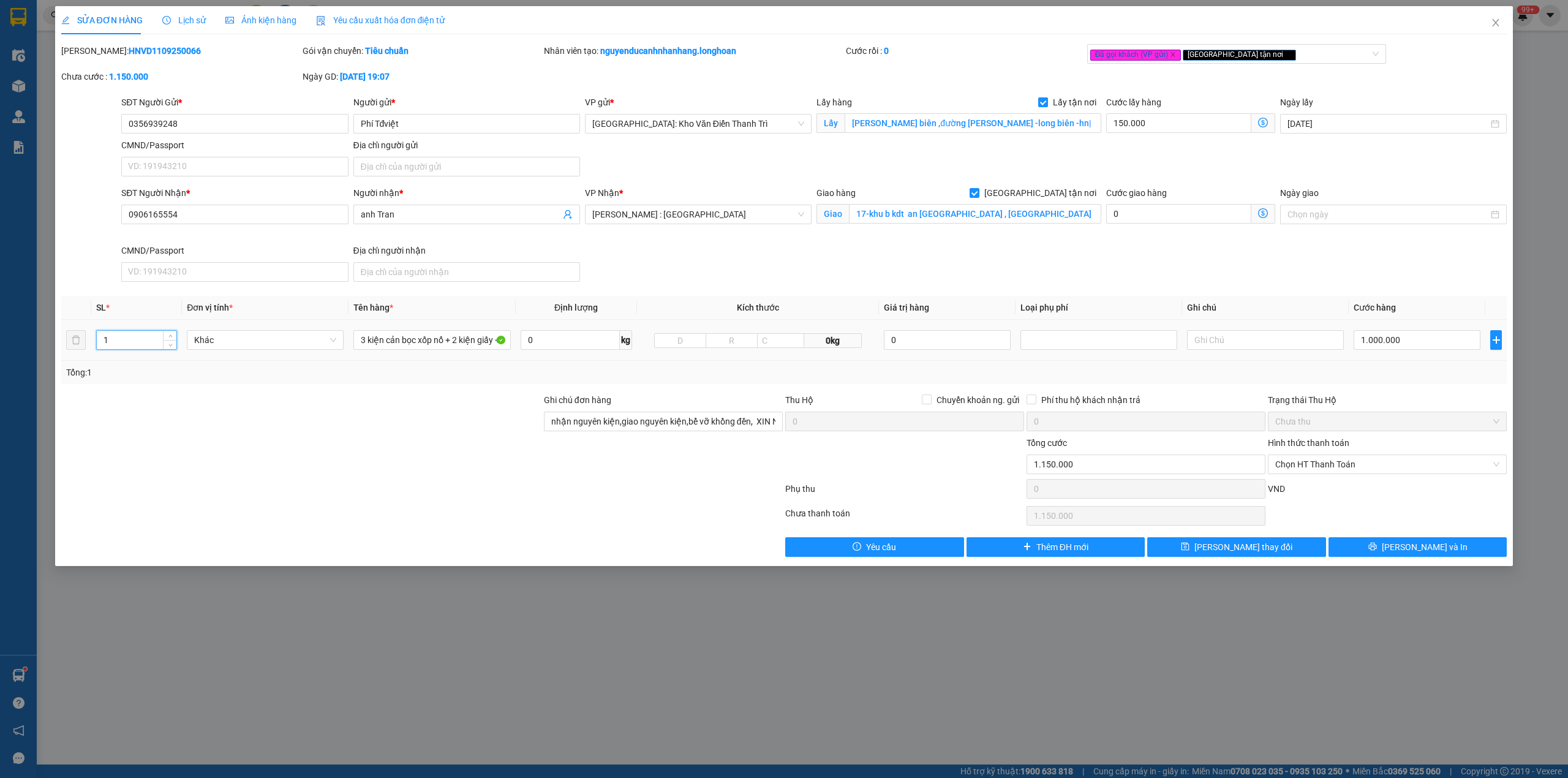
click at [153, 340] on input "1" at bounding box center [136, 340] width 80 height 18
type input "8"
click at [1407, 551] on span "[PERSON_NAME] và In" at bounding box center [1425, 547] width 86 height 14
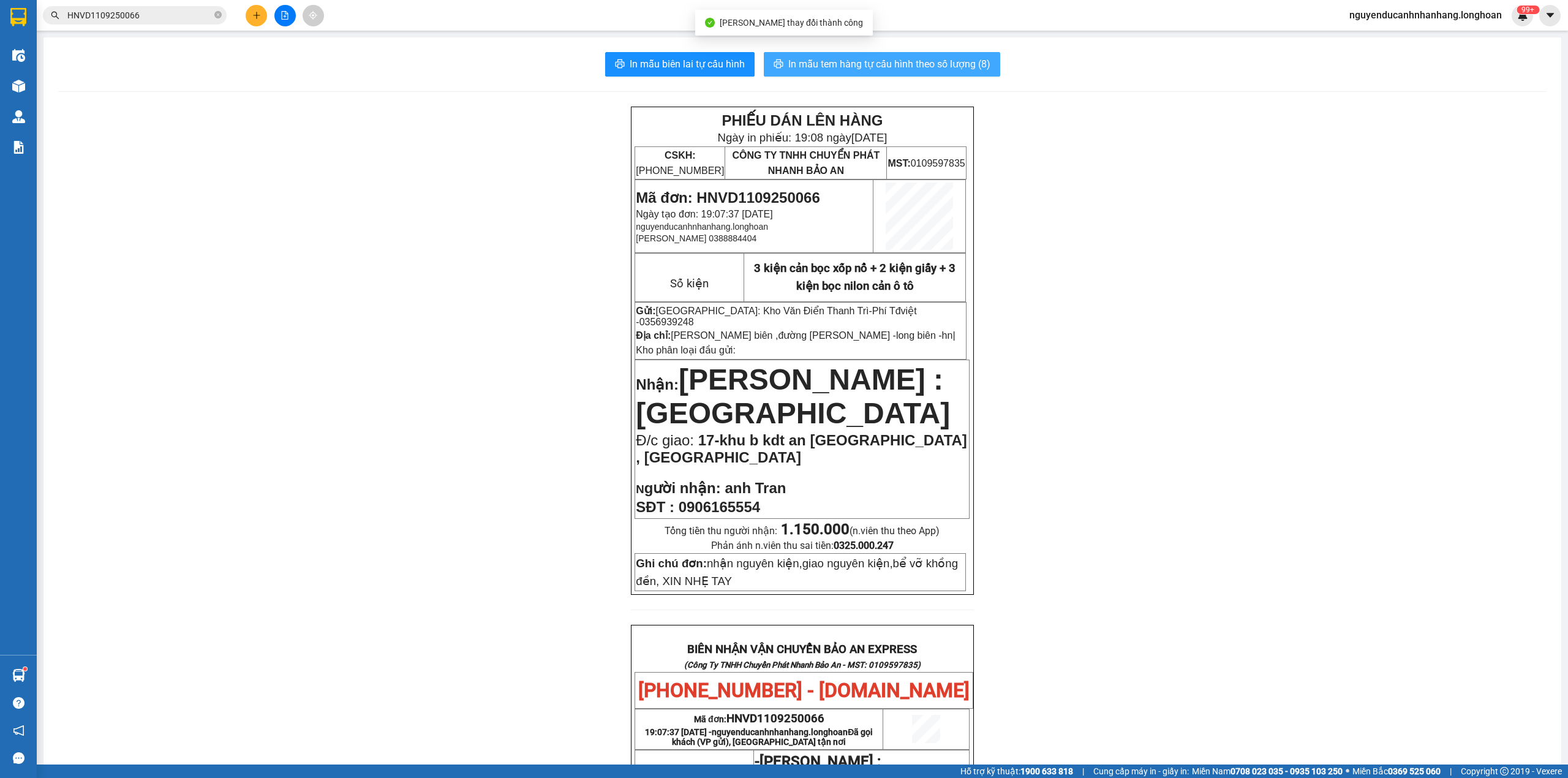
click at [851, 69] on span "In mẫu tem hàng tự cấu hình theo số lượng (8)" at bounding box center [890, 64] width 202 height 15
click at [880, 75] on button "In mẫu tem hàng tự cấu hình theo số lượng (8)" at bounding box center [882, 64] width 237 height 25
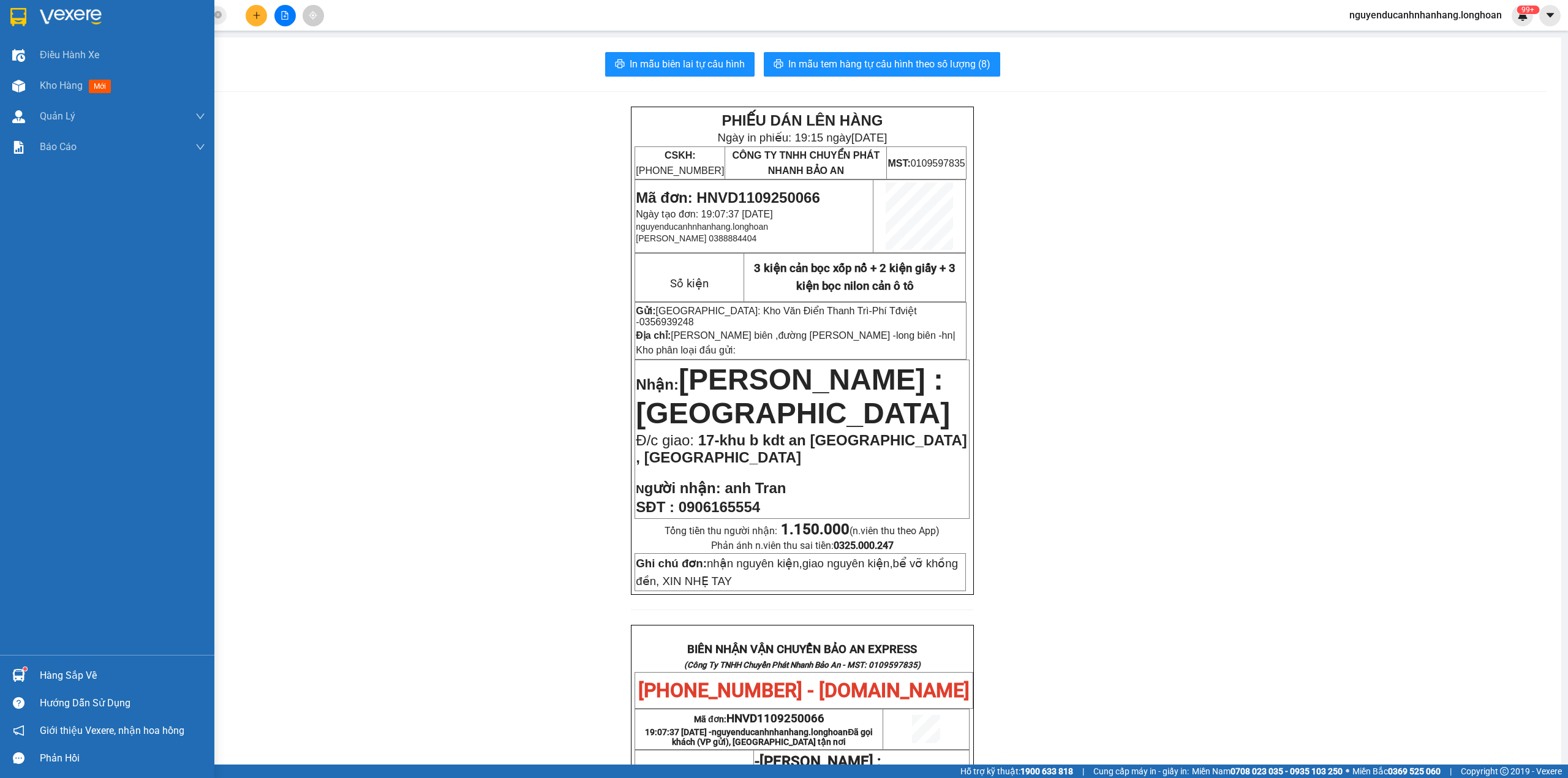
click at [35, 16] on div at bounding box center [107, 20] width 215 height 40
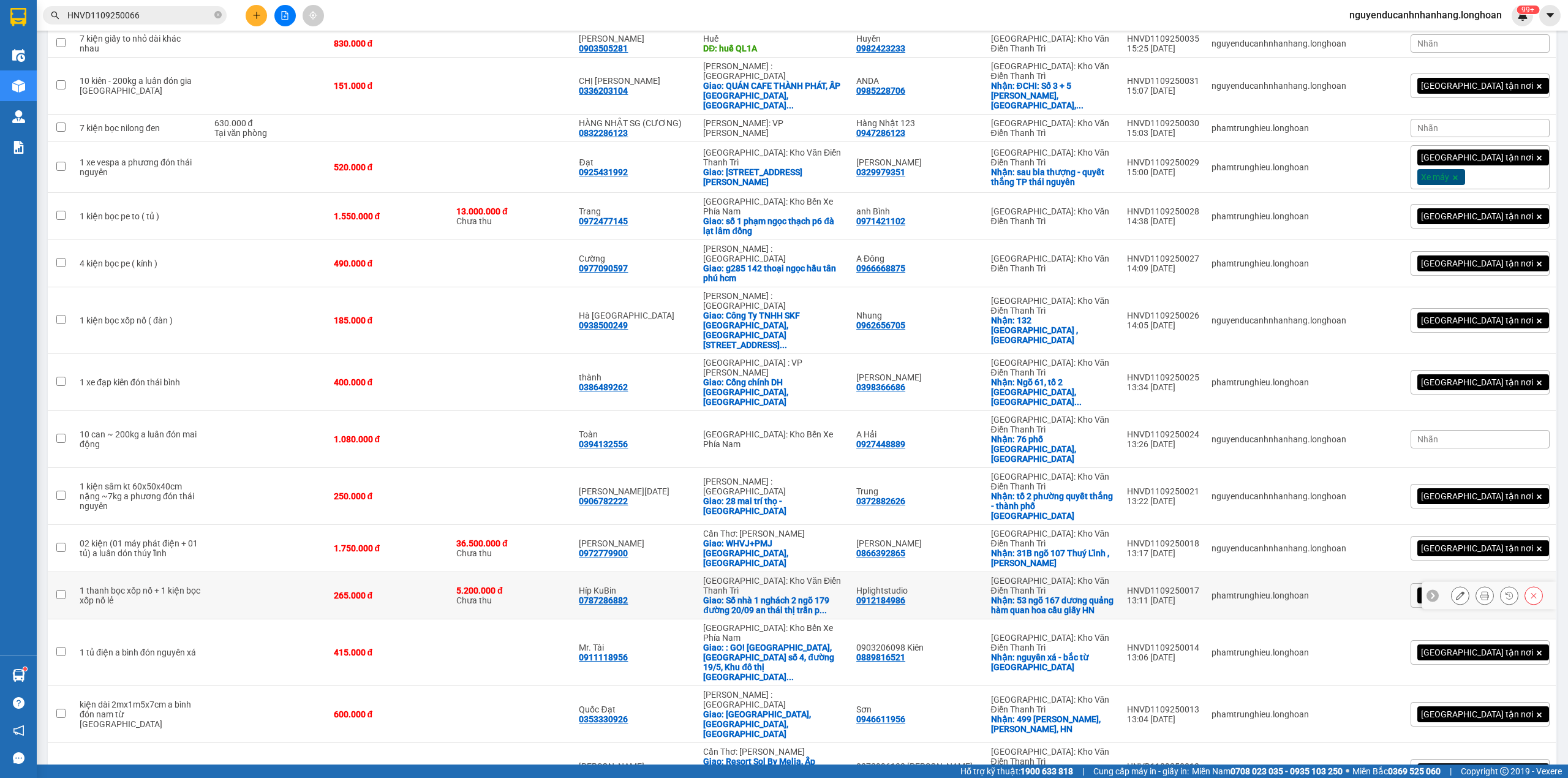
scroll to position [1096, 0]
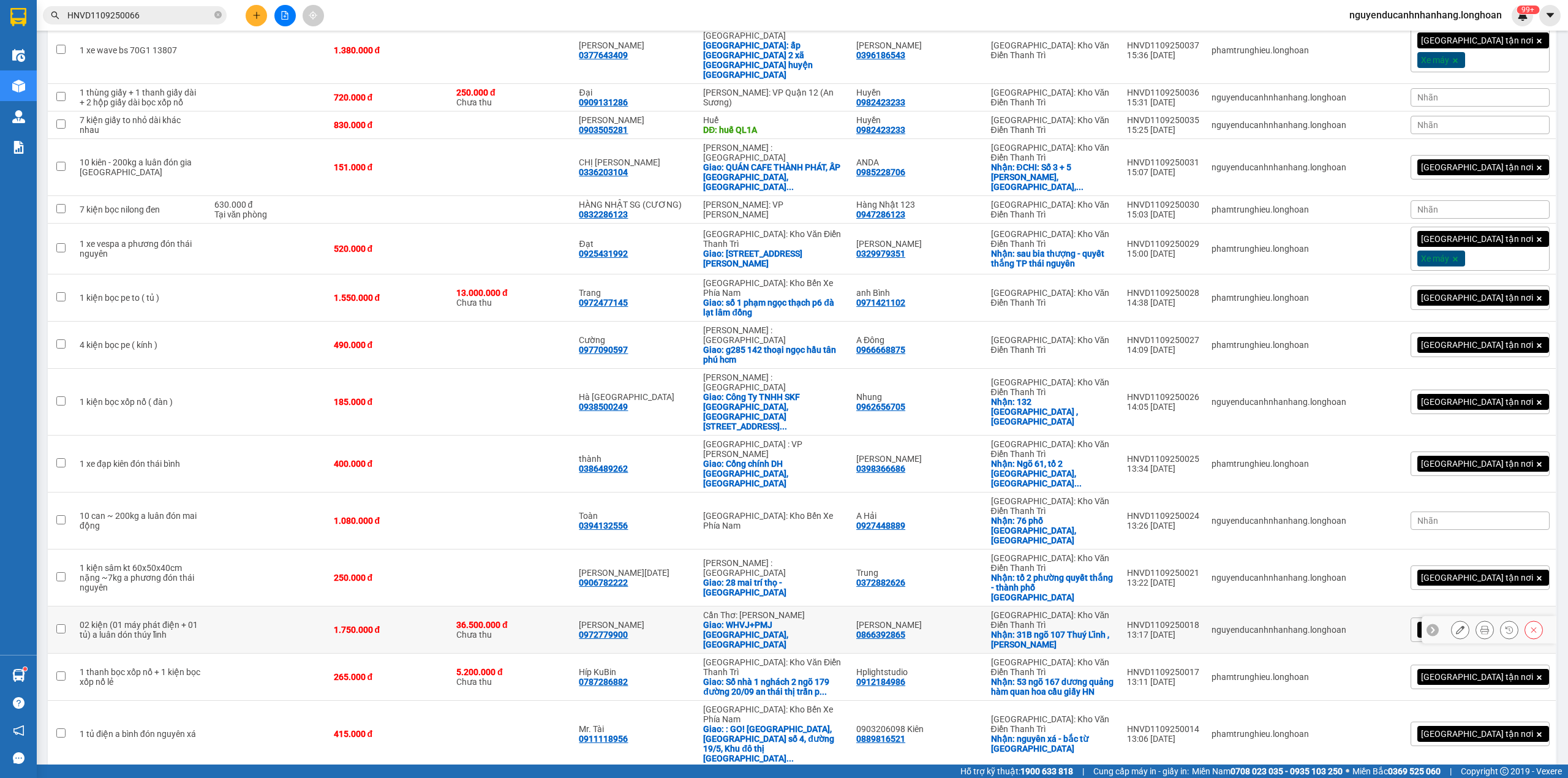
click at [1456, 625] on icon at bounding box center [1460, 629] width 8 height 8
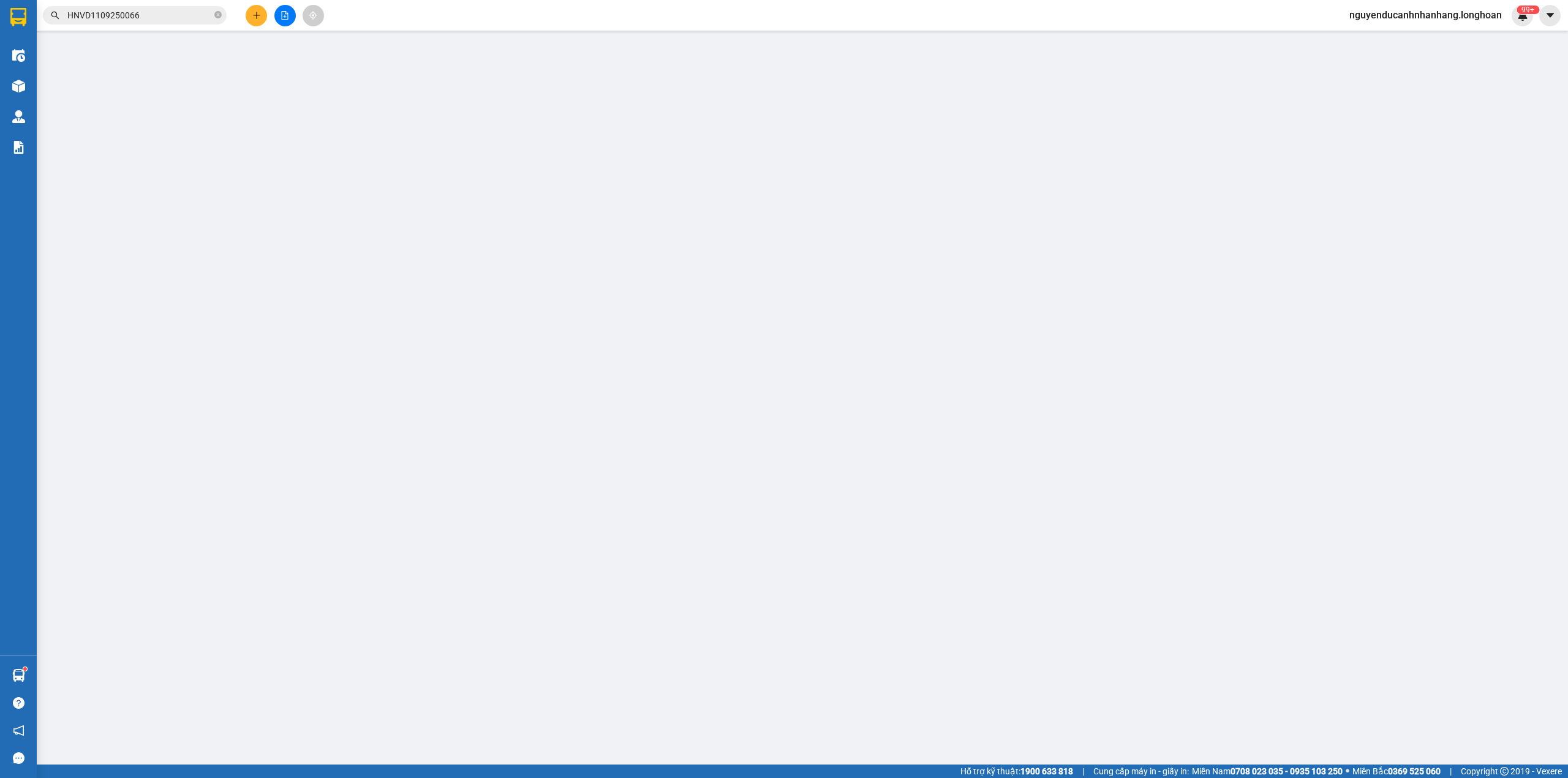
type input "0866392865"
type input "[PERSON_NAME]"
checkbox input "true"
type input "31B ngõ 107 Thuý Lĩnh , [PERSON_NAME]"
type input "0972779900"
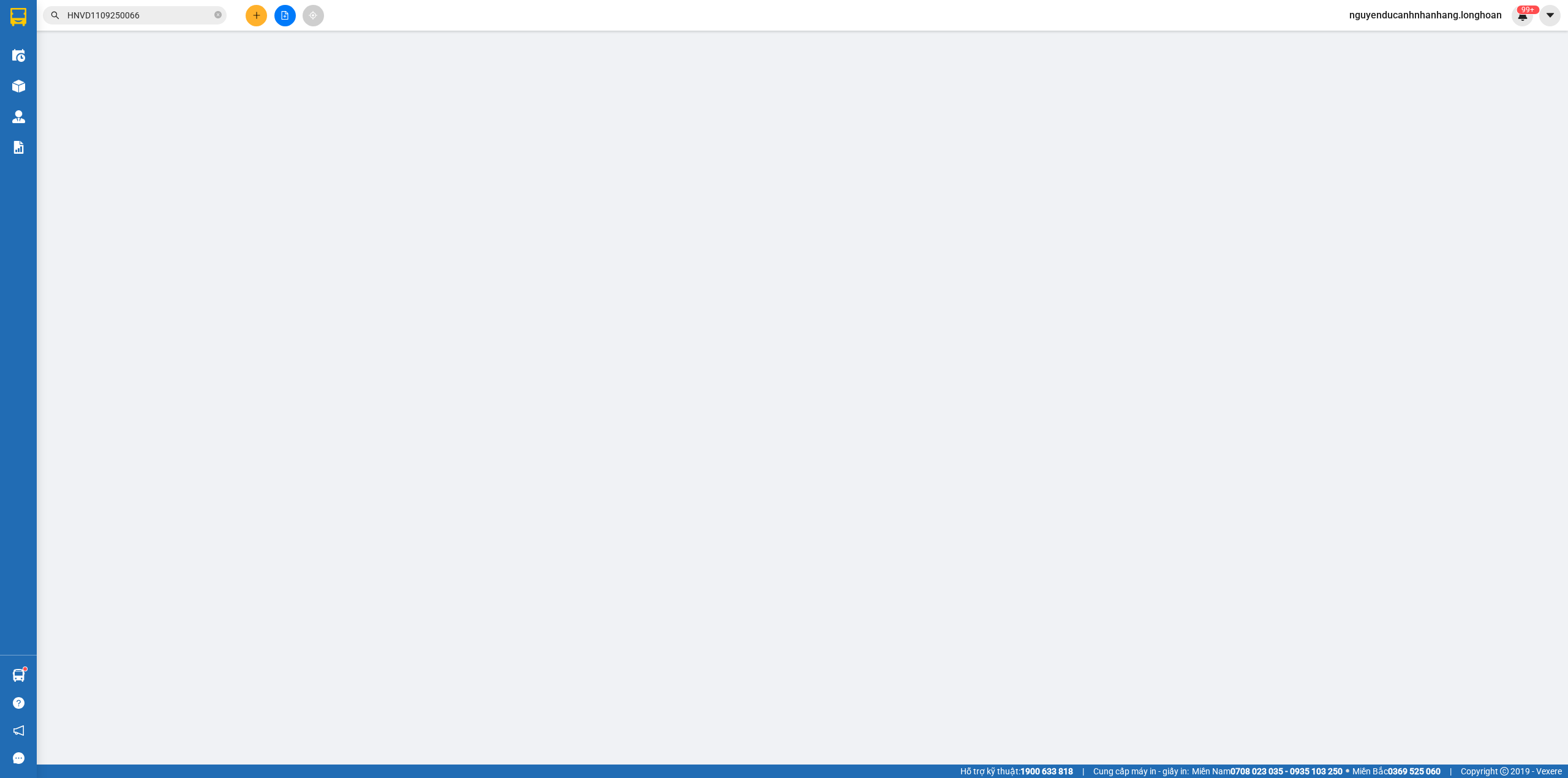
type input "[PERSON_NAME]"
checkbox input "true"
type input "WHVJ+PMJ [GEOGRAPHIC_DATA], [GEOGRAPHIC_DATA]"
type input "1.750.000"
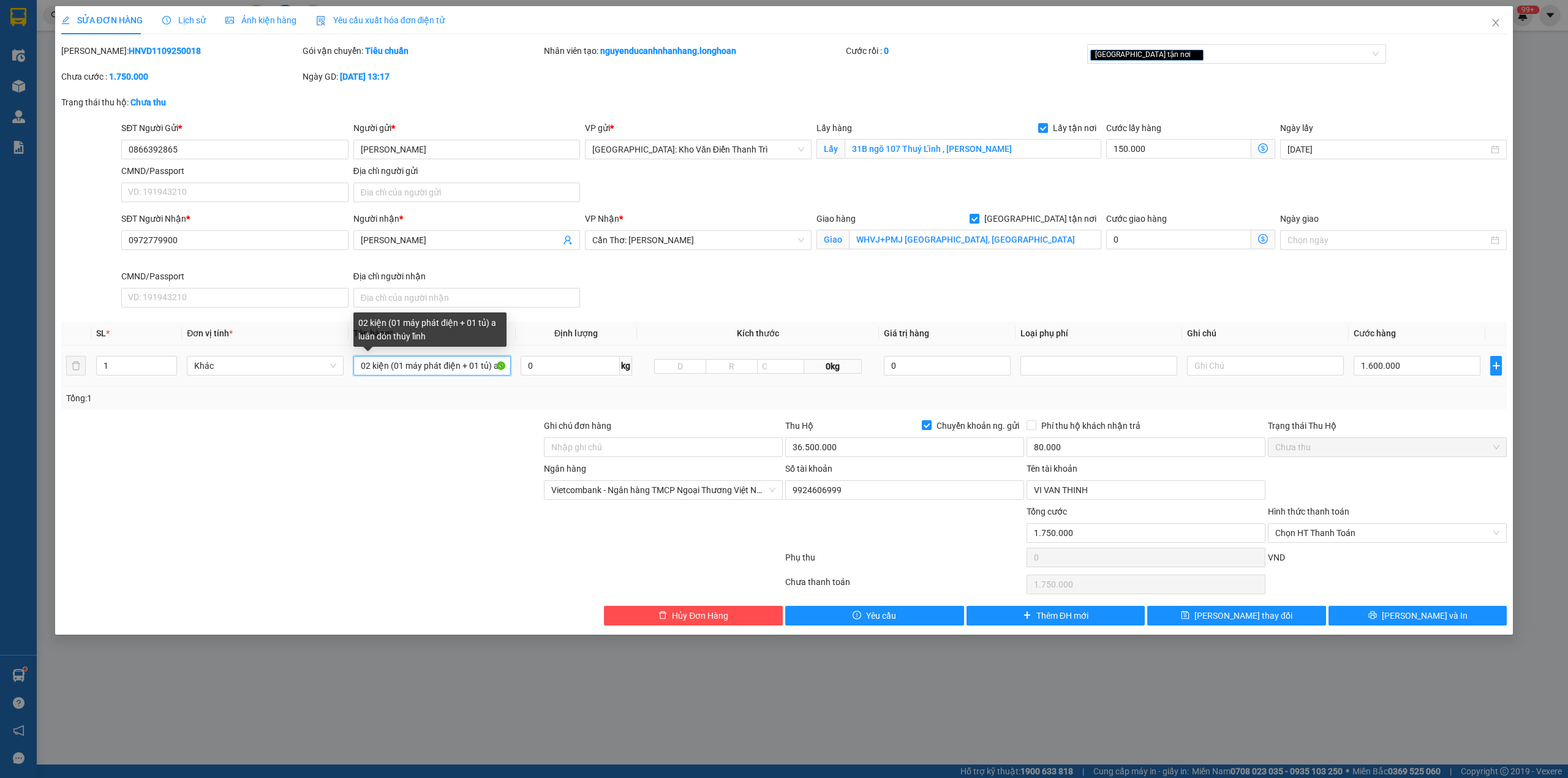
click at [417, 374] on input "02 kiện (01 máy phát điện + 01 tủ) a luân dón thúy lĩnh" at bounding box center [431, 366] width 157 height 20
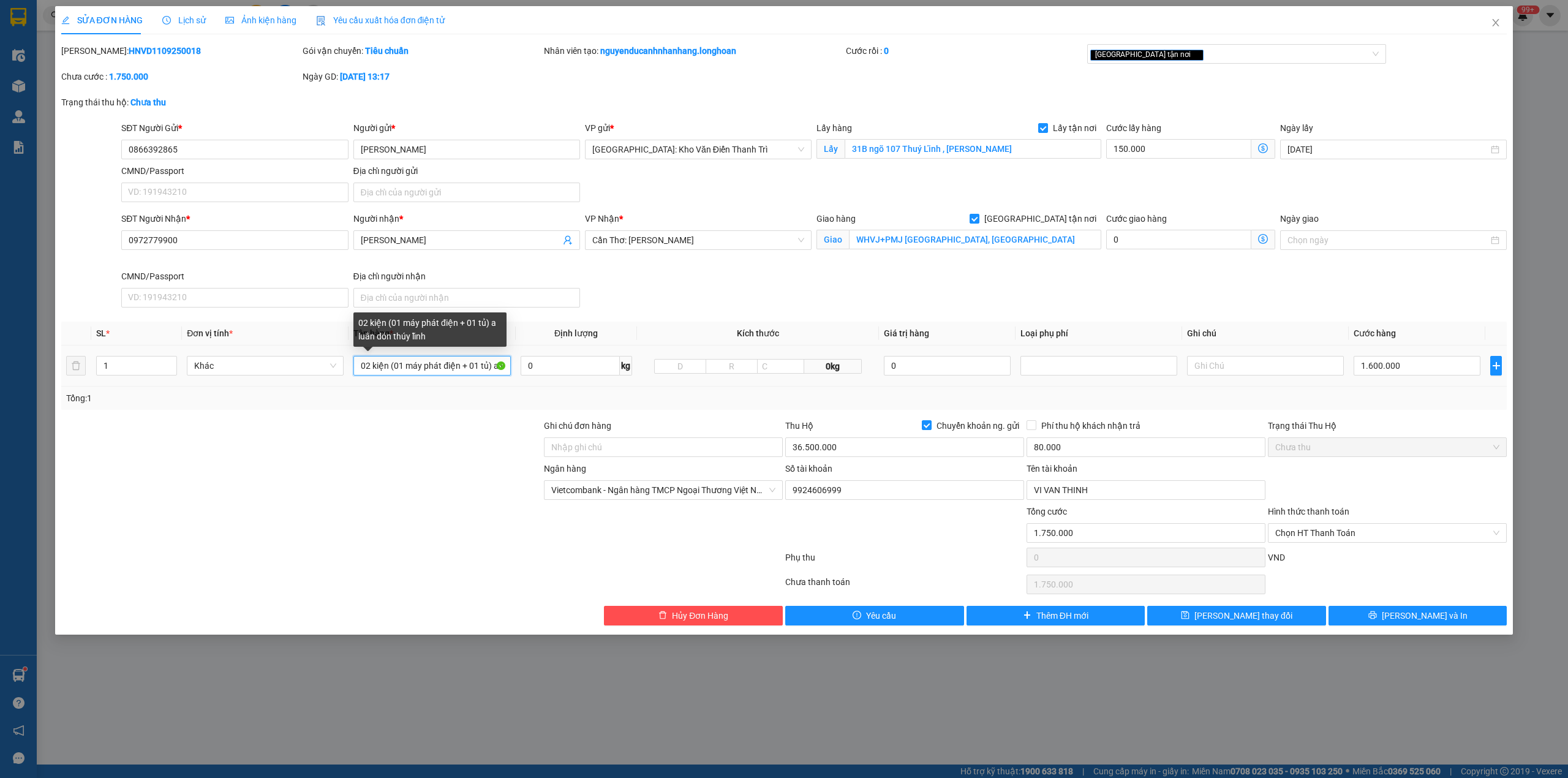
click at [417, 374] on input "02 kiện (01 máy phát điện + 01 tủ) a luân dón thúy lĩnh" at bounding box center [431, 366] width 157 height 20
type input "1 kiện giấy ( máy phát điện ) + 1 kiện giấy nhỏ bọc pe"
click at [138, 374] on input "1" at bounding box center [136, 366] width 80 height 18
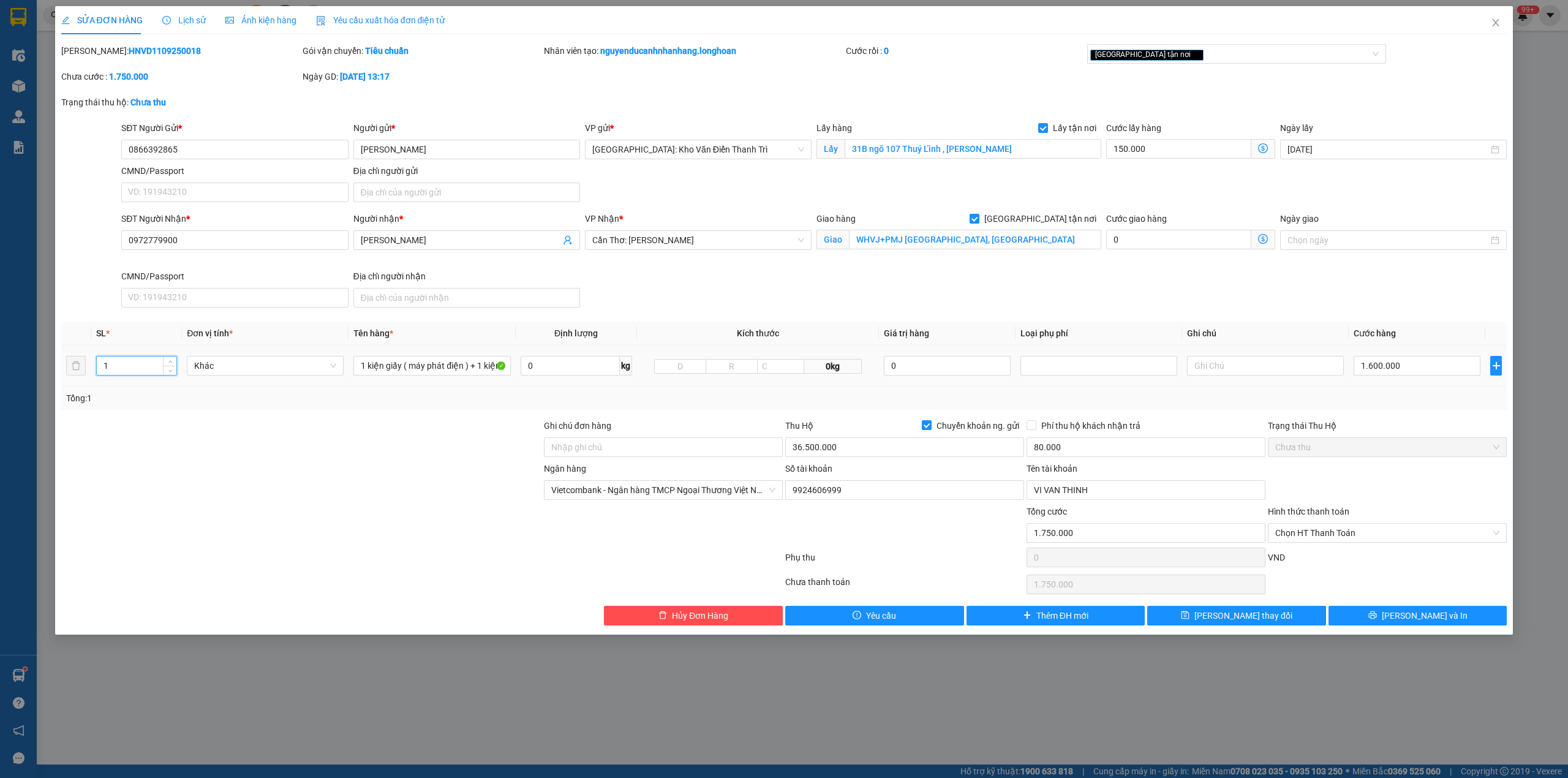
click at [137, 373] on input "1" at bounding box center [136, 366] width 80 height 18
type input "2"
click at [231, 462] on div at bounding box center [301, 441] width 483 height 43
drag, startPoint x: 664, startPoint y: 442, endPoint x: 688, endPoint y: 459, distance: 29.4
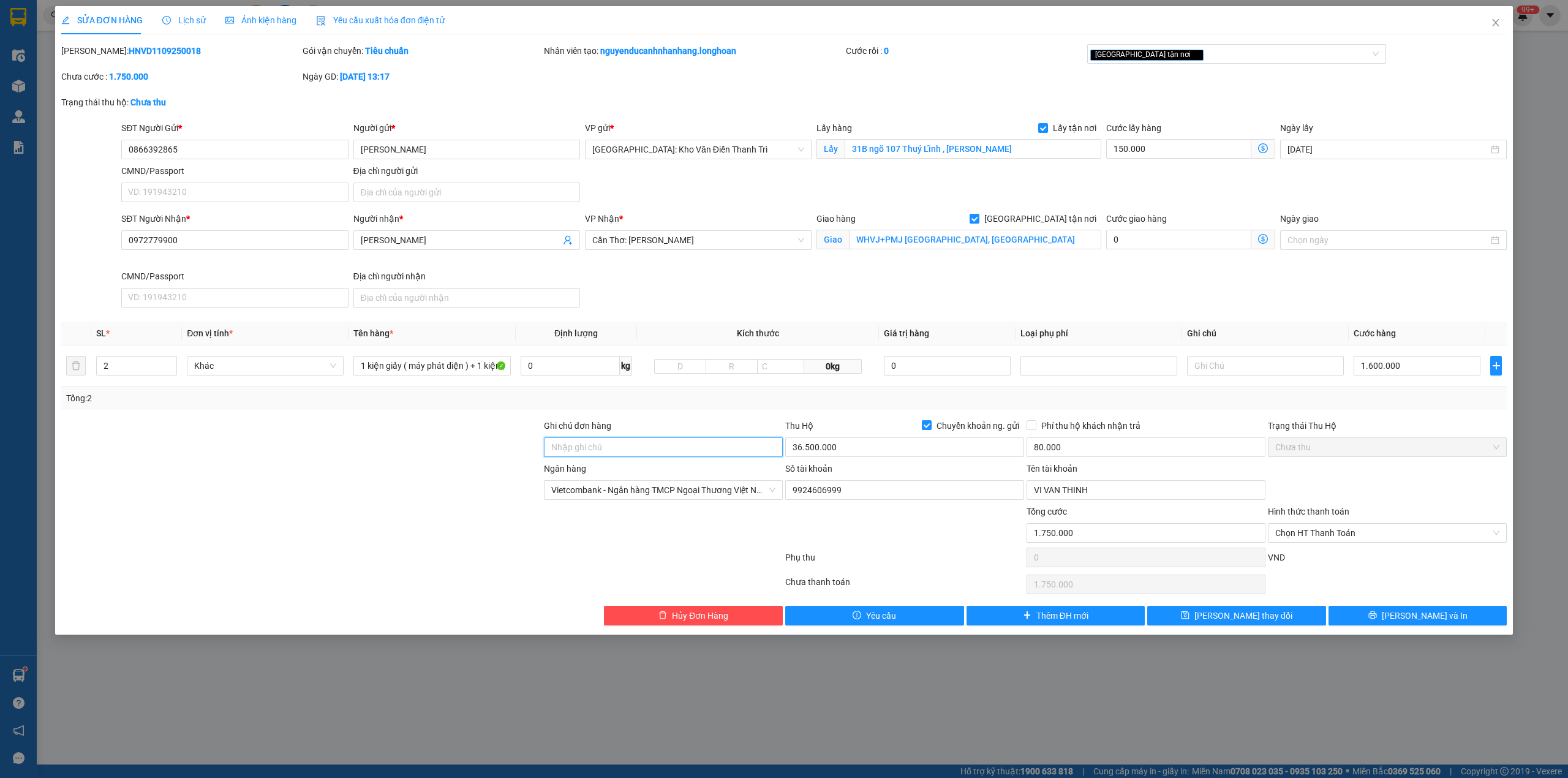
click at [664, 442] on input "Ghi chú đơn hàng" at bounding box center [664, 448] width 239 height 20
type input "nhận nguyên kiện,giao nguyên kiện,bể vỡ khồng đền, XIN NHẸ TAY"
click at [722, 408] on div "Tổng: 2" at bounding box center [784, 398] width 1446 height 23
click at [1414, 380] on td "1.600.000" at bounding box center [1417, 366] width 136 height 41
click at [1216, 53] on div "[GEOGRAPHIC_DATA] tận nơi" at bounding box center [1231, 54] width 281 height 15
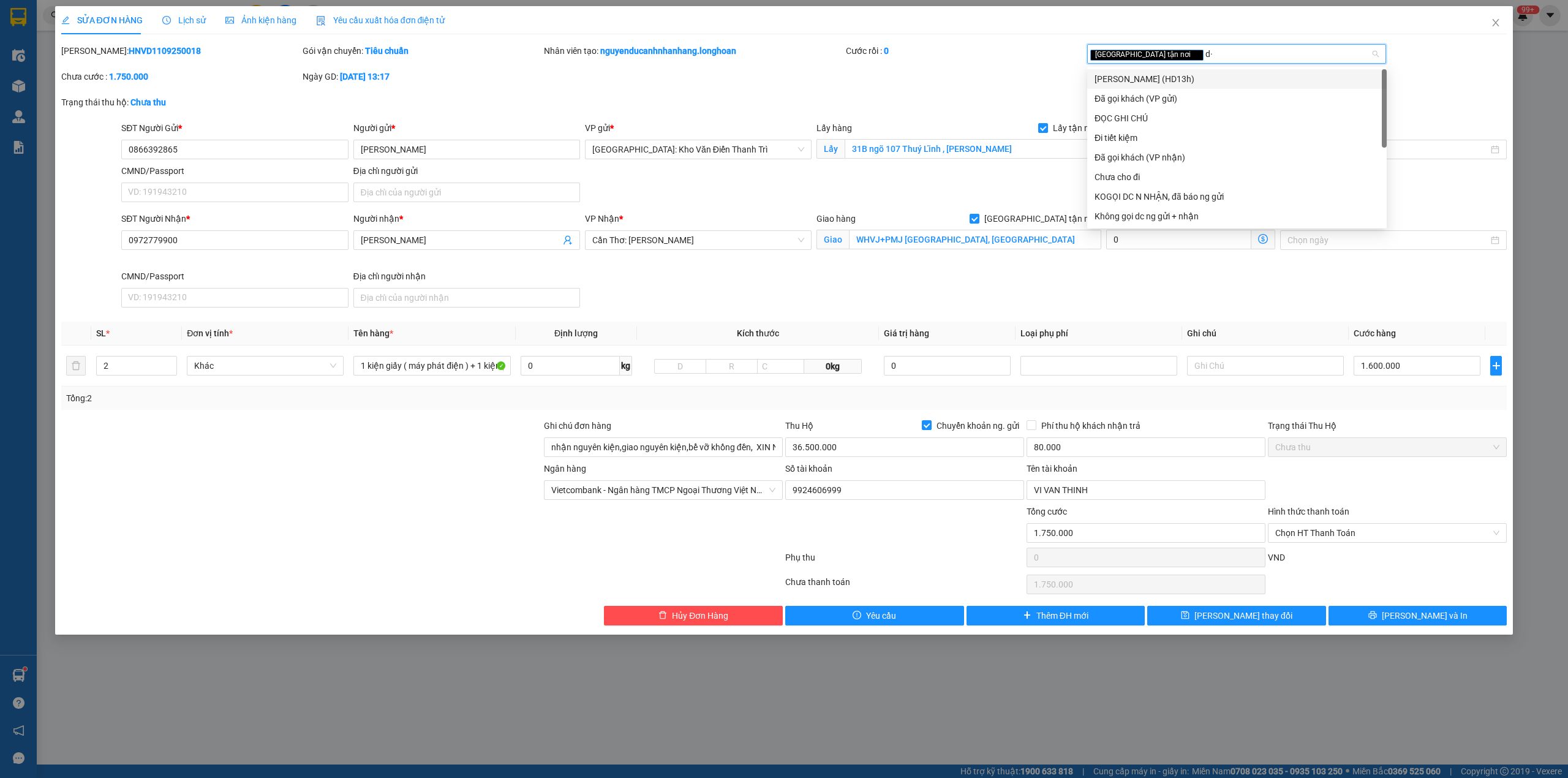
type input "d"
type input "đã"
click at [1186, 78] on div "Đã gọi khách (VP gửi)" at bounding box center [1237, 79] width 285 height 14
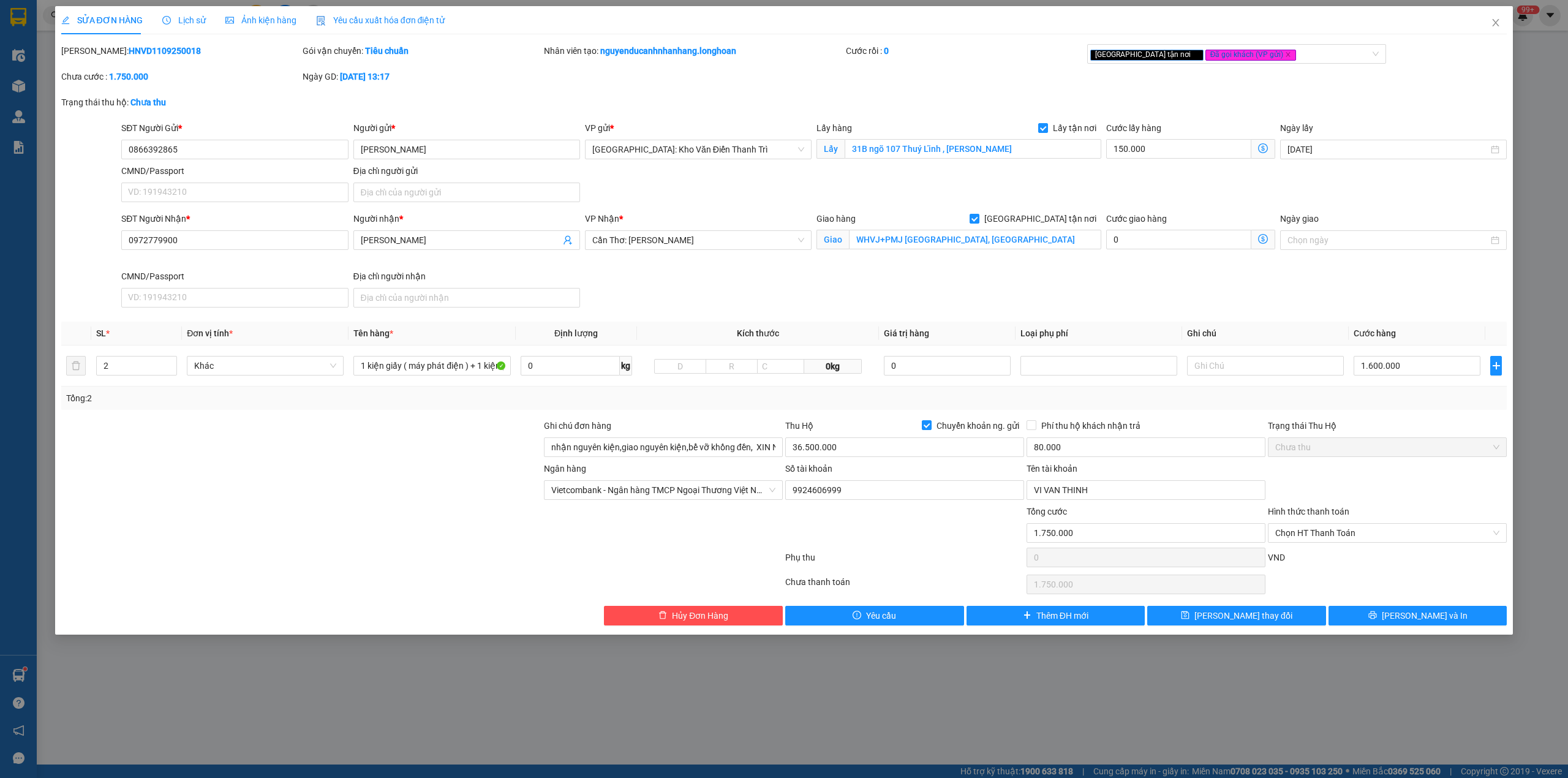
click at [936, 69] on div "Cước rồi : 0" at bounding box center [965, 57] width 241 height 26
click at [843, 410] on div "Tổng: 2" at bounding box center [784, 398] width 1446 height 23
click at [275, 154] on input "0866392865" at bounding box center [235, 149] width 227 height 20
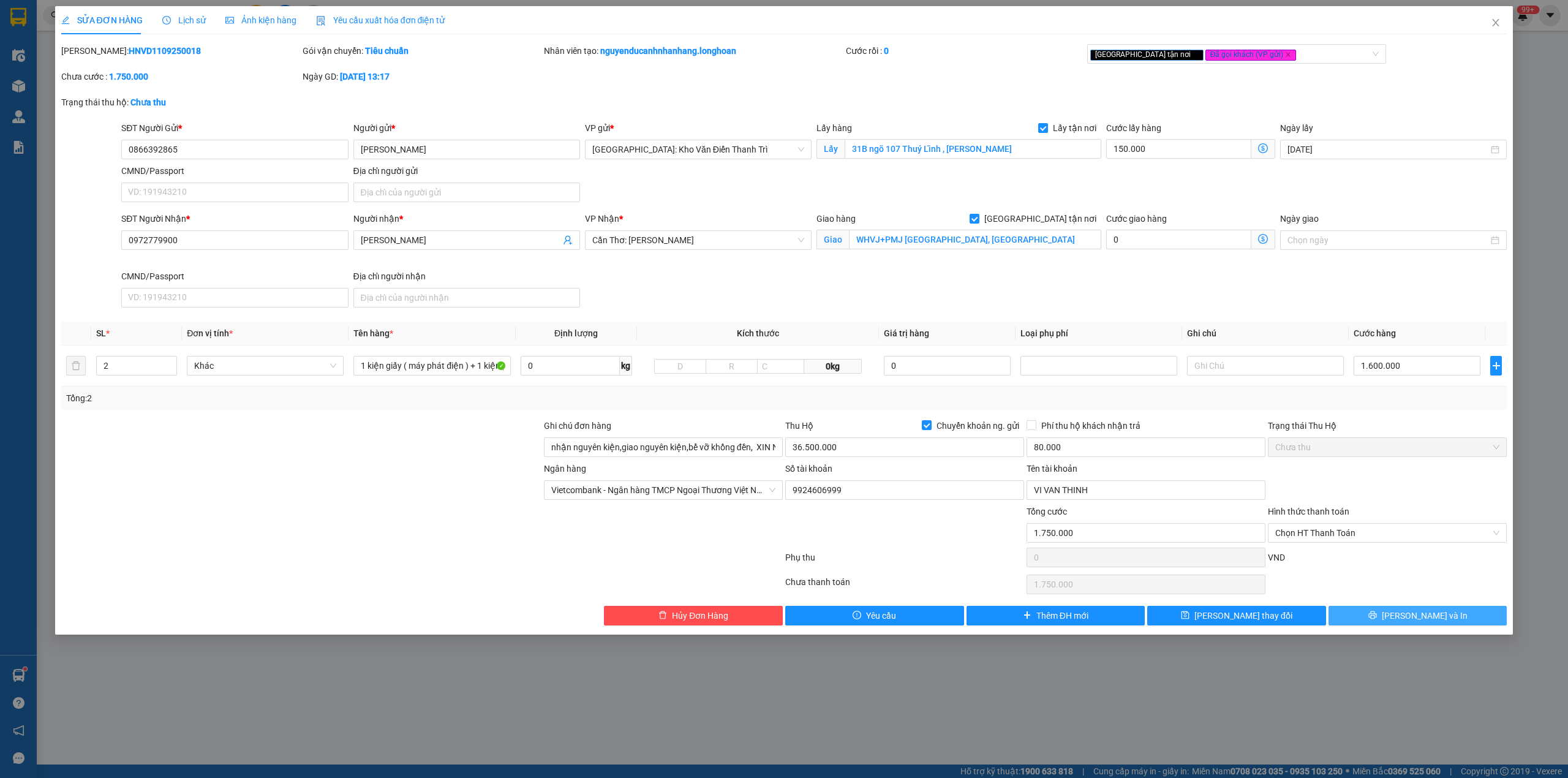
click at [1387, 616] on button "[PERSON_NAME] và In" at bounding box center [1418, 616] width 179 height 20
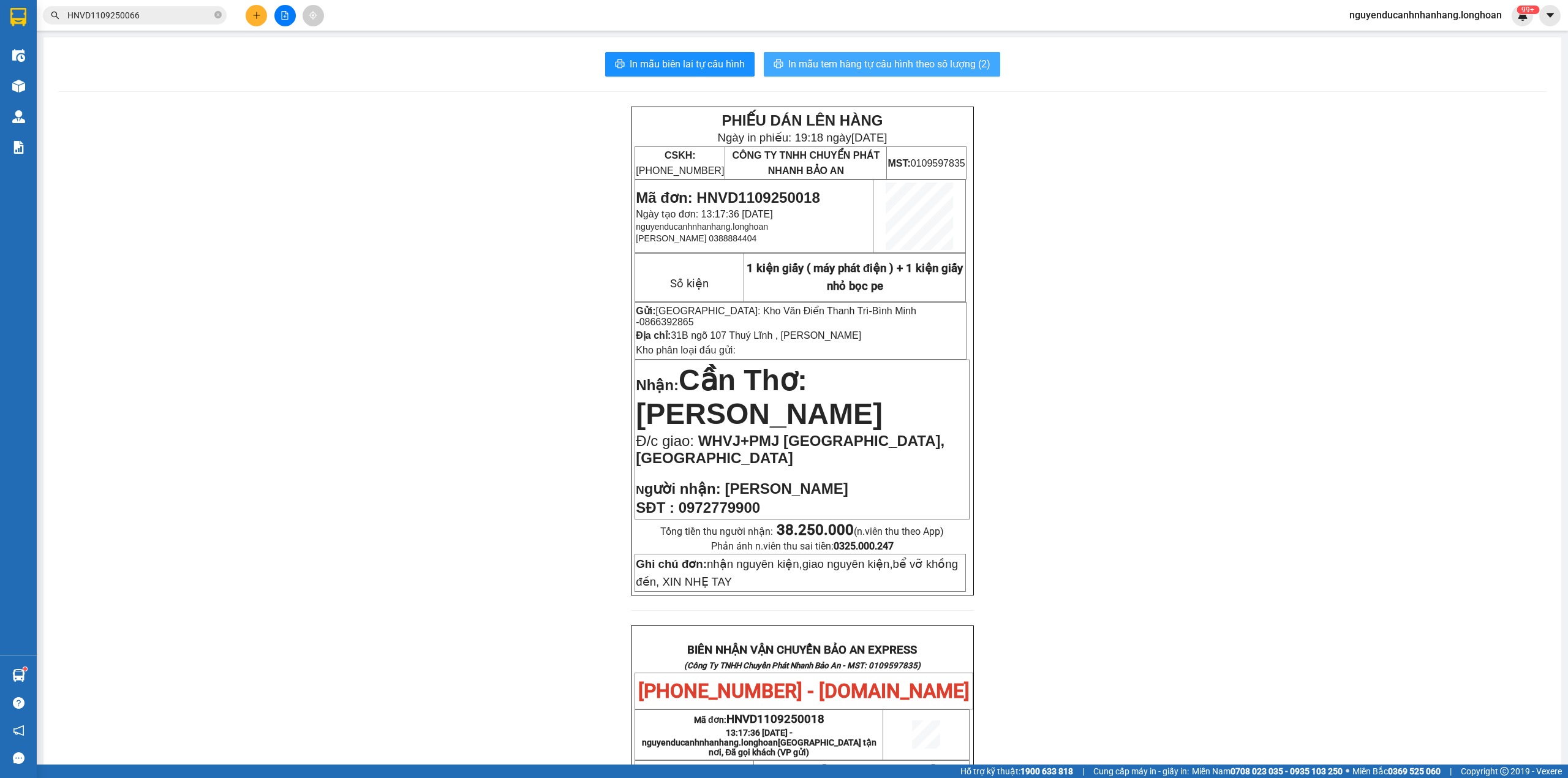
click at [919, 59] on span "In mẫu tem hàng tự cấu hình theo số lượng (2)" at bounding box center [890, 64] width 202 height 15
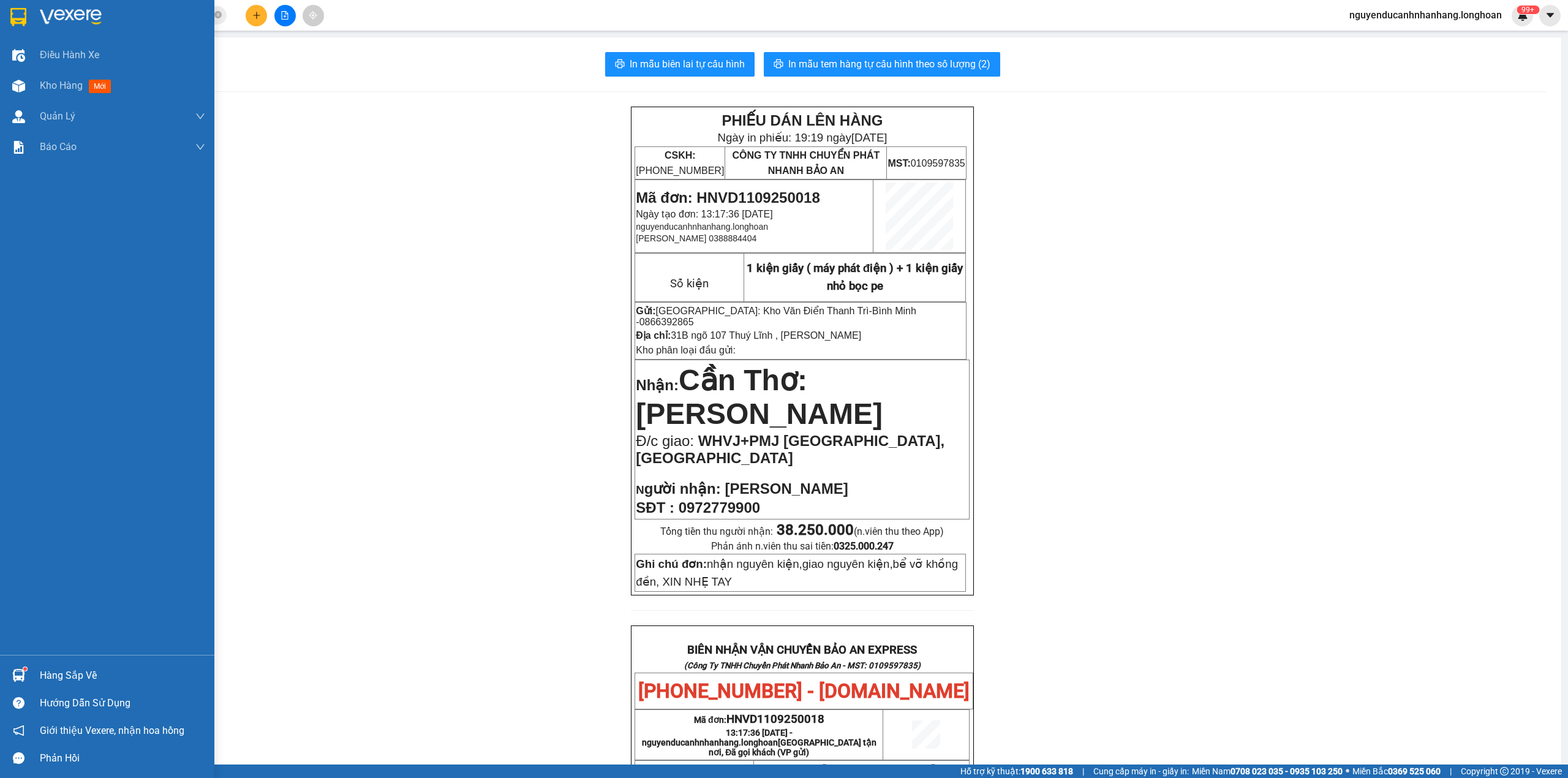
click at [23, 18] on img at bounding box center [18, 17] width 16 height 18
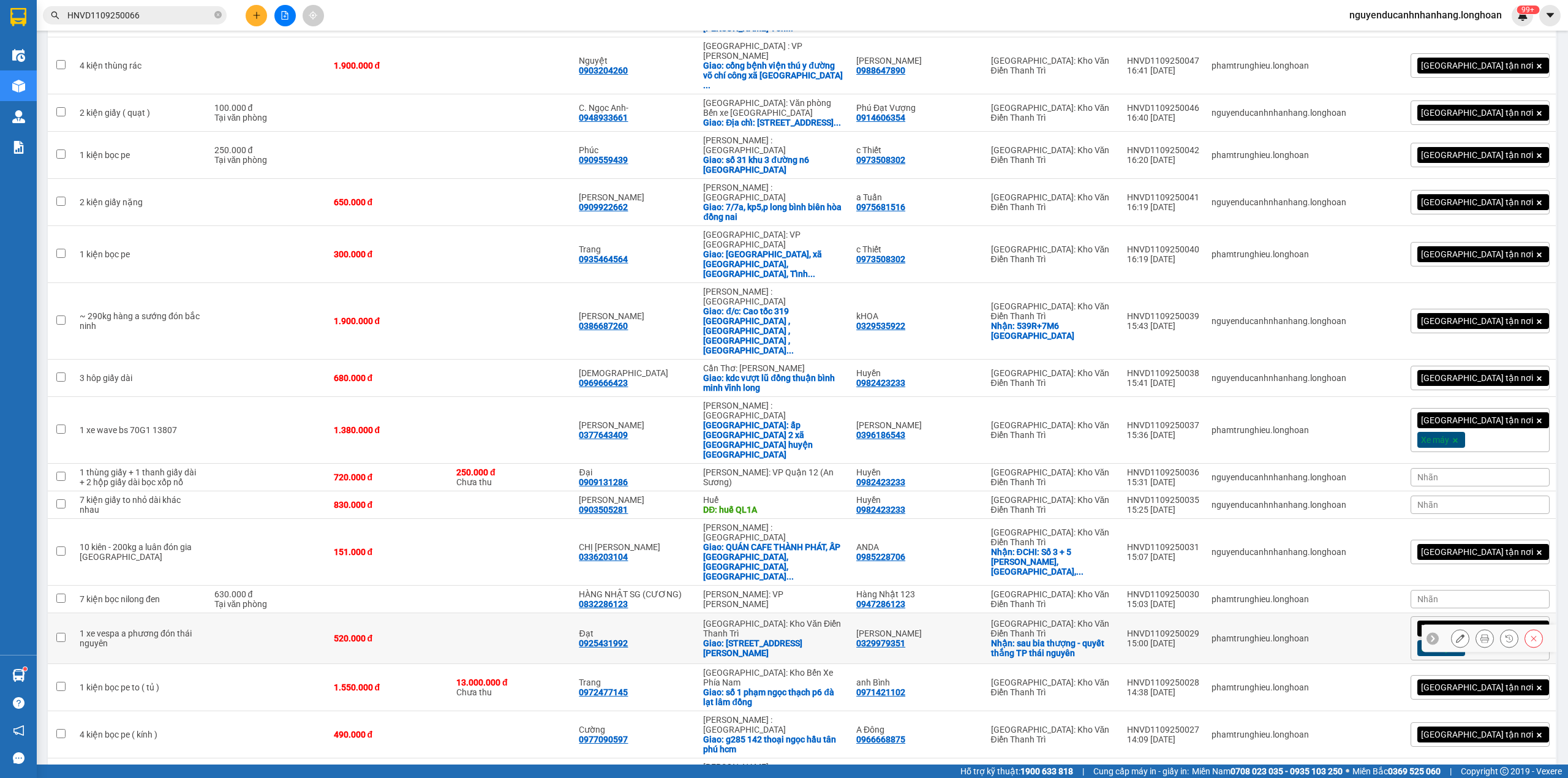
scroll to position [798, 0]
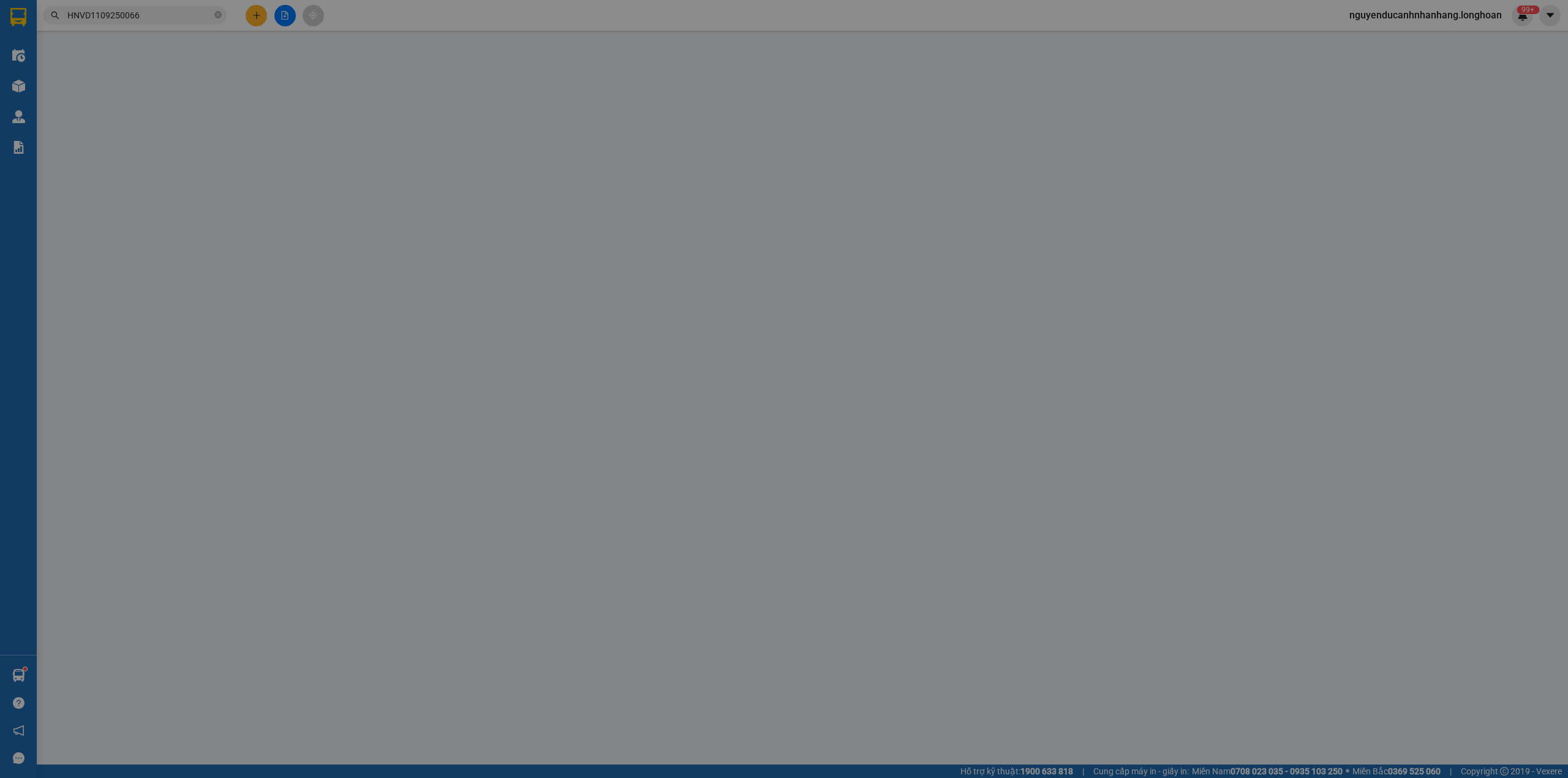
type input "0927448889"
type input "A Hải"
checkbox input "true"
type input "76 phố Mai Động, hoàng mai hn"
type input "0394132556"
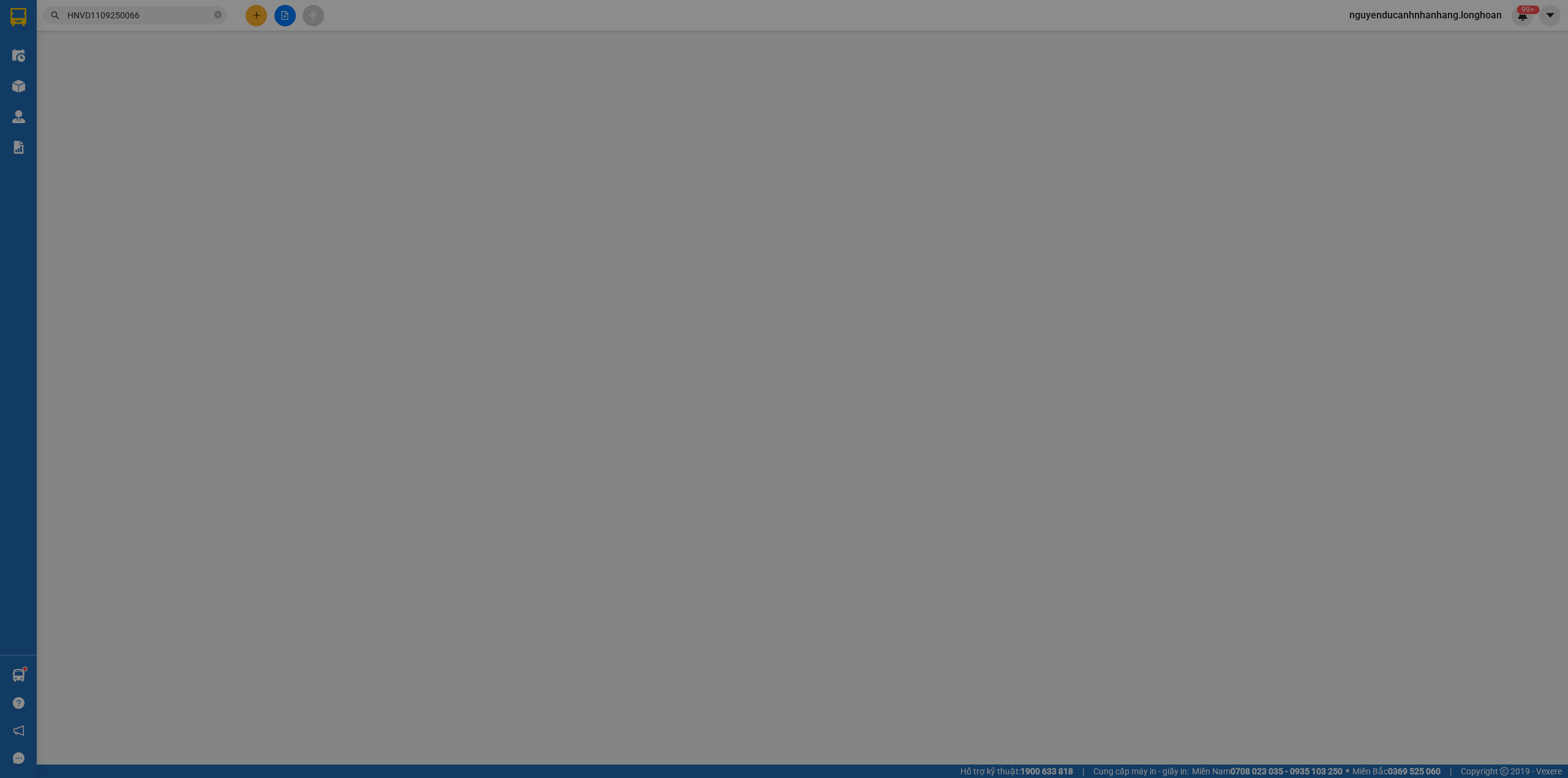
type input "Toàn"
type input "1.080.000"
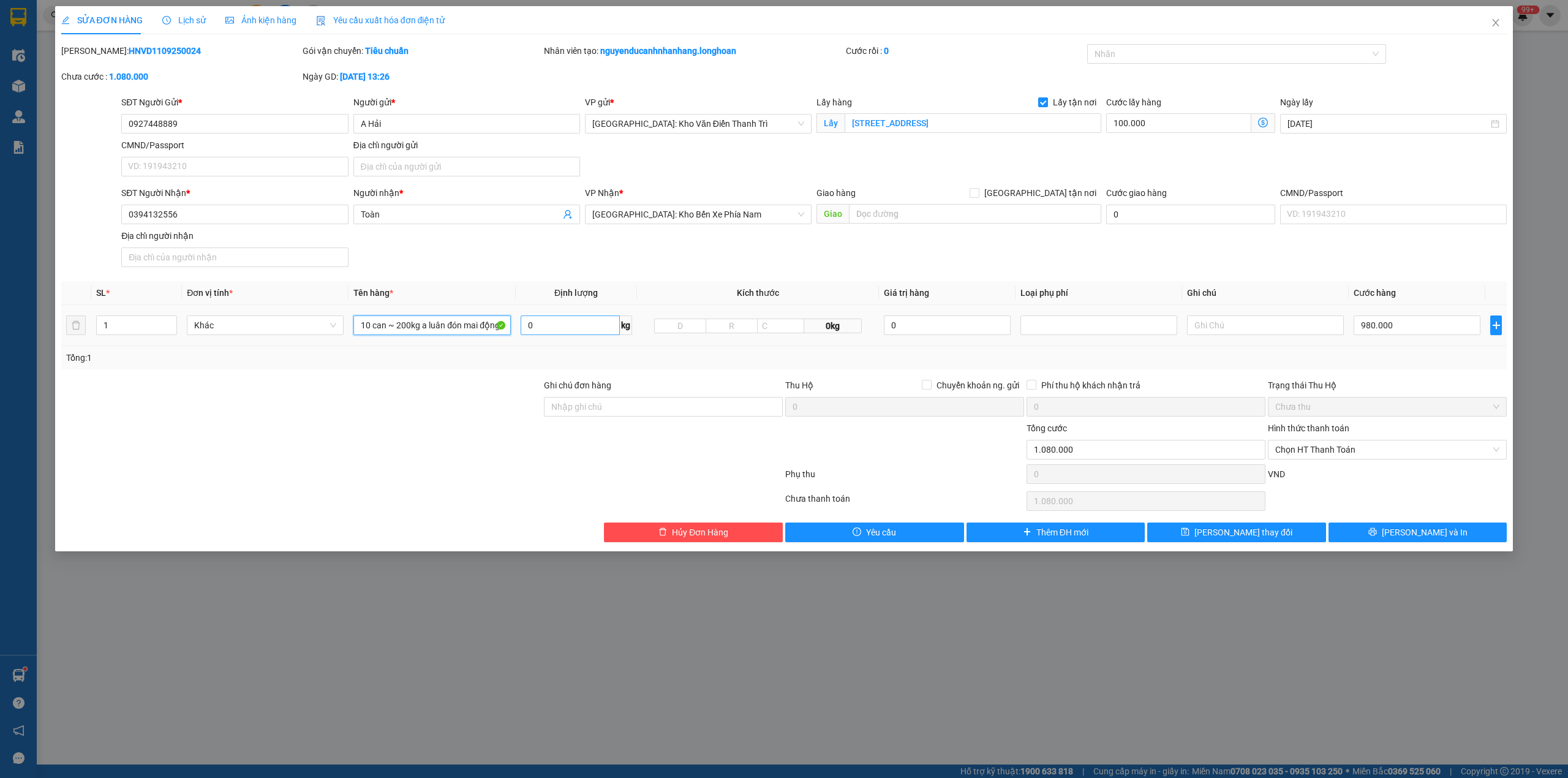
drag, startPoint x: 388, startPoint y: 333, endPoint x: 526, endPoint y: 333, distance: 138.0
click at [526, 333] on tr "1 Khác 10 can ~ 200kg a luân đón mai động 0 kg 0kg 0 980.000" at bounding box center [784, 326] width 1446 height 41
click at [905, 182] on div "SĐT Người Gửi * 0927448889 Người gửi * A Hải VP gửi * Hà Nội: Kho Văn Điển Than…" at bounding box center [814, 139] width 1390 height 86
click at [586, 407] on input "Ghi chú đơn hàng" at bounding box center [664, 407] width 239 height 20
click at [456, 330] on input "10 can" at bounding box center [431, 326] width 157 height 20
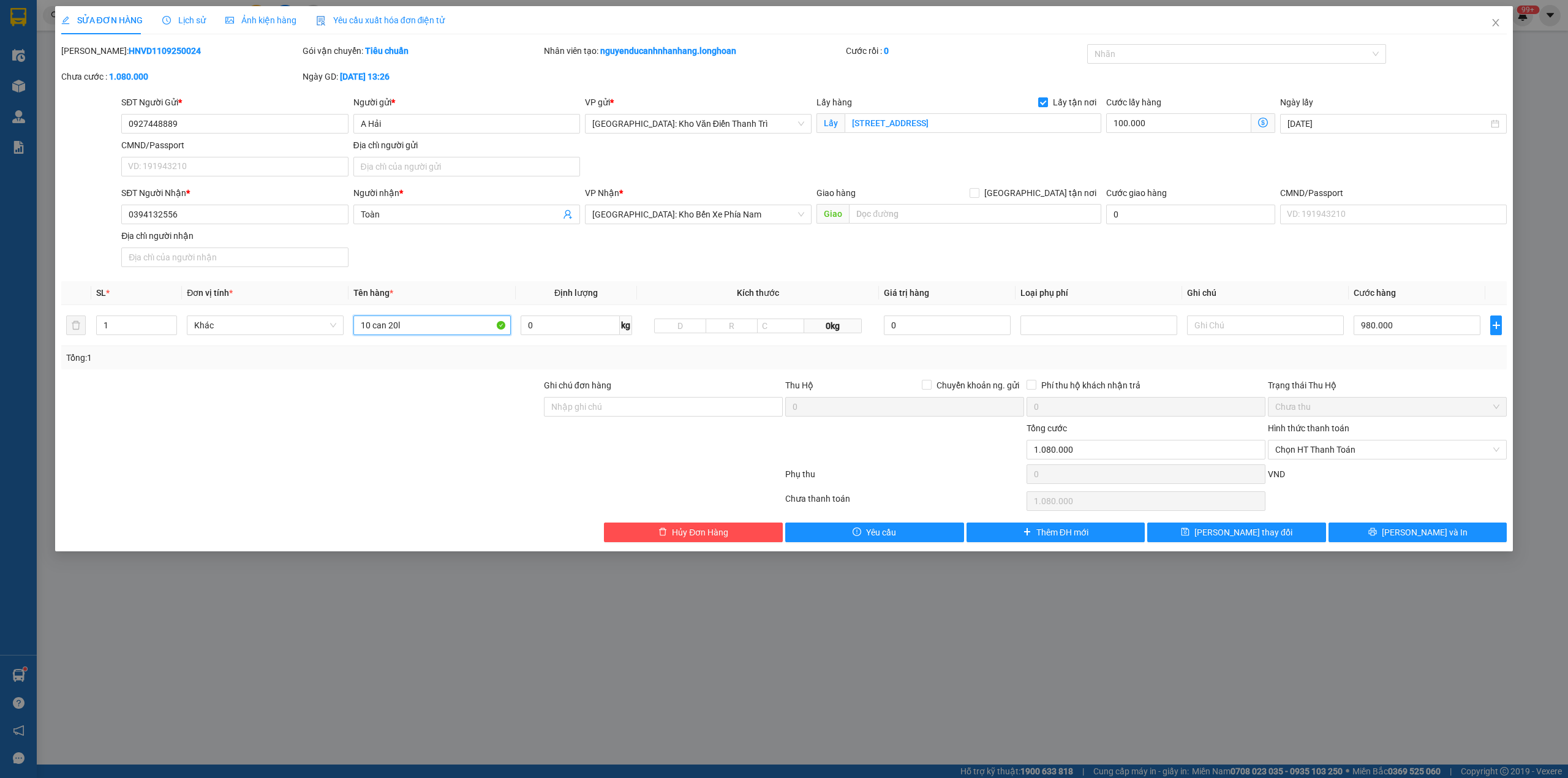
type input "10 can 20l"
click at [415, 432] on div at bounding box center [301, 443] width 483 height 43
click at [145, 335] on div "1" at bounding box center [136, 326] width 81 height 20
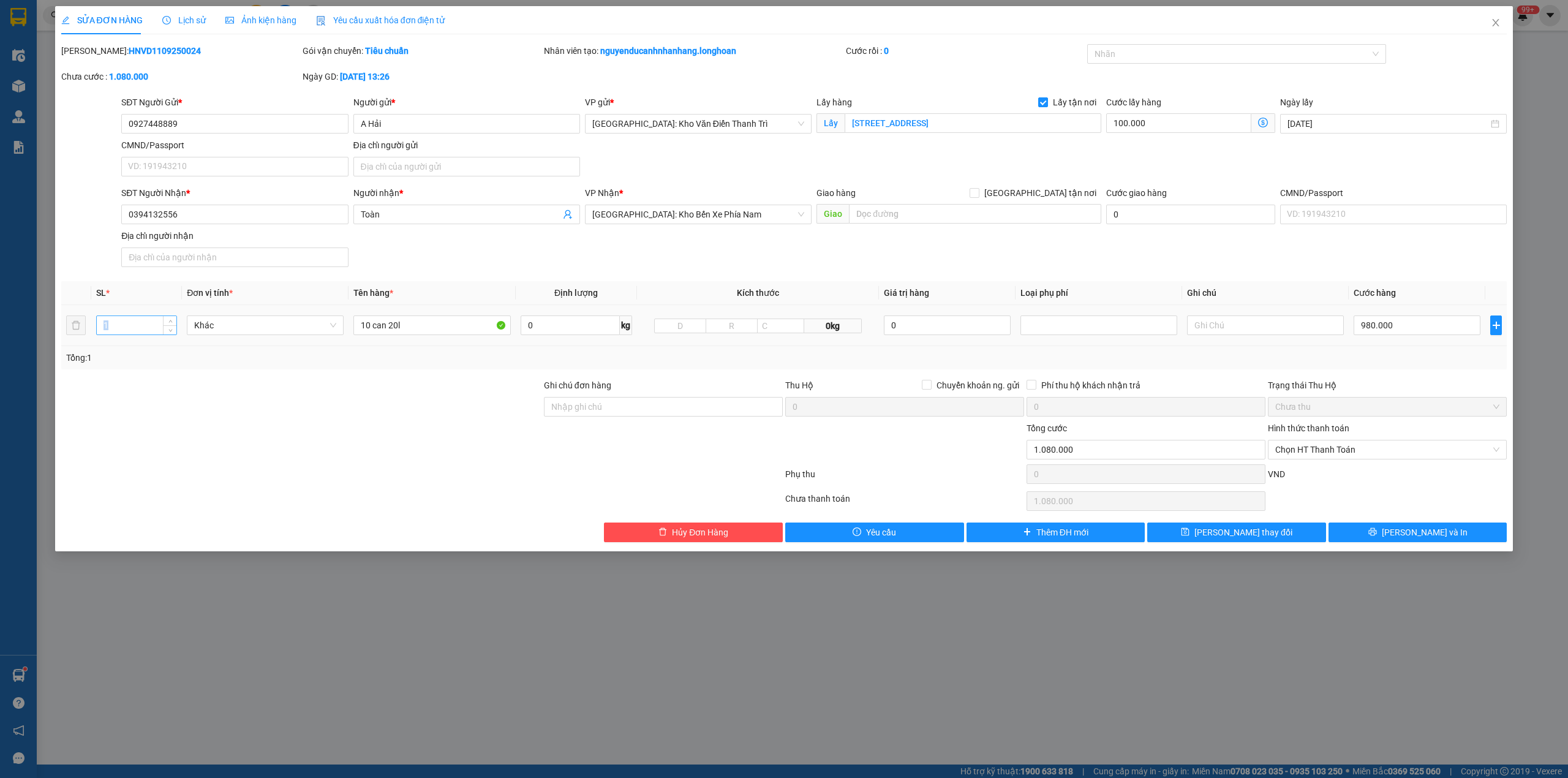
click at [136, 334] on input "1" at bounding box center [136, 325] width 80 height 18
type input "10"
click at [722, 445] on div at bounding box center [663, 443] width 241 height 43
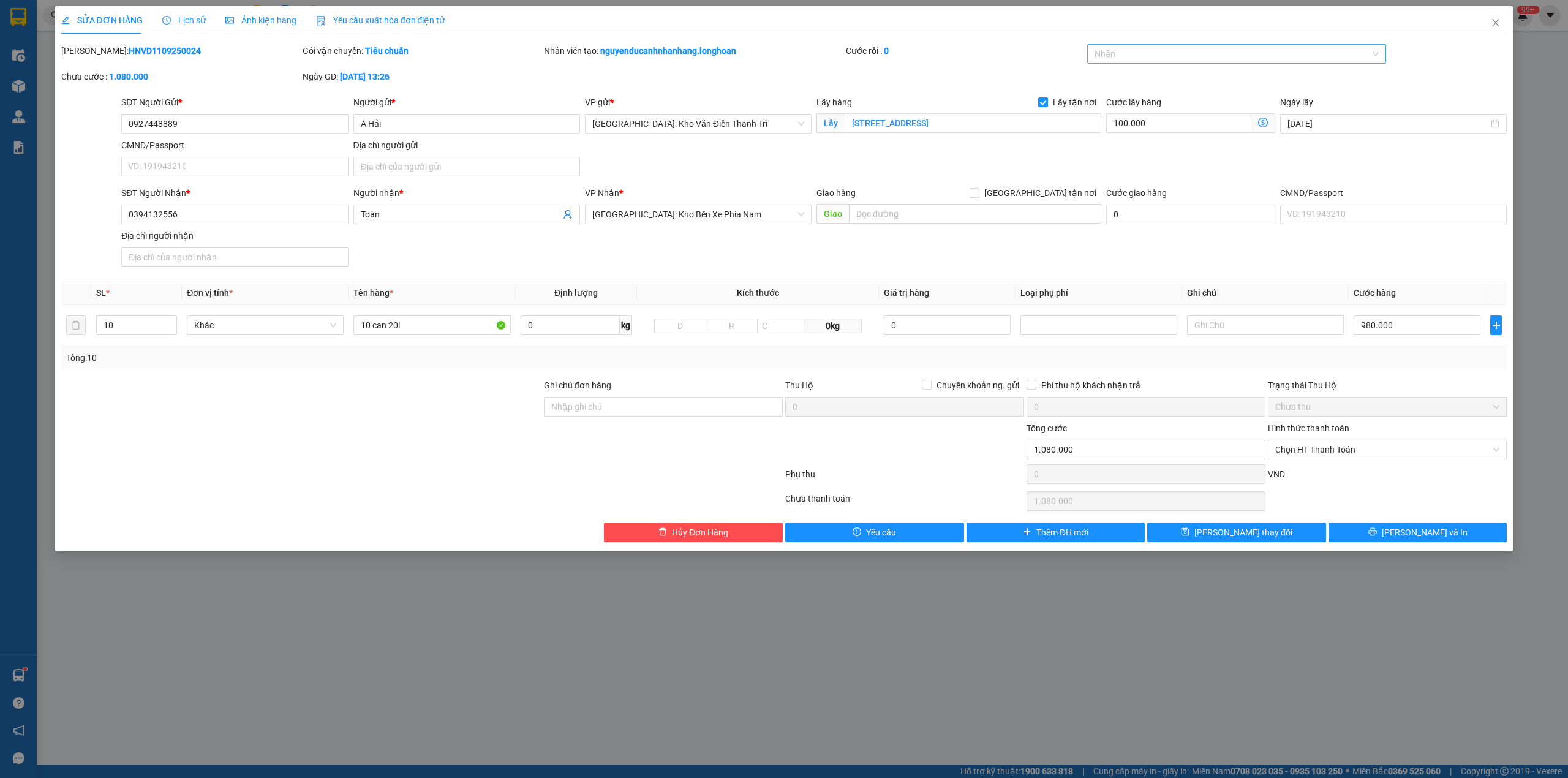
click at [1142, 61] on div at bounding box center [1231, 54] width 281 height 15
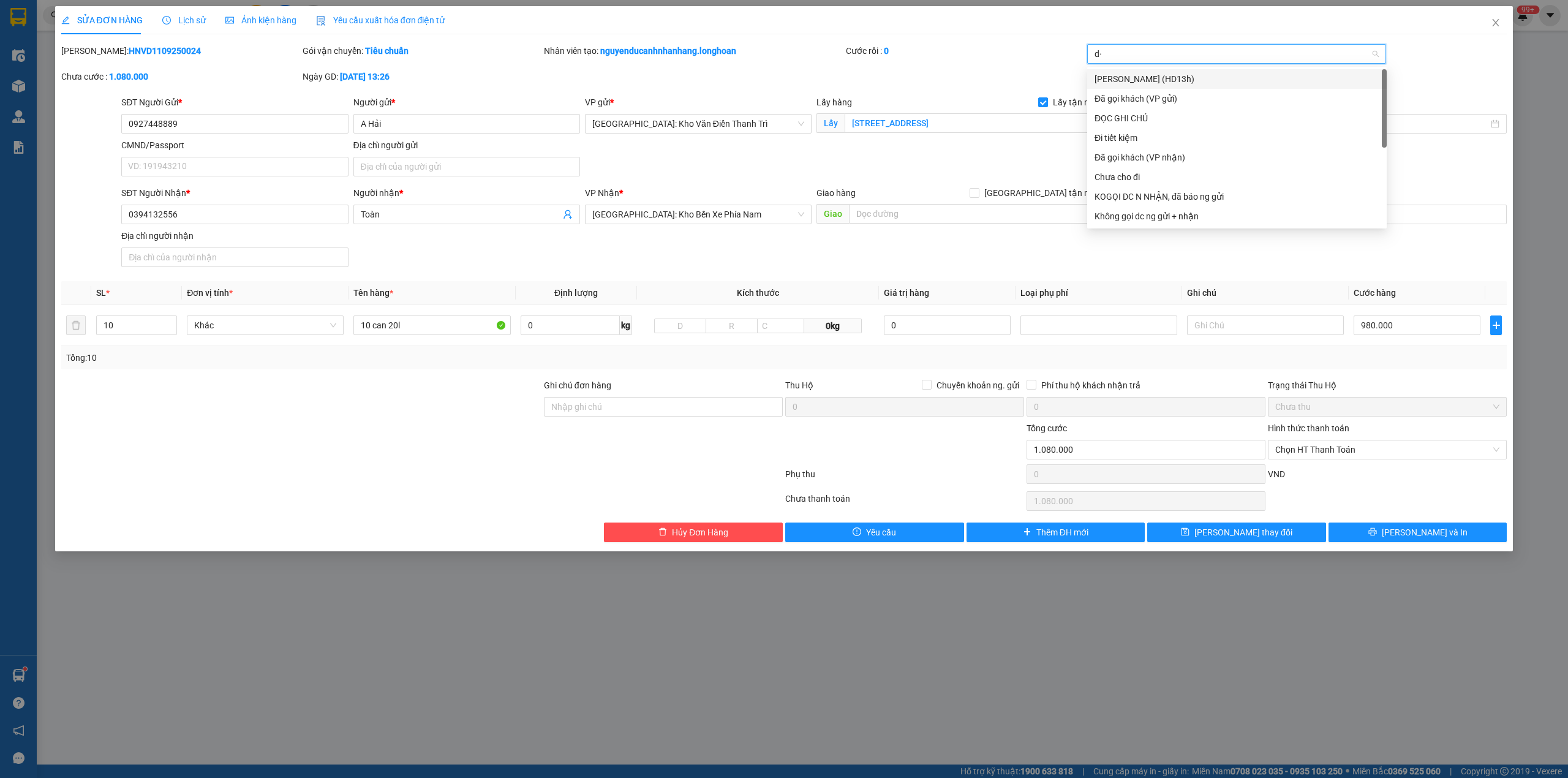
type input "d"
type input "đã"
click at [1150, 81] on div "Đã gọi khách (VP gửi)" at bounding box center [1237, 79] width 285 height 14
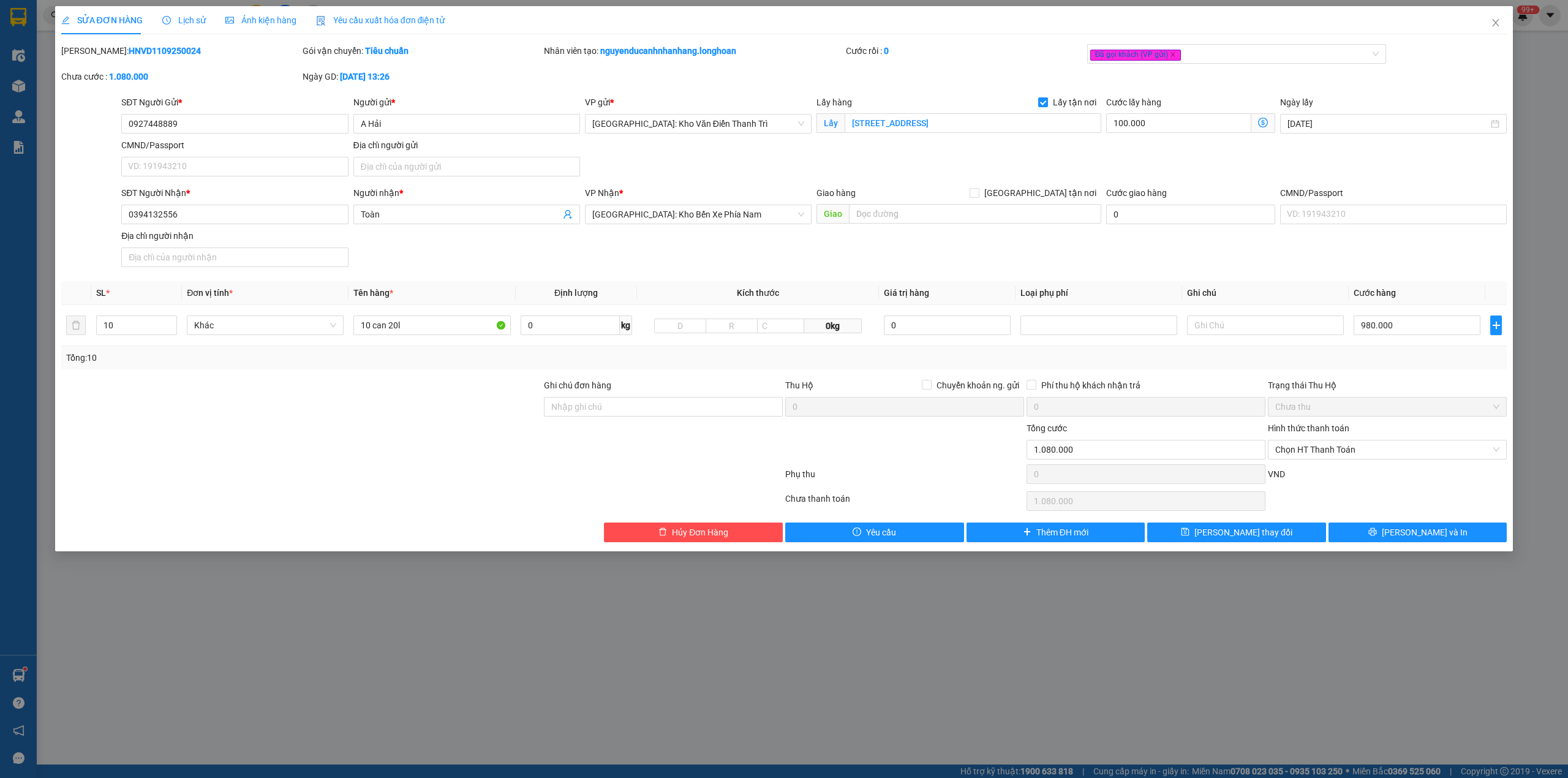
click at [999, 72] on div "Mã ĐH: HNVD1109250024 Gói vận chuyển: Tiêu chuẩn Nhân viên tạo: nguyenducanhnha…" at bounding box center [784, 70] width 1448 height 51
click at [1385, 533] on button "[PERSON_NAME] và In" at bounding box center [1418, 533] width 179 height 20
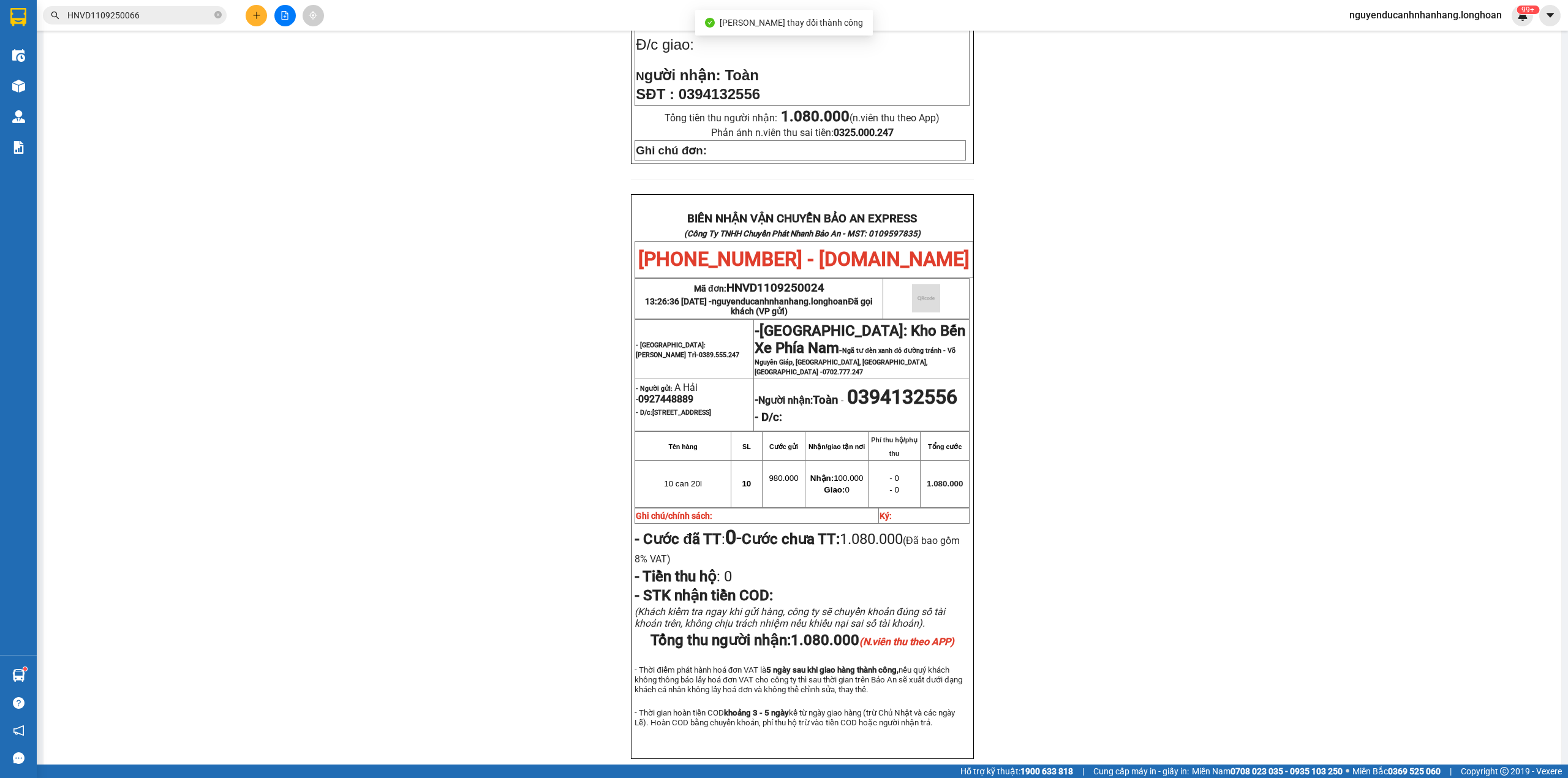
scroll to position [489, 0]
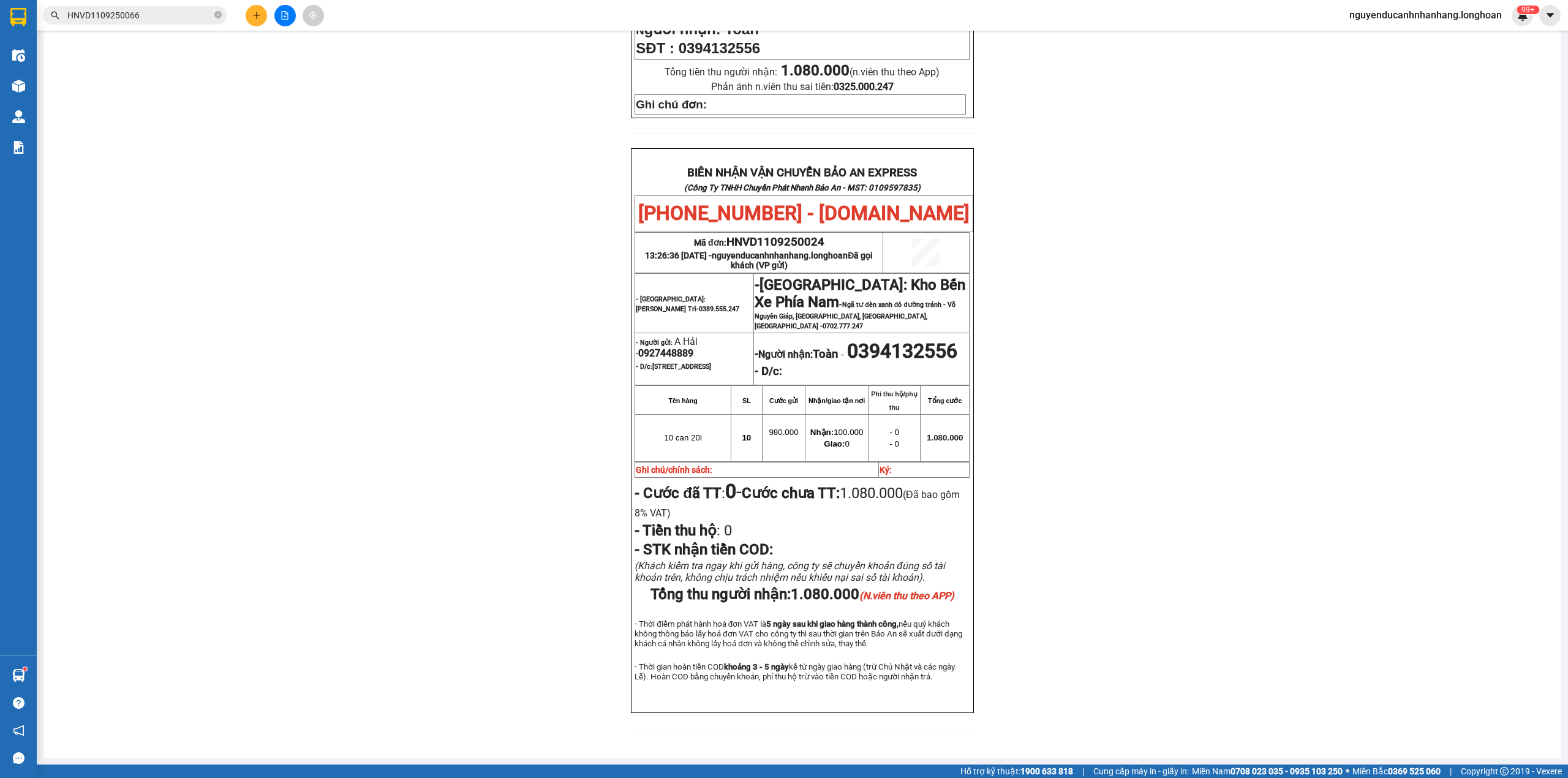
click at [651, 347] on span "0927448889" at bounding box center [666, 353] width 55 height 11
copy span "0927448889"
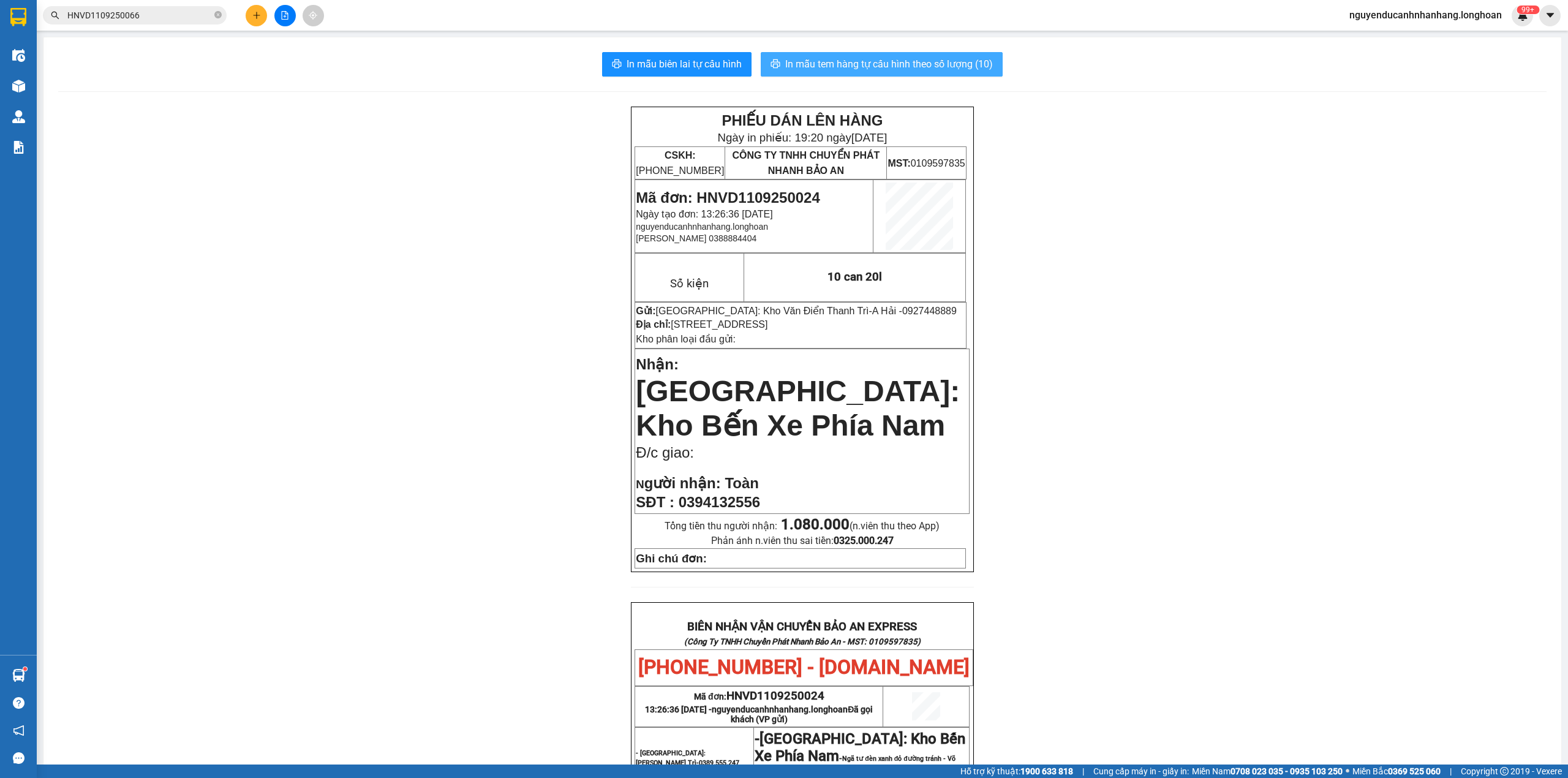
click at [786, 67] on span "In mẫu tem hàng tự cấu hình theo số lượng (10)" at bounding box center [889, 64] width 208 height 15
